Goal: Task Accomplishment & Management: Complete application form

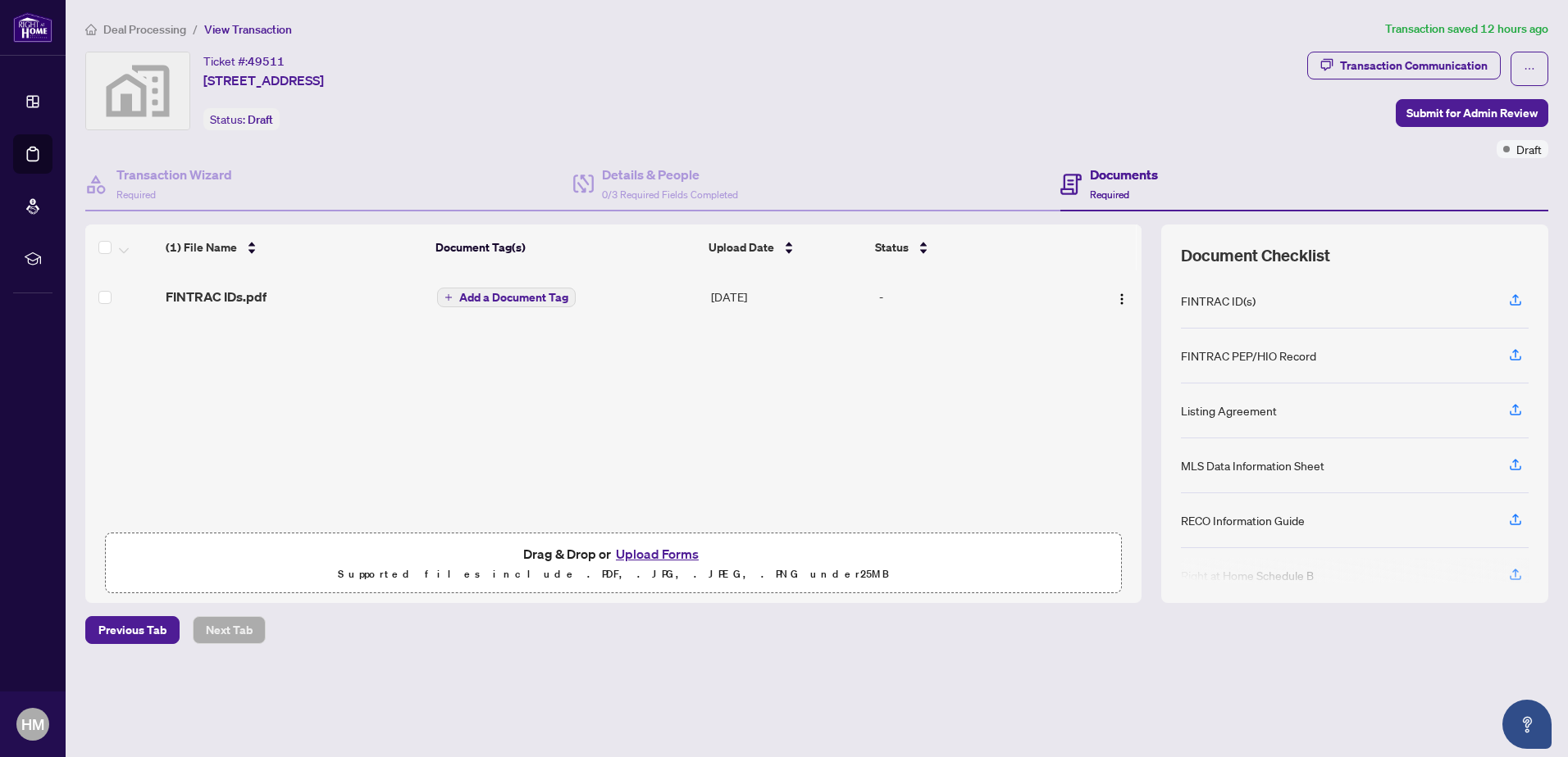
click at [654, 554] on button "Upload Forms" at bounding box center [657, 554] width 92 height 22
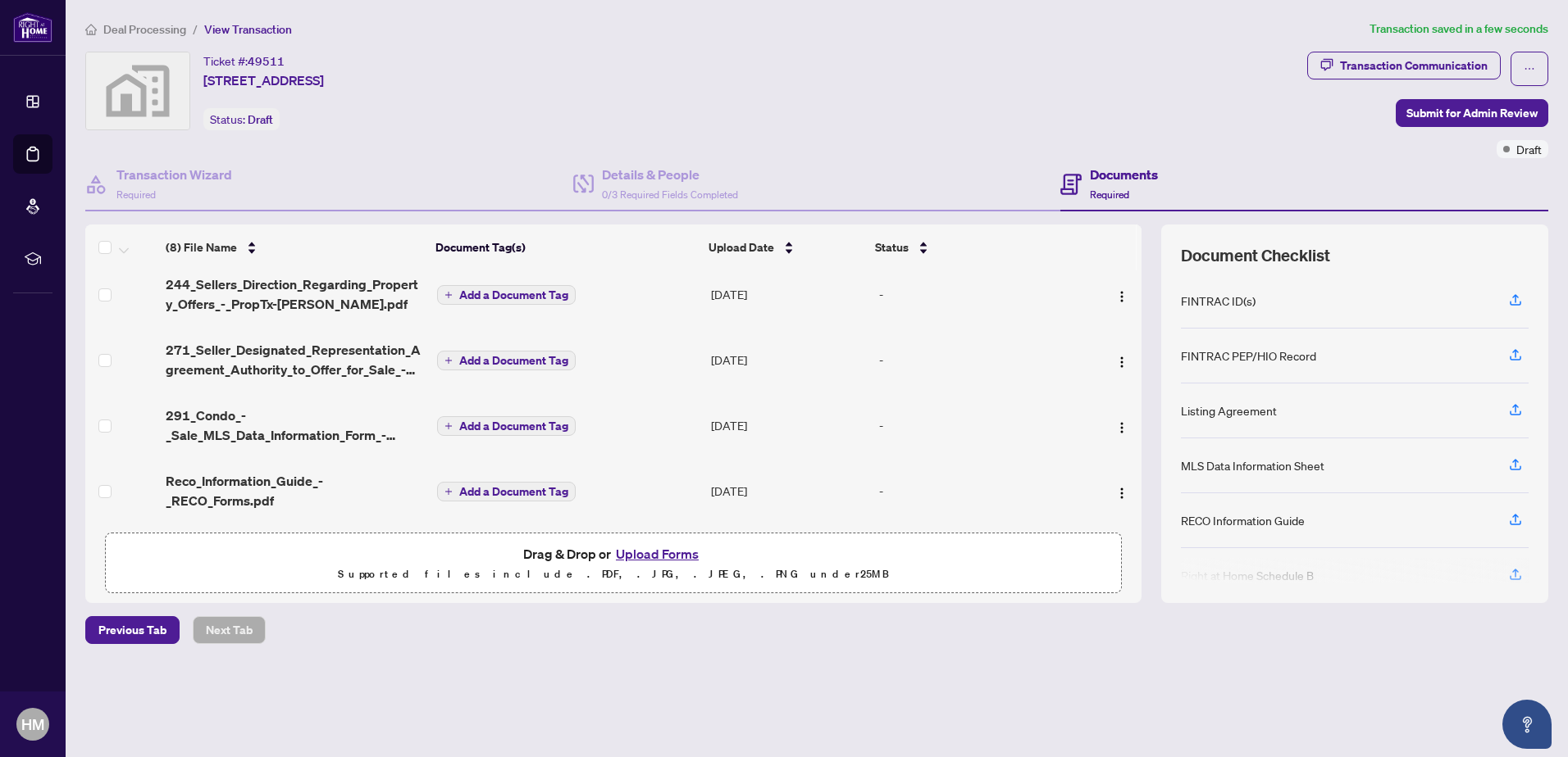
scroll to position [246, 0]
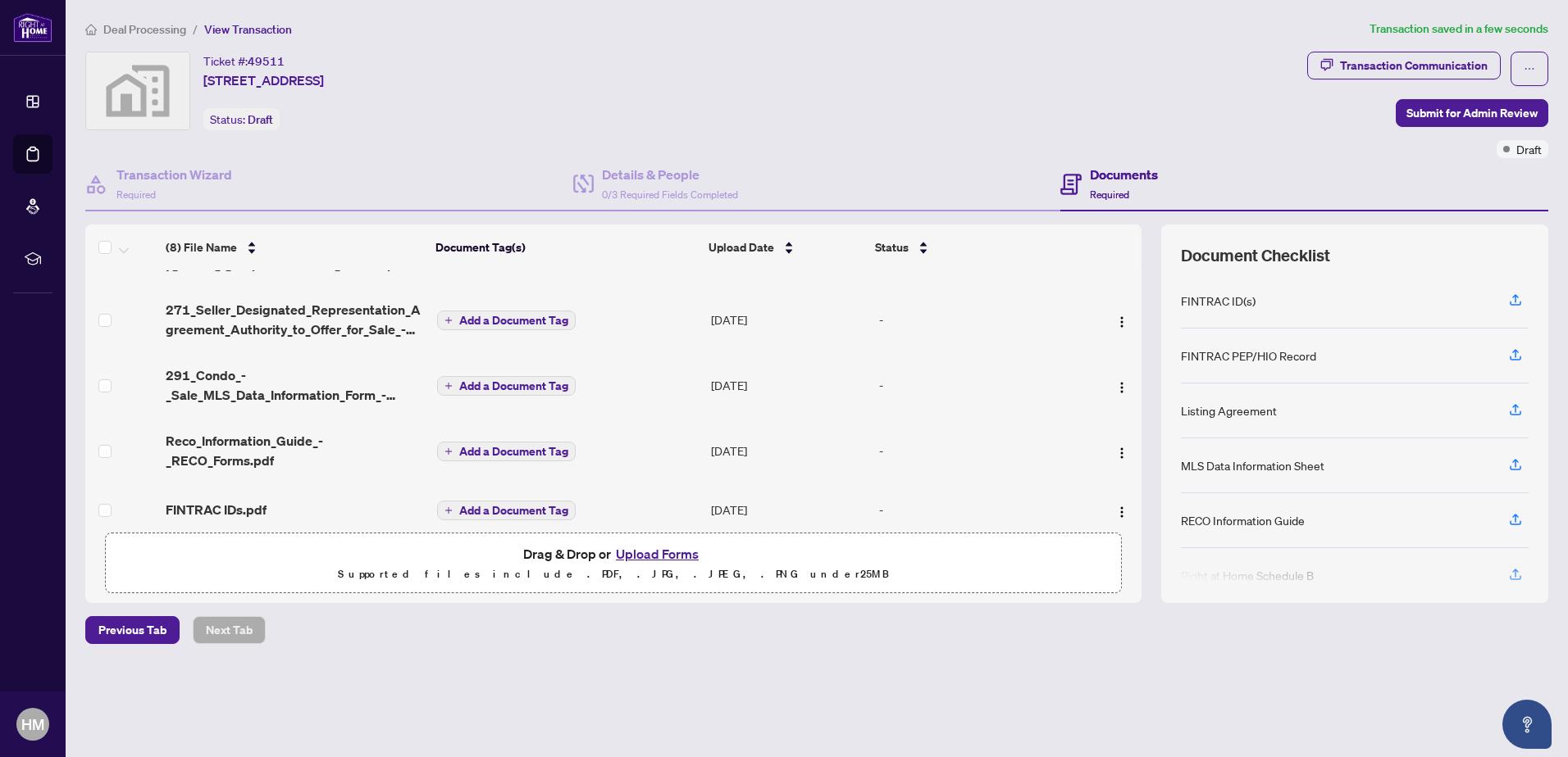
click at [523, 381] on span "Add a Document Tag" at bounding box center [513, 385] width 109 height 12
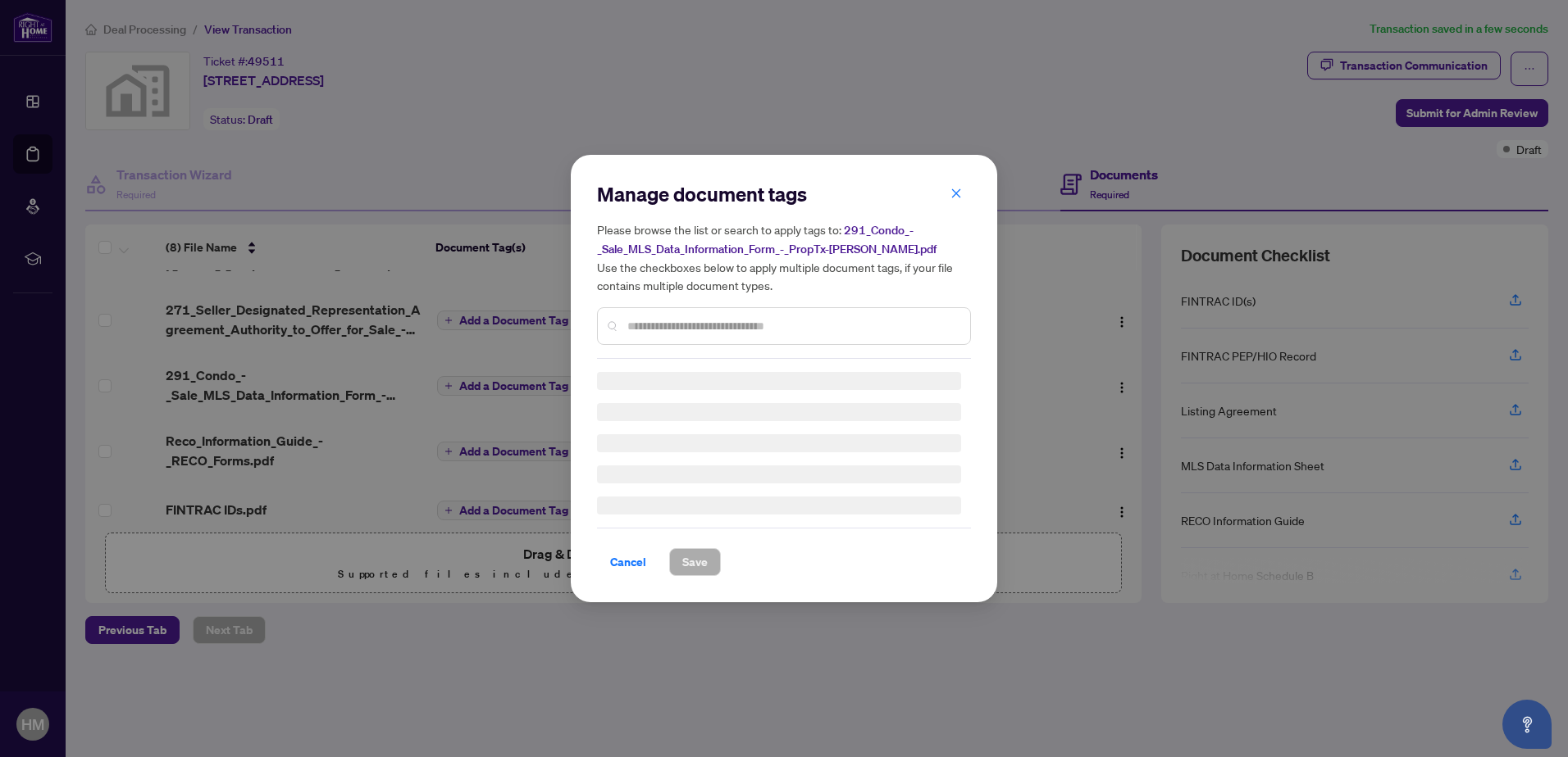
click at [466, 364] on div "Manage document tags Please browse the list or search to apply tags to: 291_Con…" at bounding box center [784, 378] width 1568 height 757
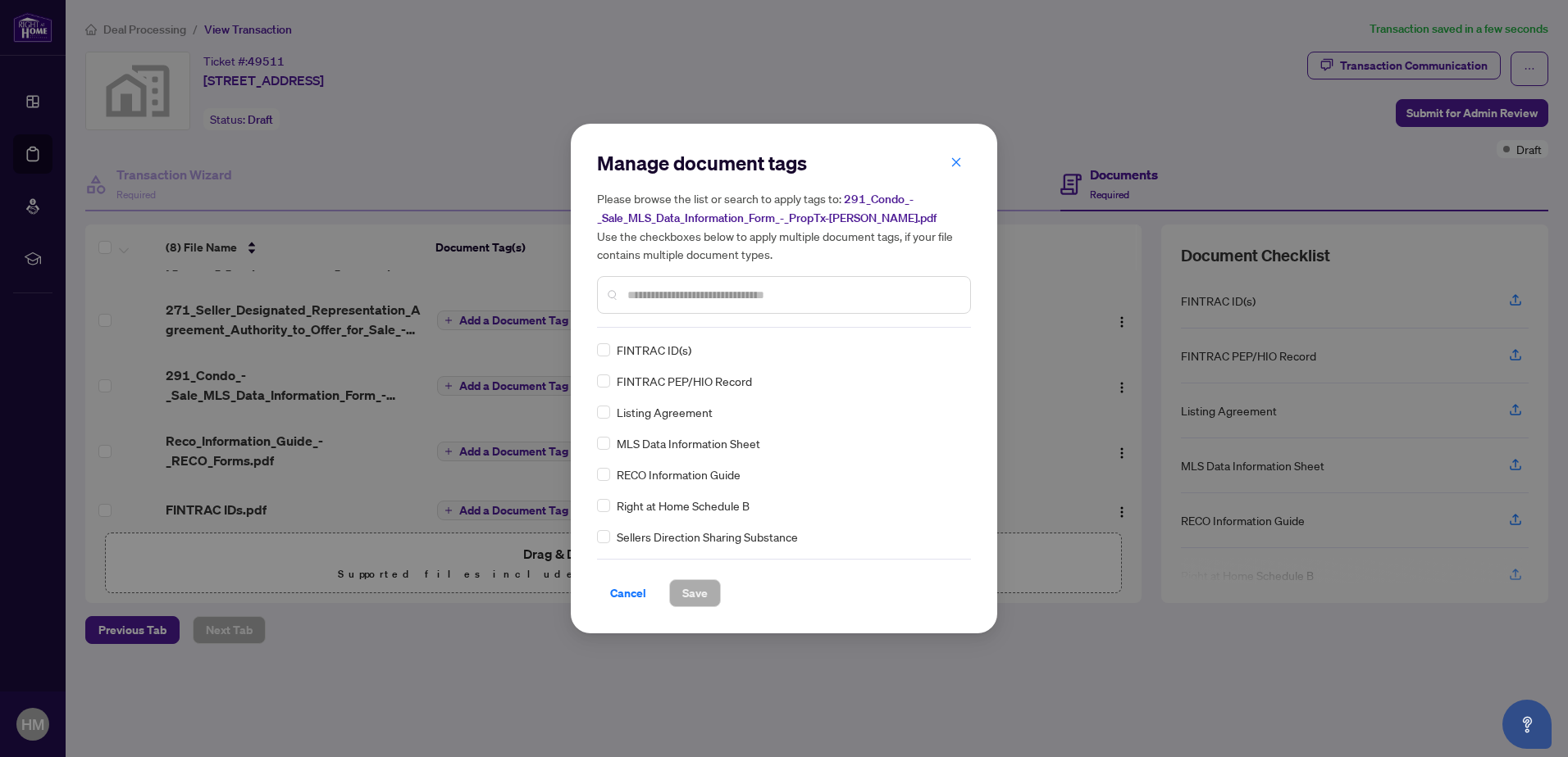
click at [489, 323] on div "Manage document tags Please browse the list or search to apply tags to: 291_Con…" at bounding box center [784, 378] width 1568 height 757
click at [637, 589] on span "Cancel" at bounding box center [628, 593] width 36 height 26
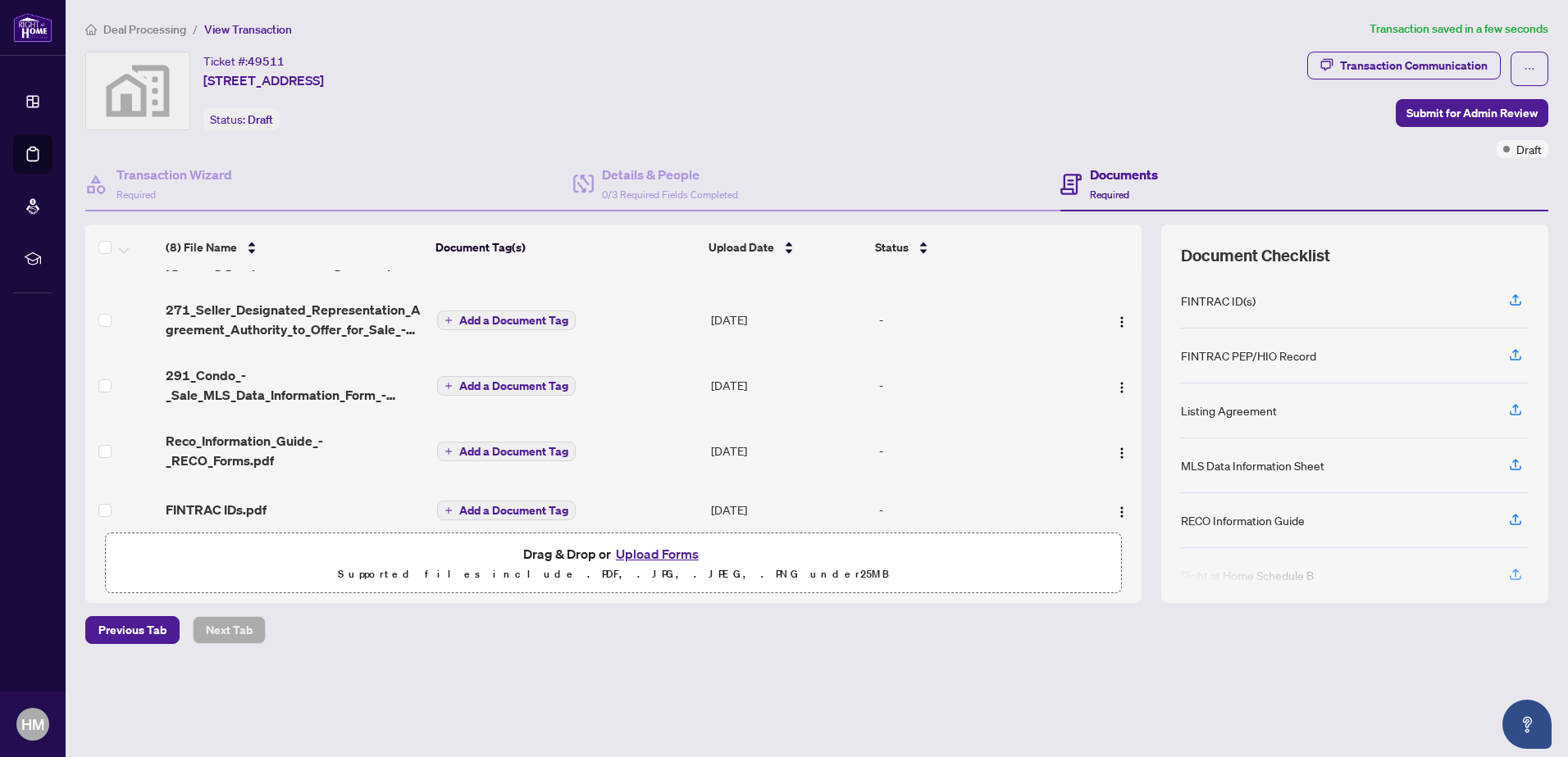
click at [488, 319] on span "Add a Document Tag" at bounding box center [513, 320] width 109 height 12
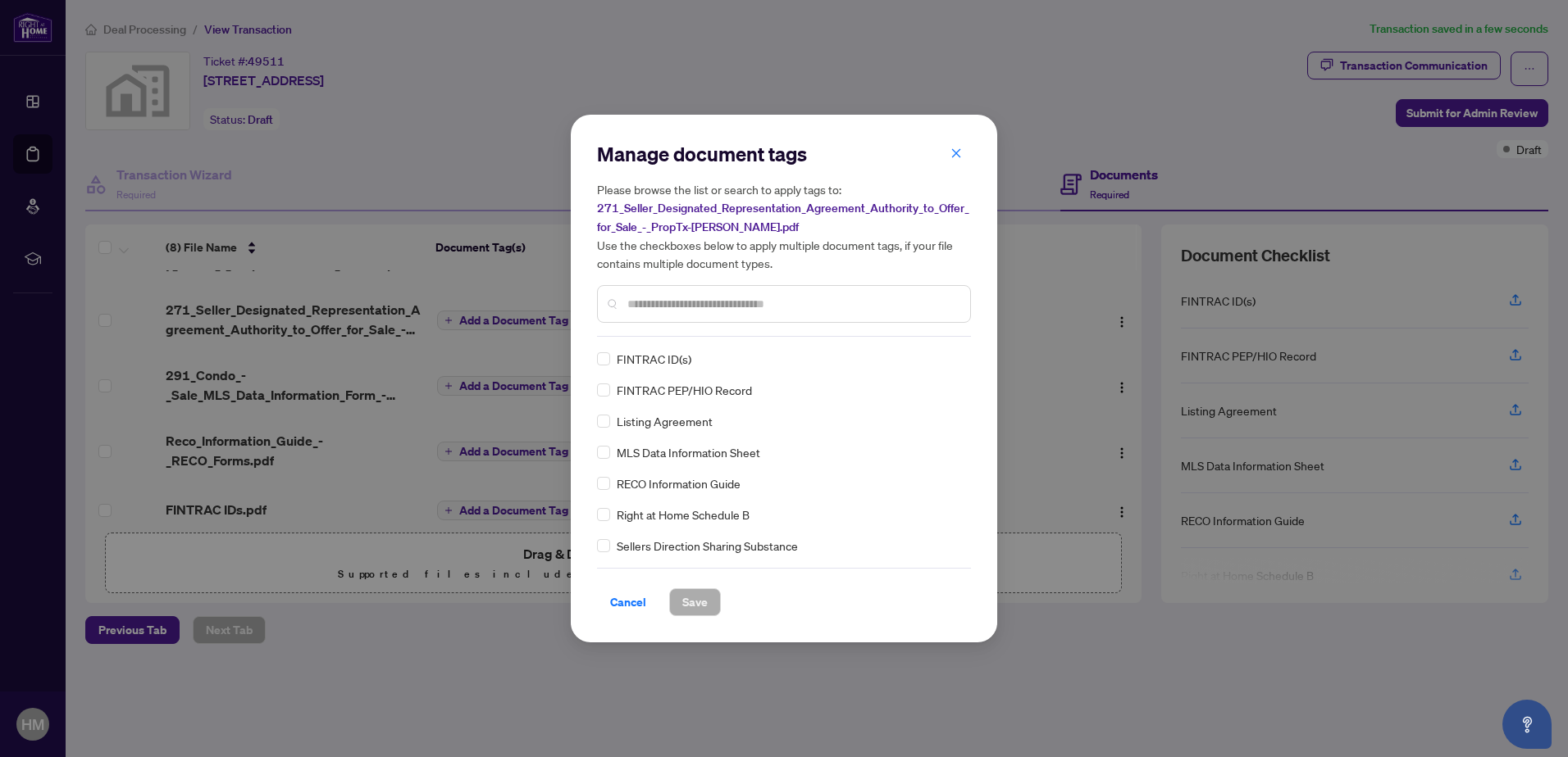
click at [610, 424] on div "Listing Agreement" at bounding box center [779, 421] width 364 height 18
click at [683, 603] on span "Save" at bounding box center [695, 602] width 25 height 26
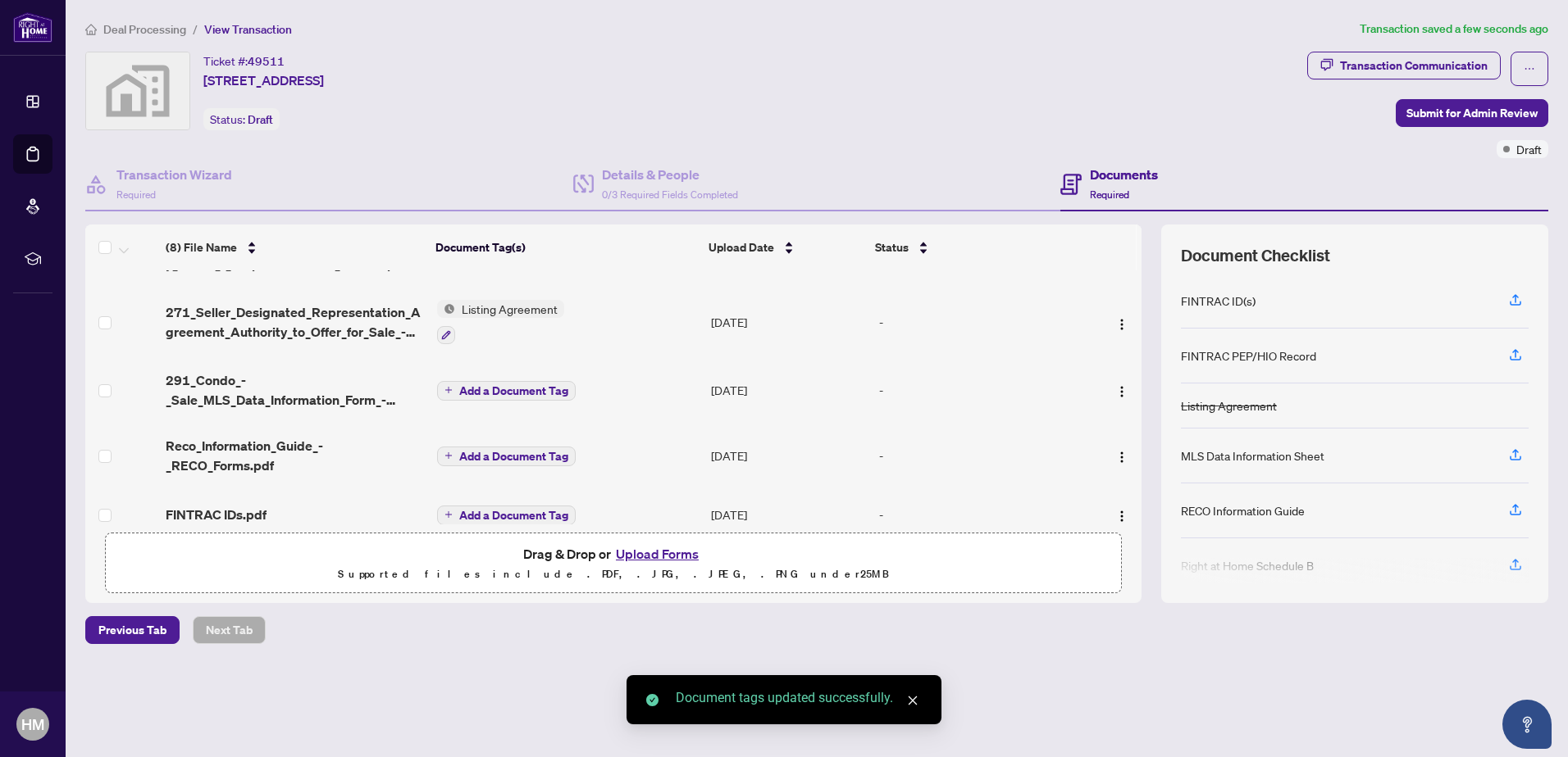
click at [523, 450] on span "Add a Document Tag" at bounding box center [513, 456] width 109 height 12
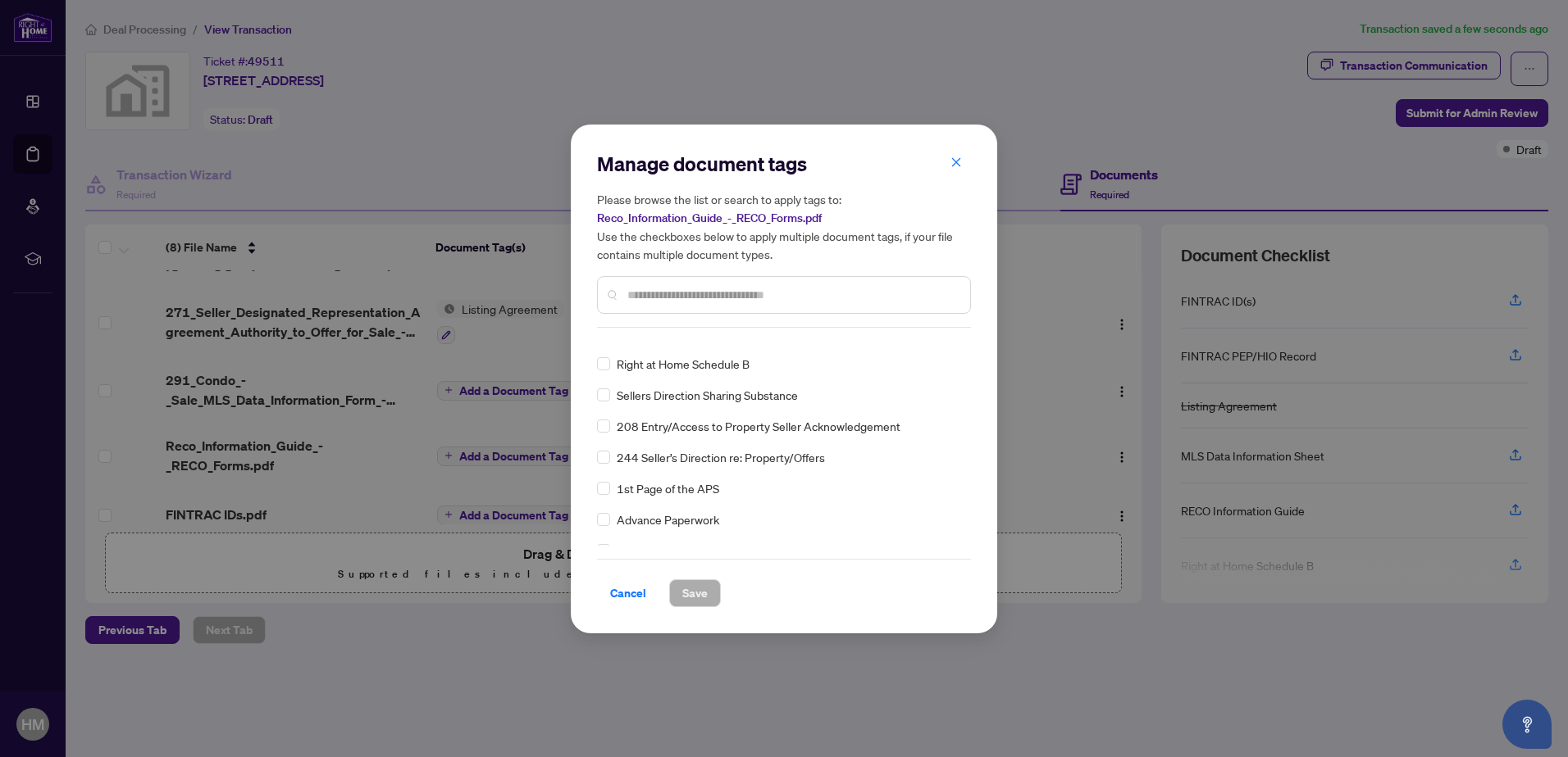
scroll to position [164, 0]
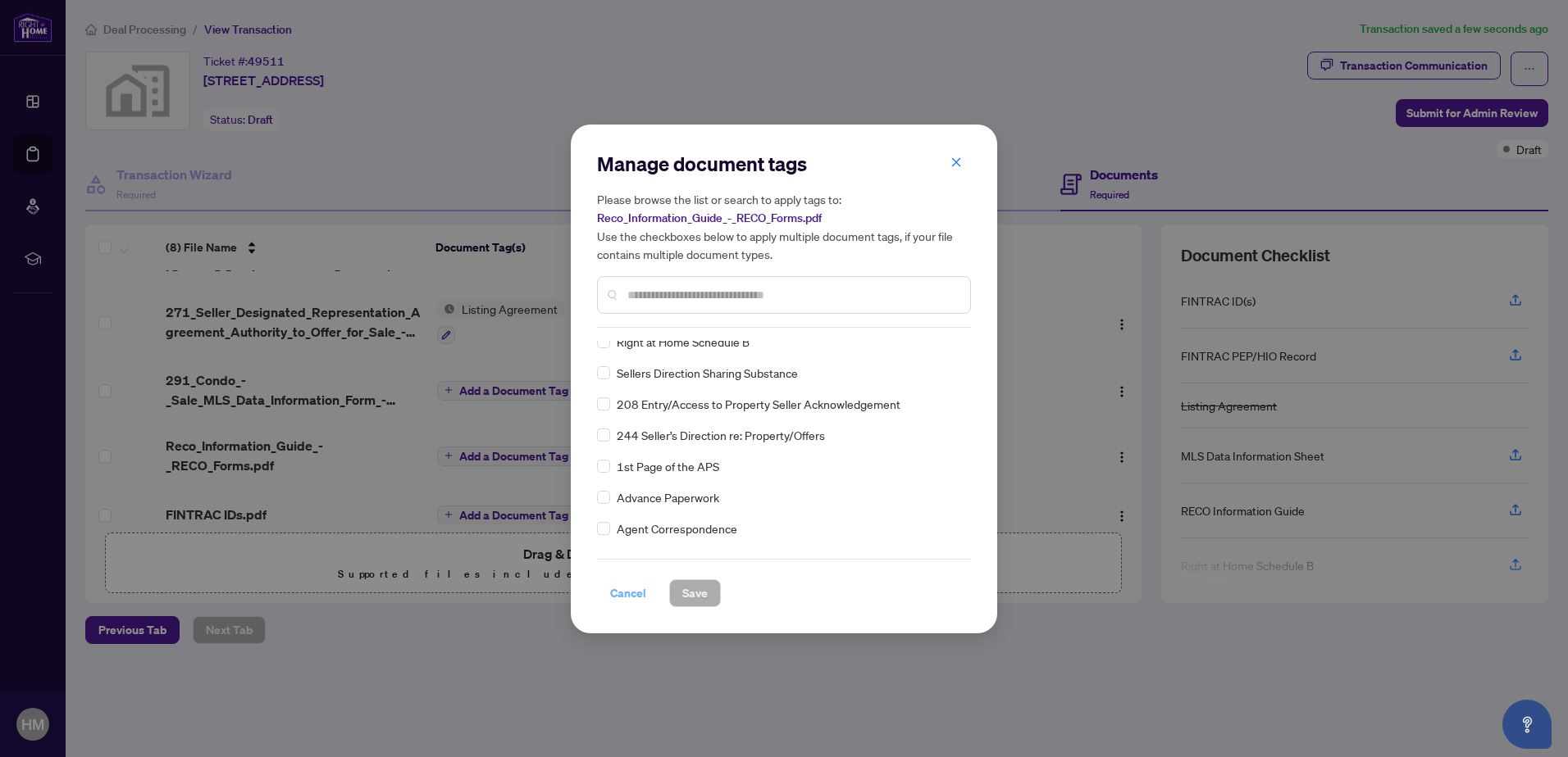
click at [638, 593] on span "Cancel" at bounding box center [628, 593] width 36 height 26
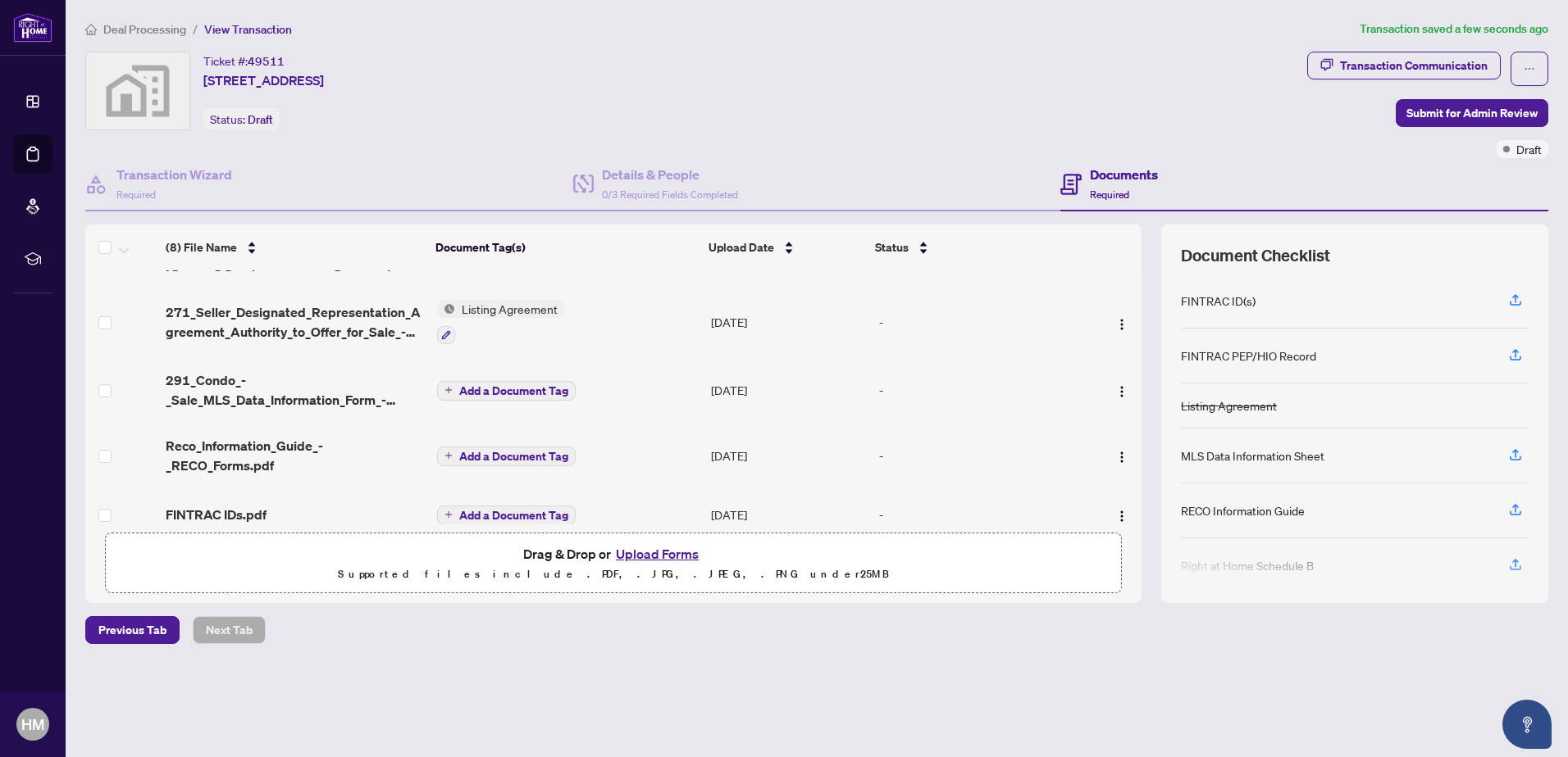
click at [502, 450] on span "Add a Document Tag" at bounding box center [513, 456] width 109 height 12
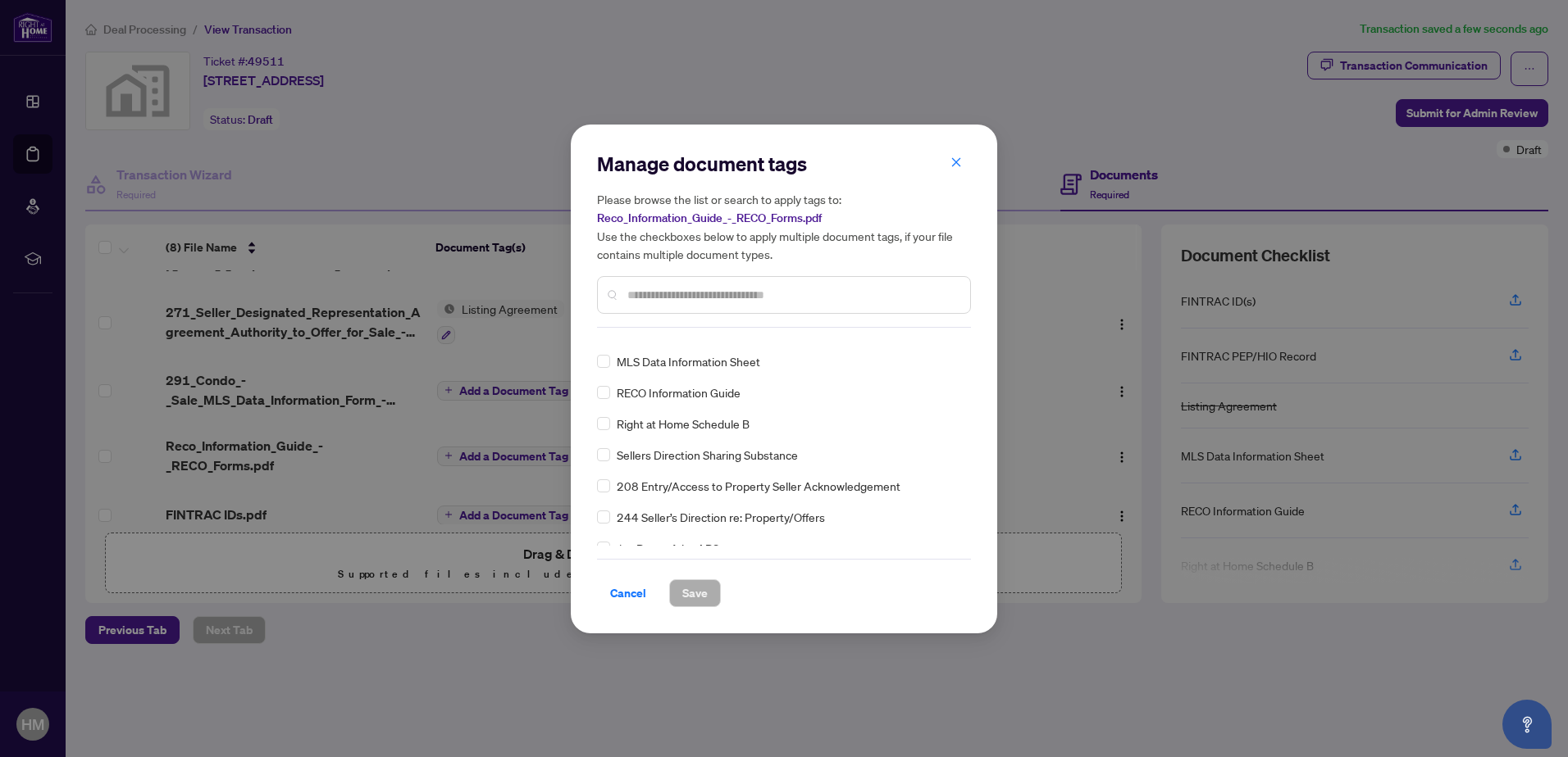
scroll to position [0, 0]
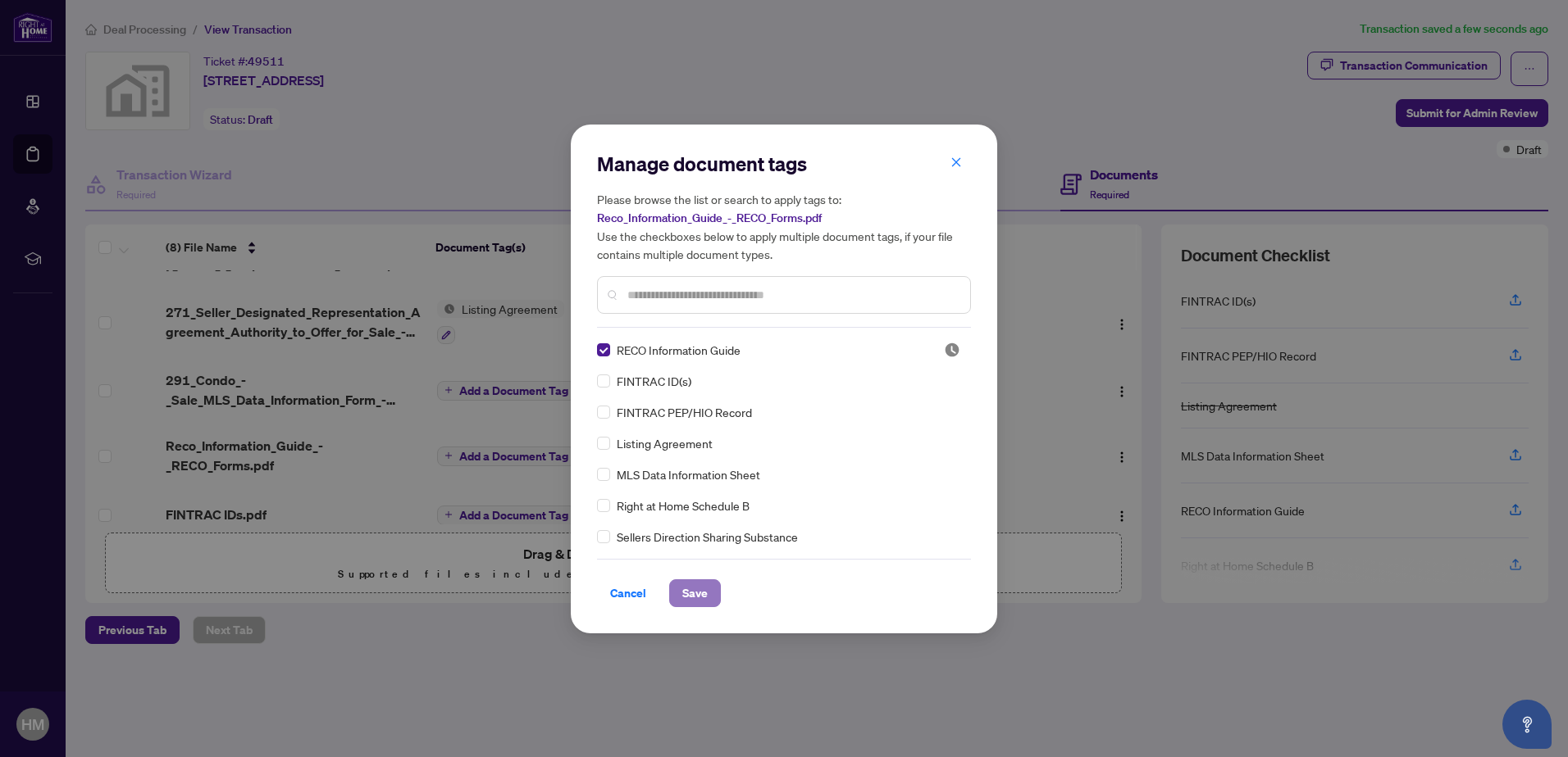
click at [694, 582] on span "Save" at bounding box center [695, 593] width 25 height 26
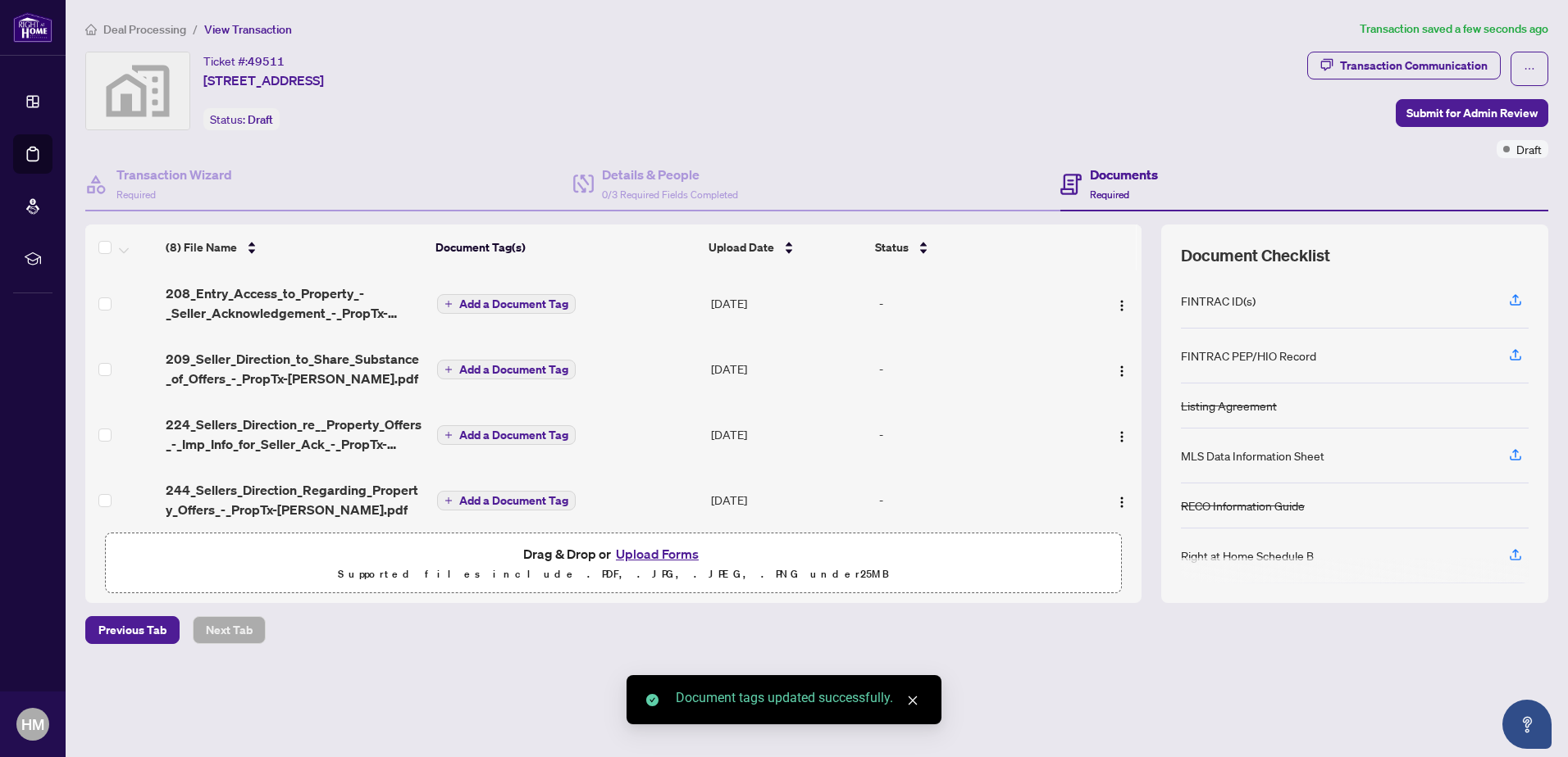
scroll to position [272, 0]
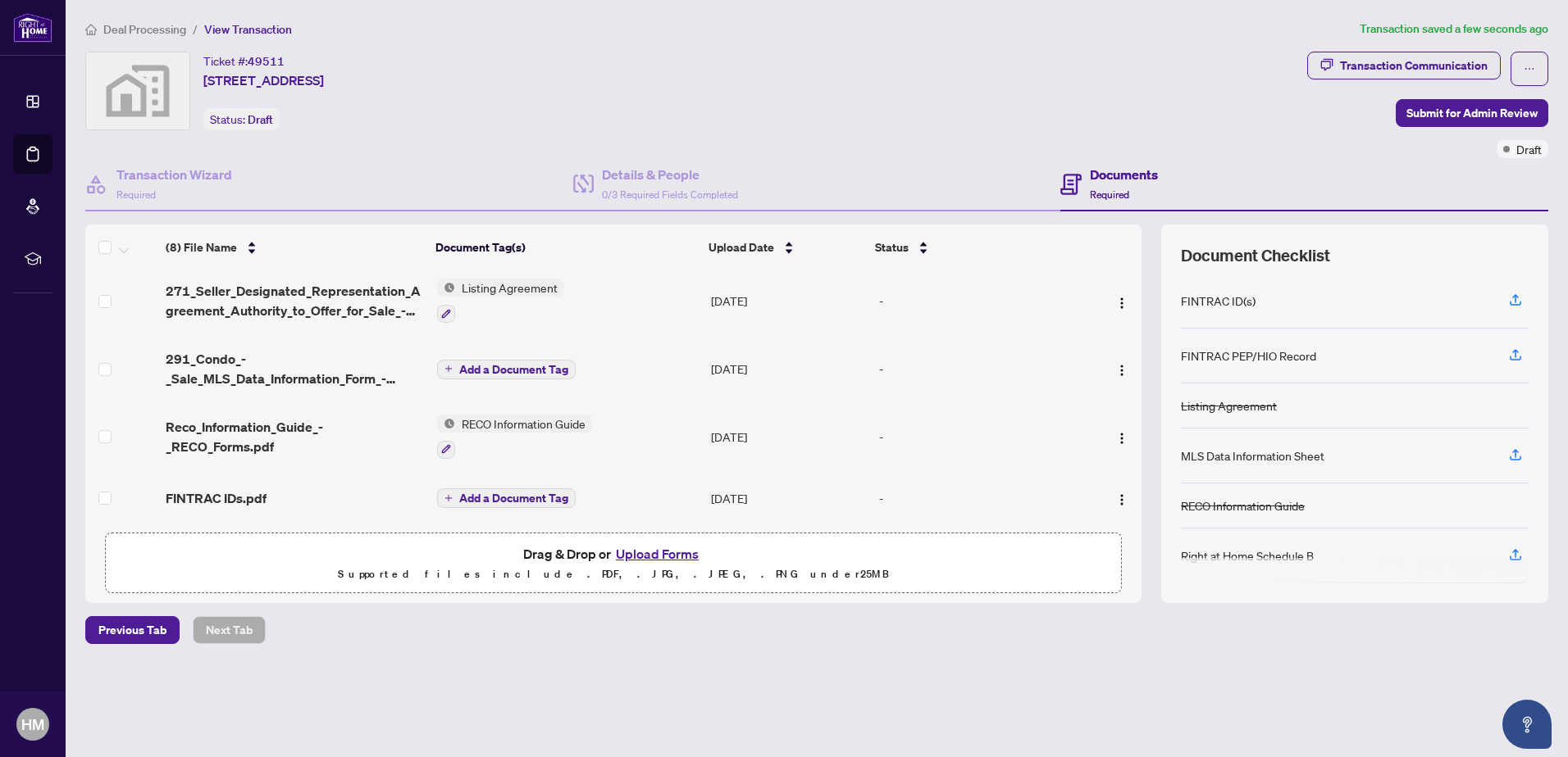
click at [510, 493] on span "Add a Document Tag" at bounding box center [513, 498] width 109 height 12
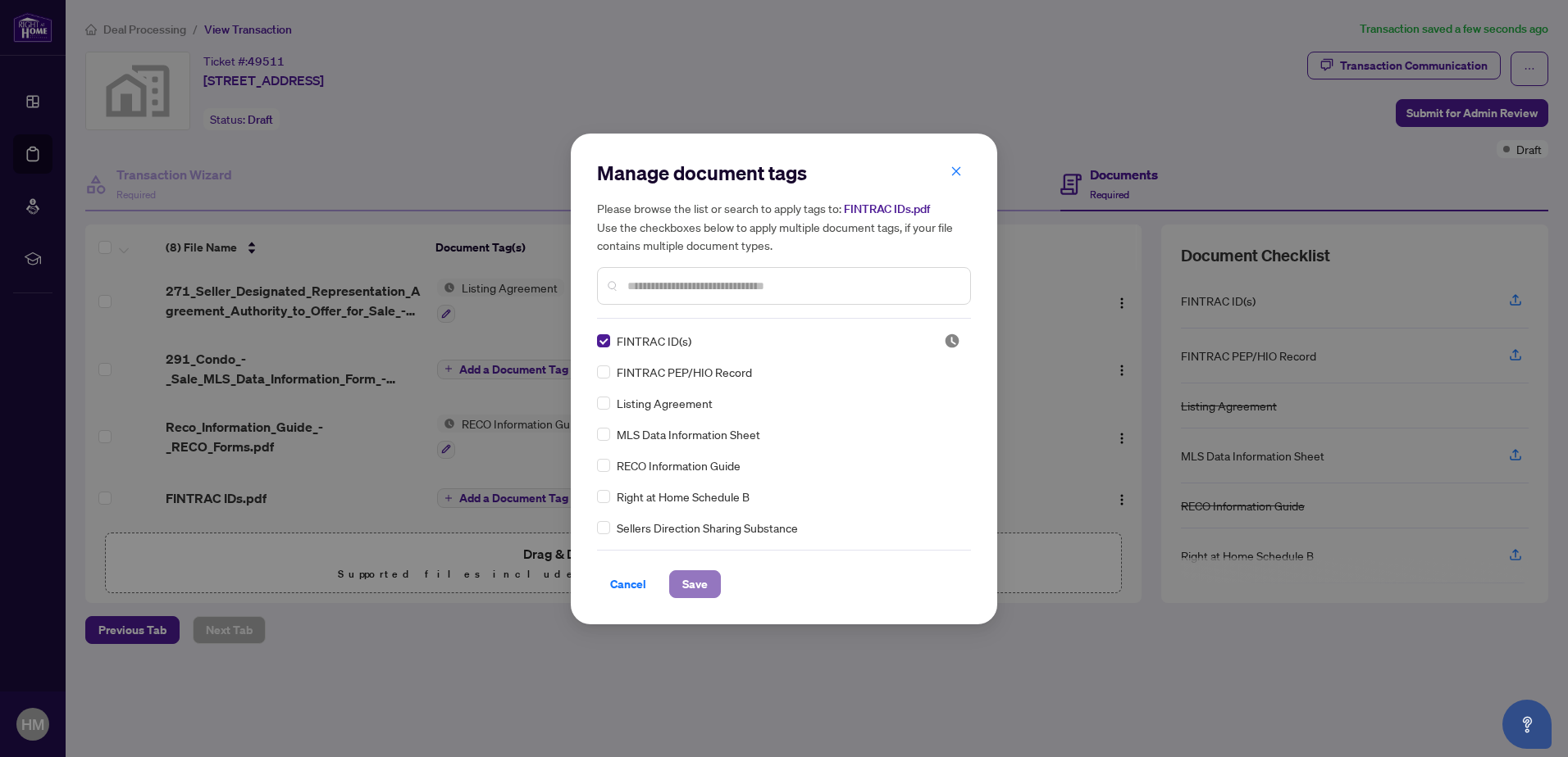
click at [690, 582] on span "Save" at bounding box center [695, 584] width 25 height 26
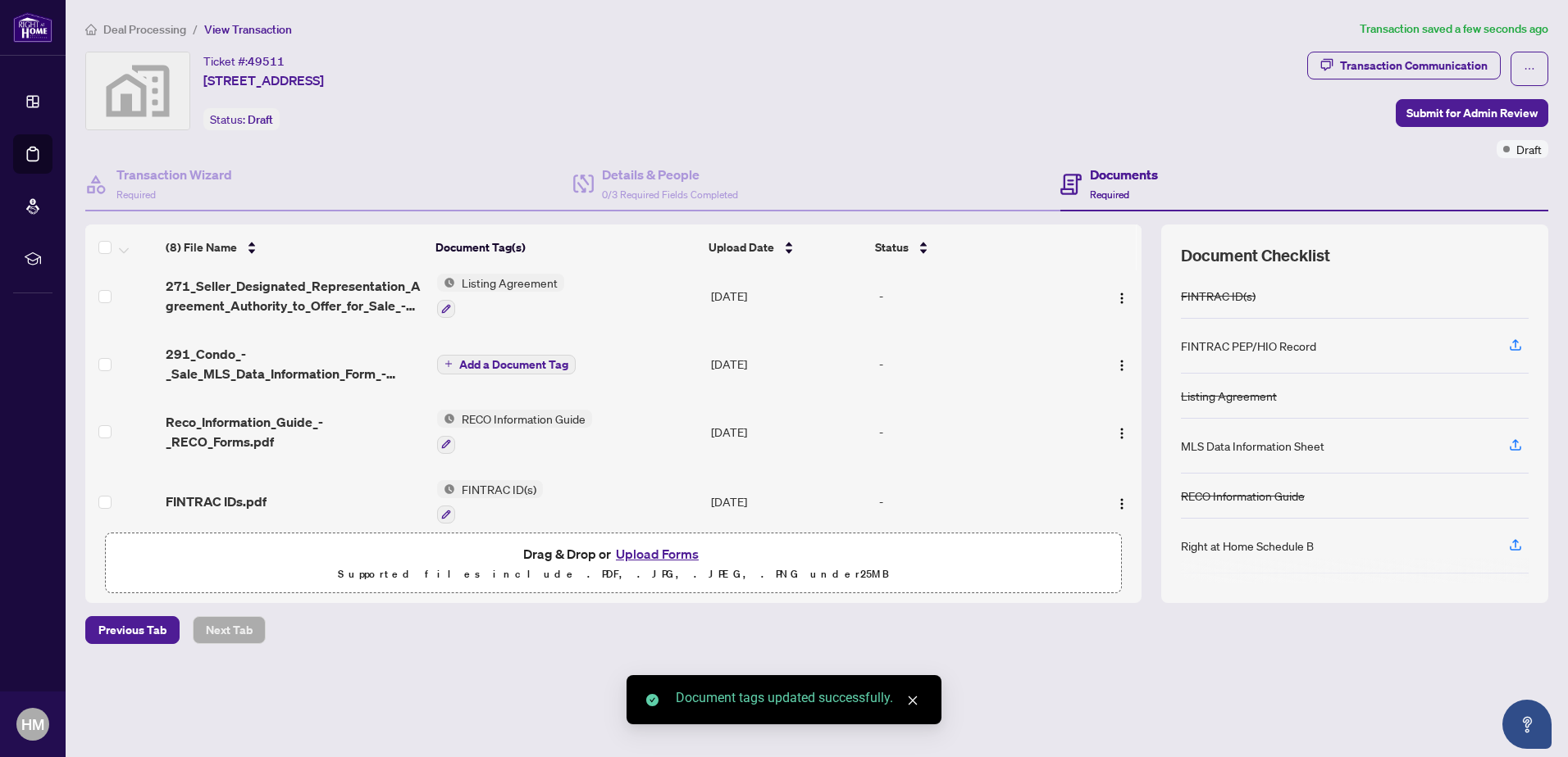
click at [502, 363] on span "Add a Document Tag" at bounding box center [513, 364] width 109 height 12
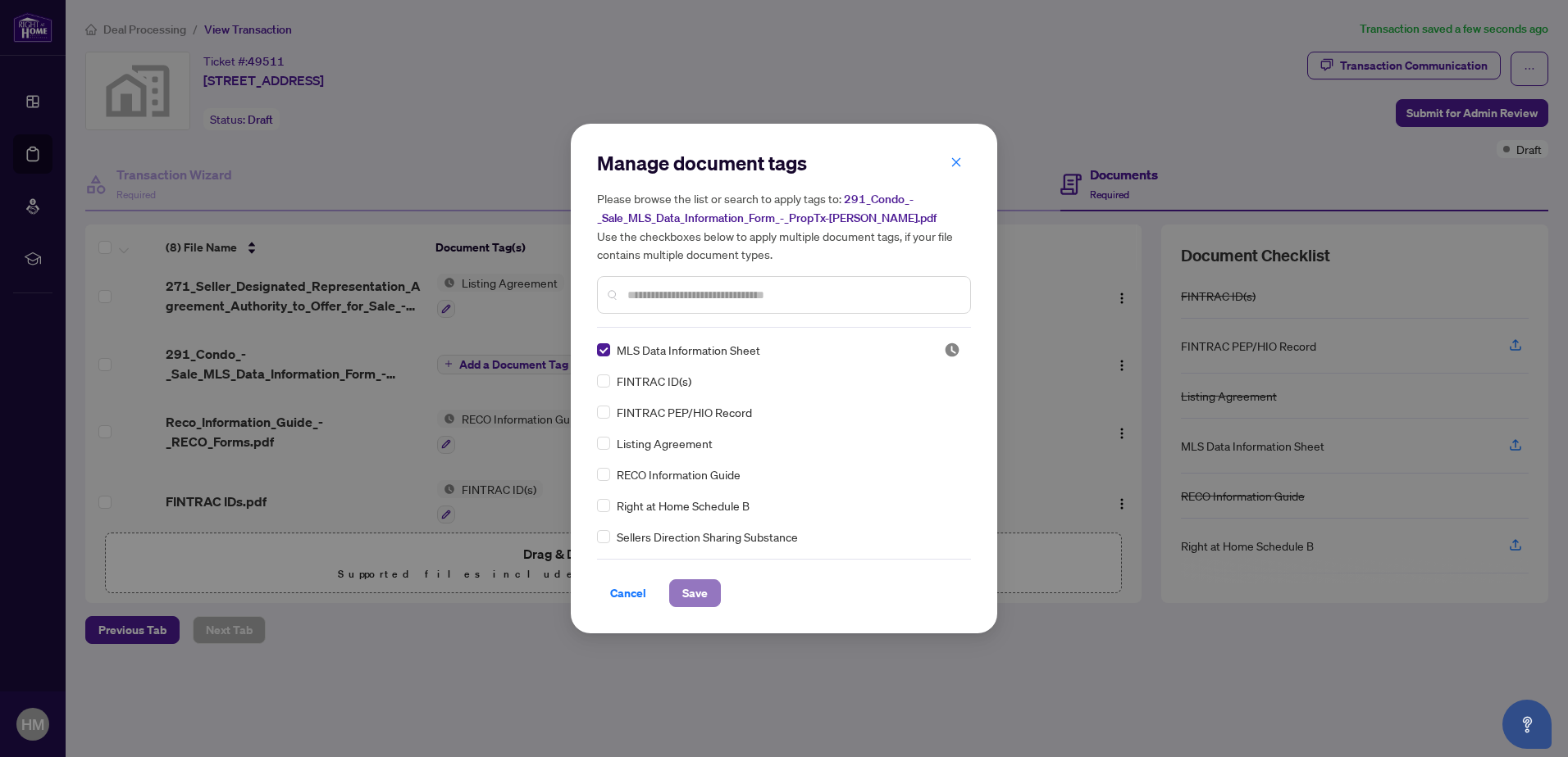
click at [702, 583] on button "Save" at bounding box center [694, 593] width 52 height 28
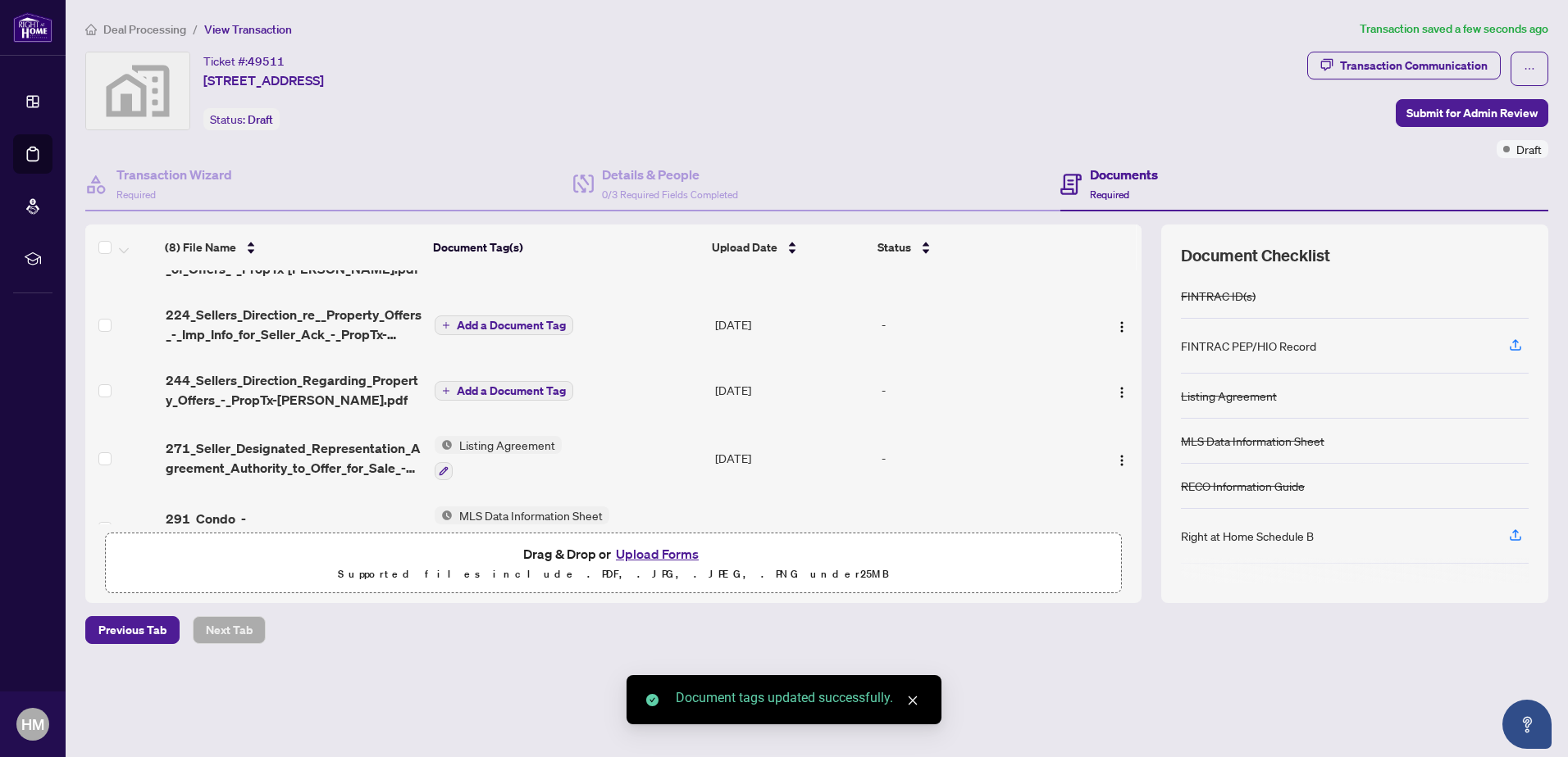
scroll to position [109, 0]
click at [487, 379] on td "Add a Document Tag" at bounding box center [568, 392] width 280 height 65
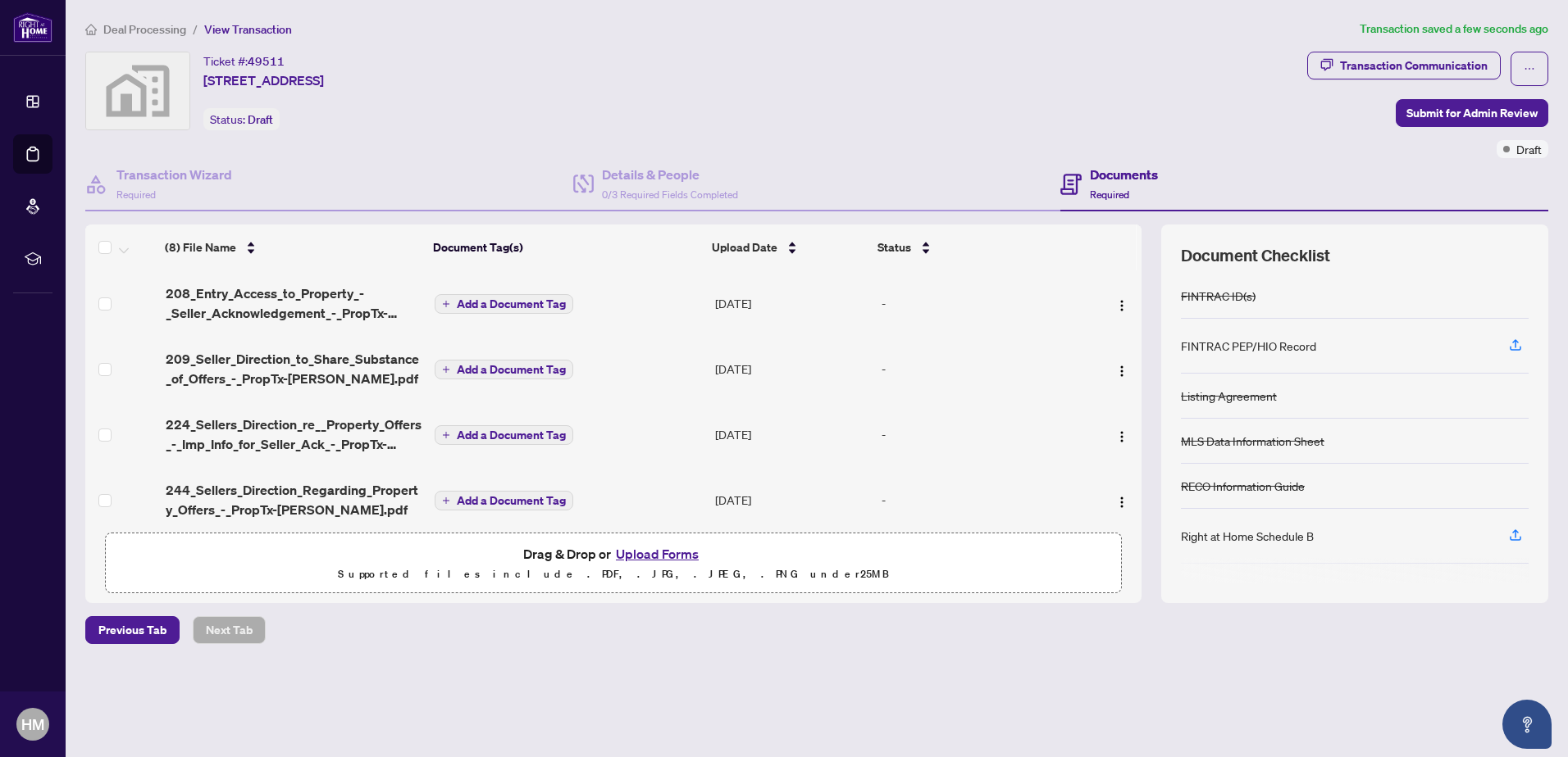
click at [484, 302] on span "Add a Document Tag" at bounding box center [511, 304] width 109 height 12
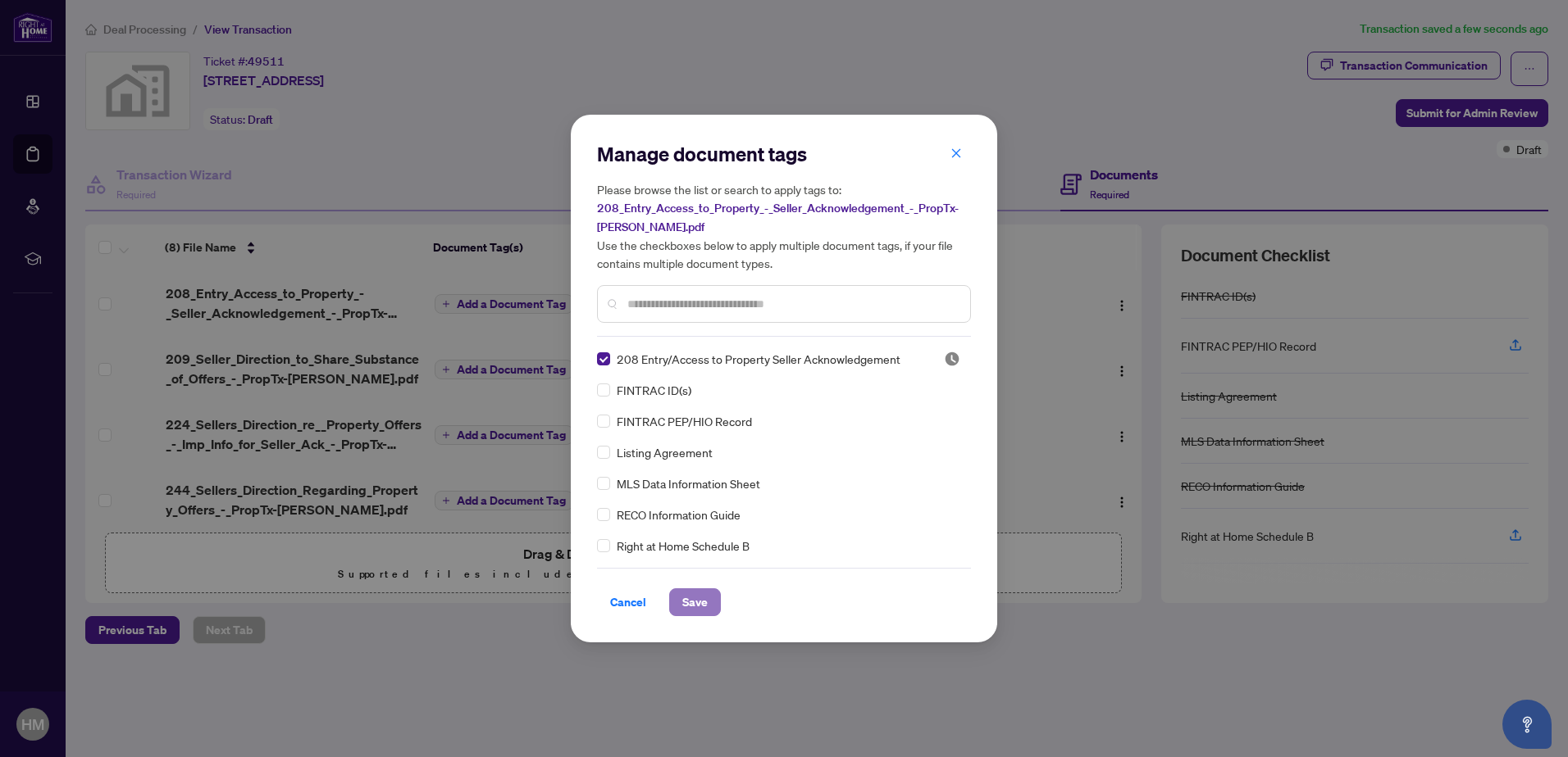
click at [689, 603] on span "Save" at bounding box center [695, 602] width 25 height 26
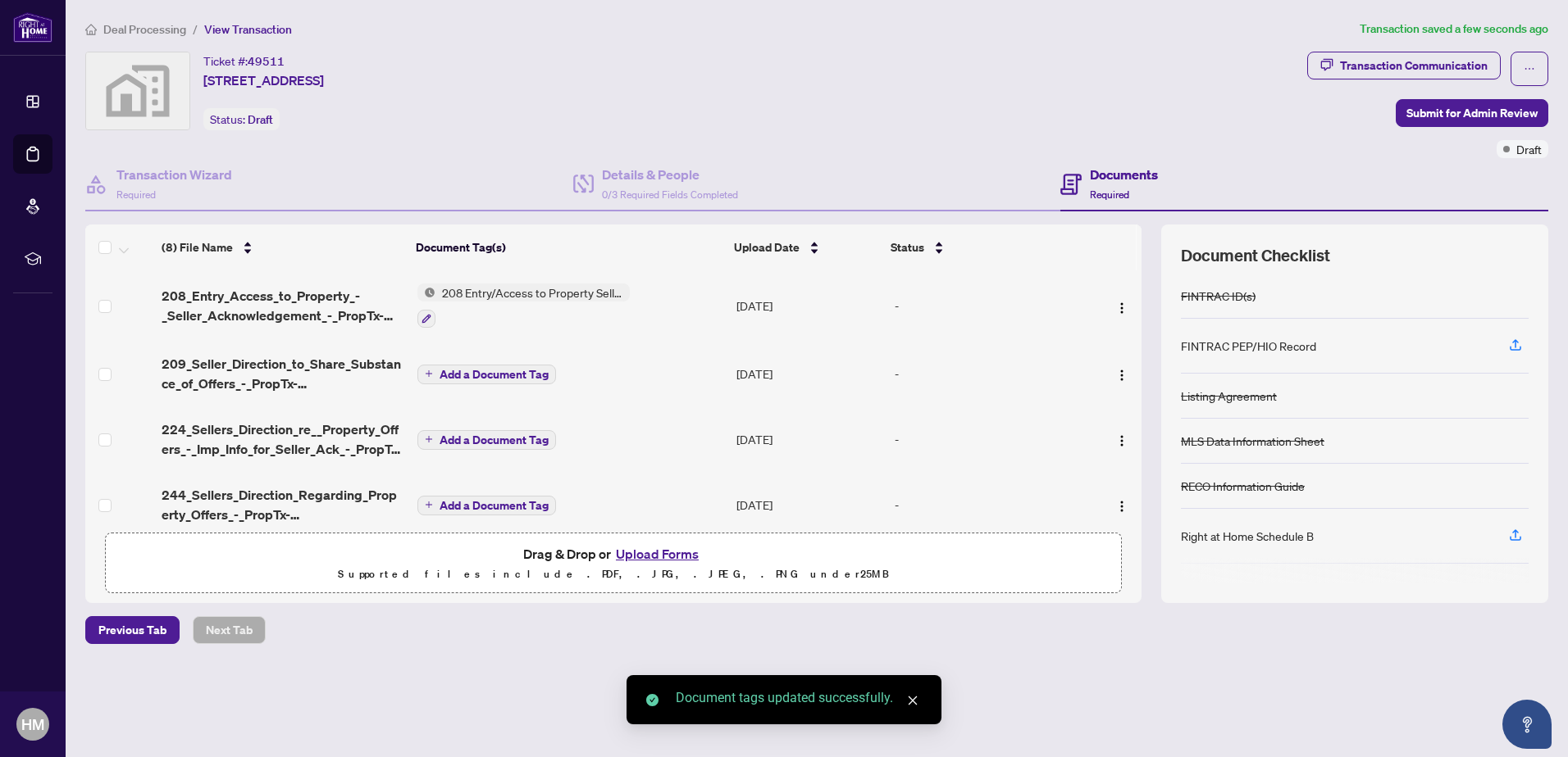
click at [494, 370] on span "Add a Document Tag" at bounding box center [494, 374] width 109 height 12
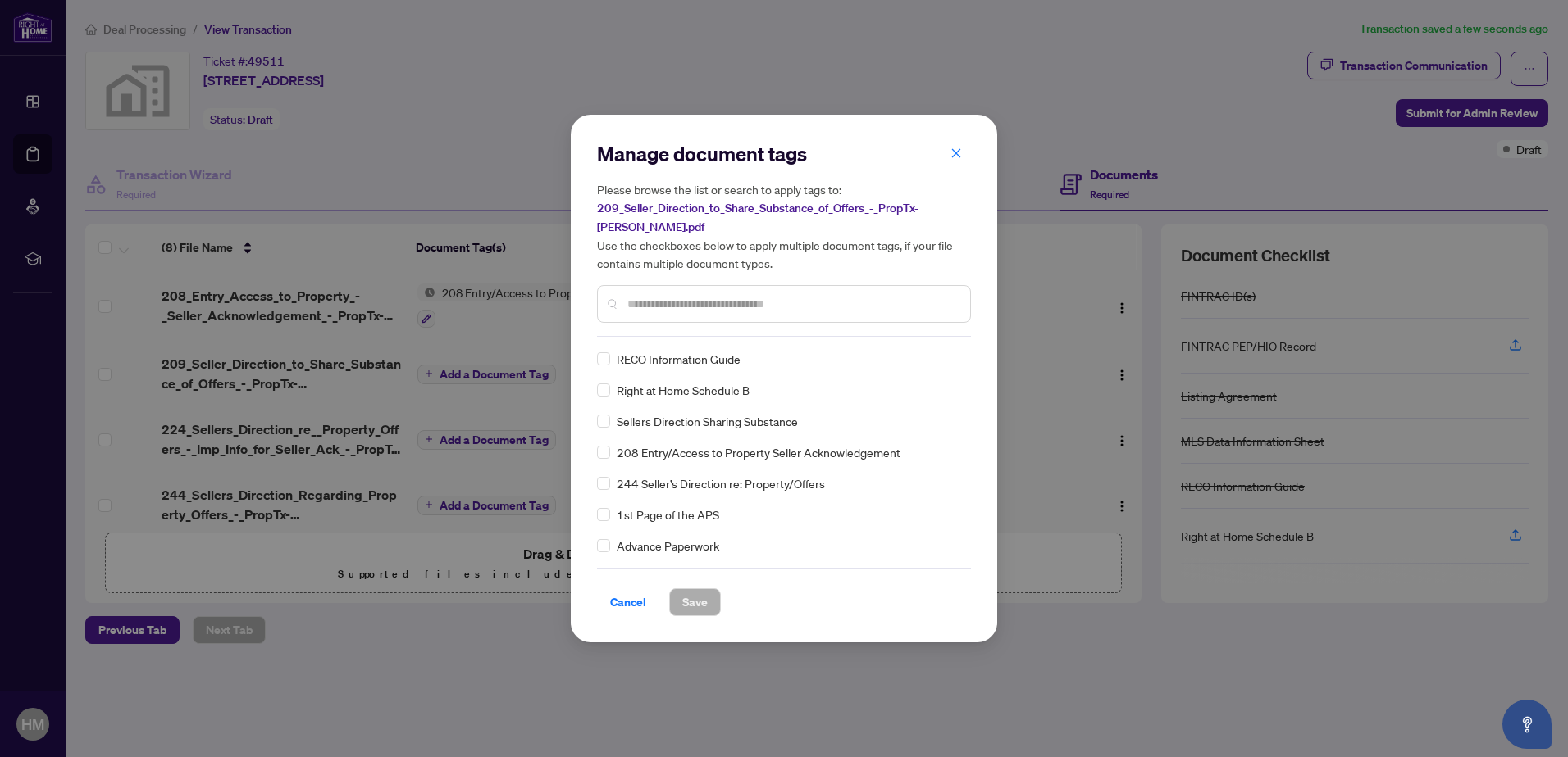
scroll to position [164, 0]
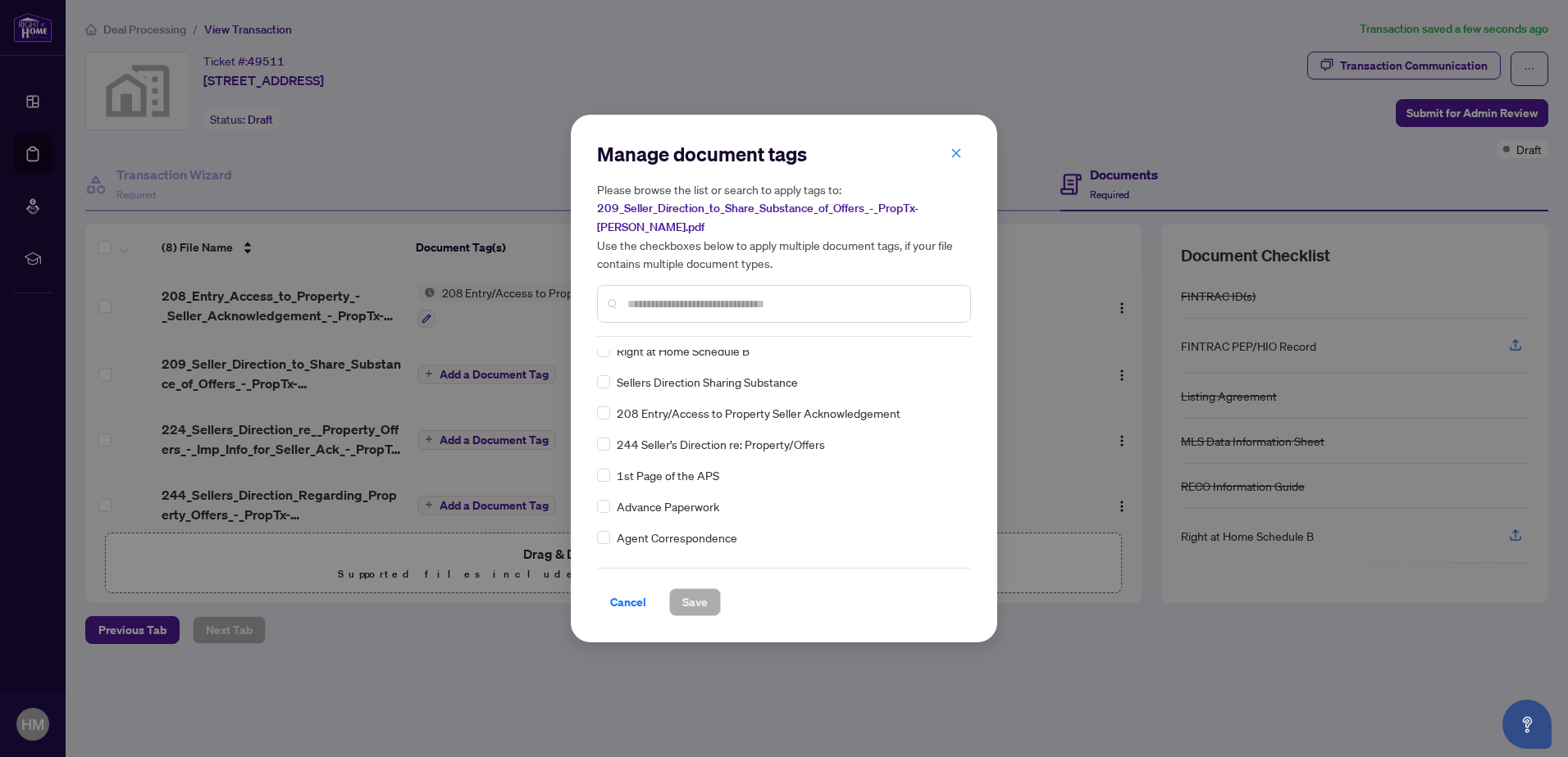
click at [652, 298] on input "text" at bounding box center [792, 304] width 329 height 18
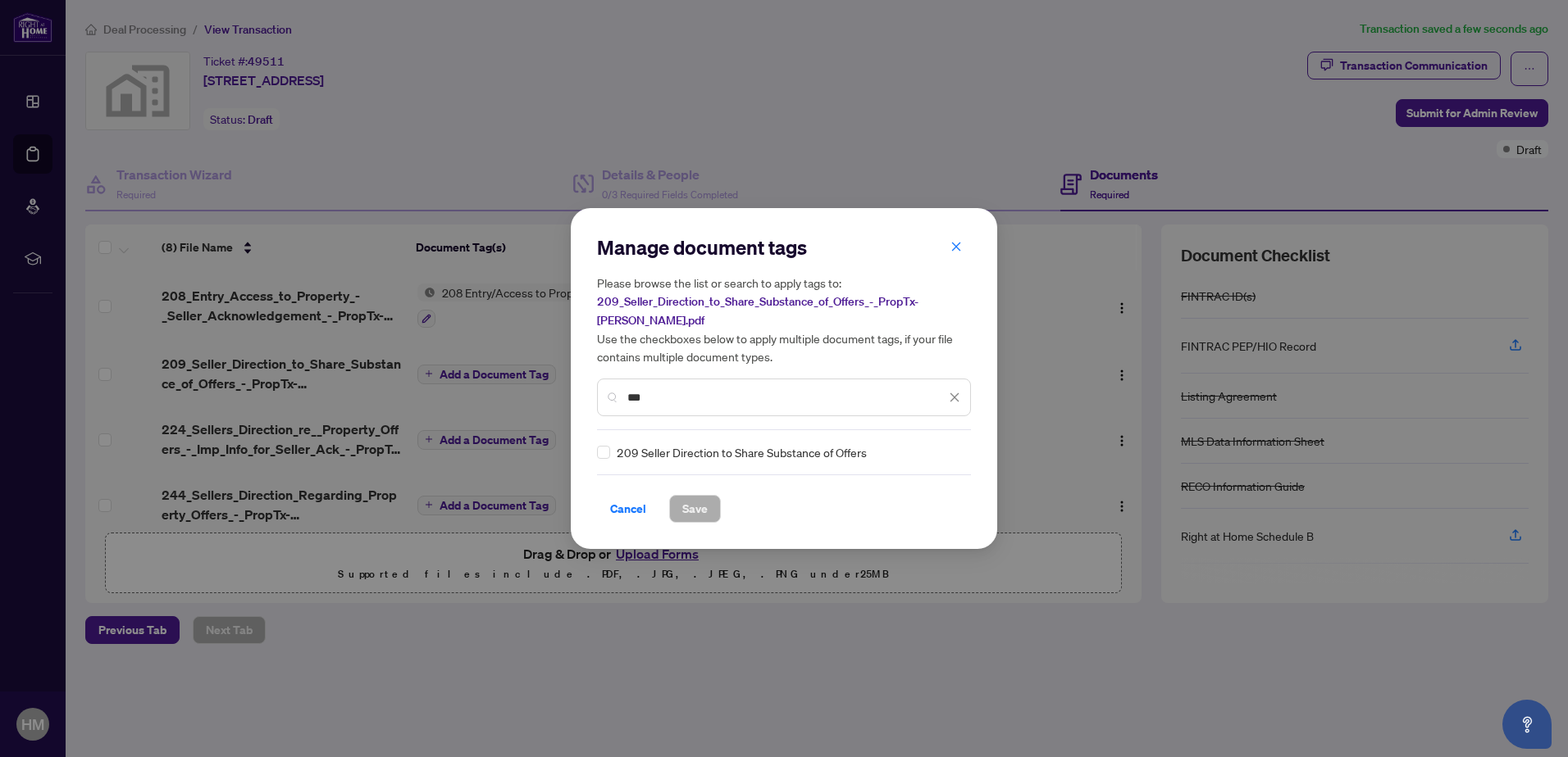
scroll to position [0, 0]
type input "***"
click at [698, 504] on span "Save" at bounding box center [695, 508] width 25 height 26
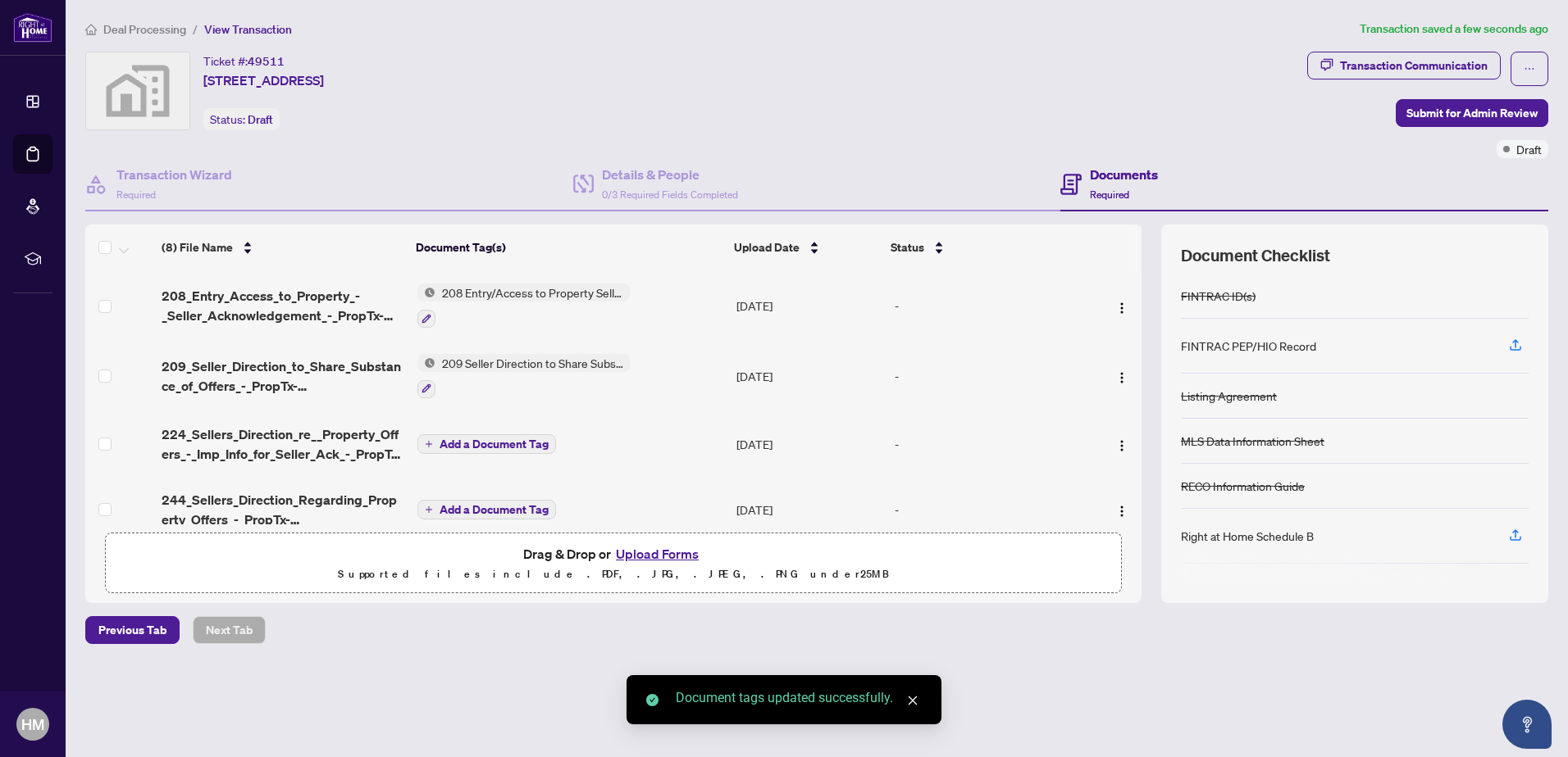
click at [487, 440] on span "Add a Document Tag" at bounding box center [494, 444] width 109 height 12
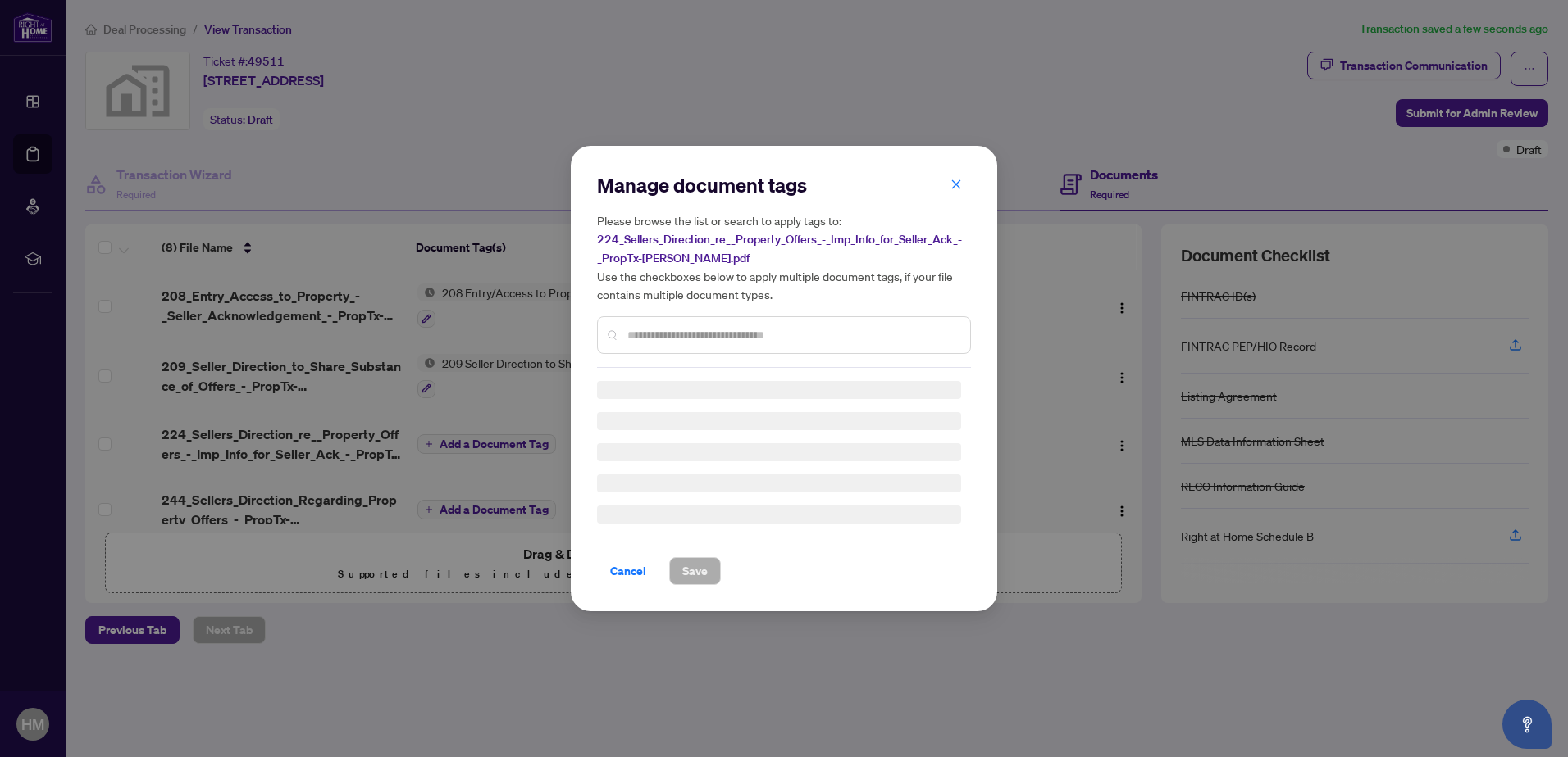
click at [670, 340] on input "text" at bounding box center [792, 336] width 329 height 18
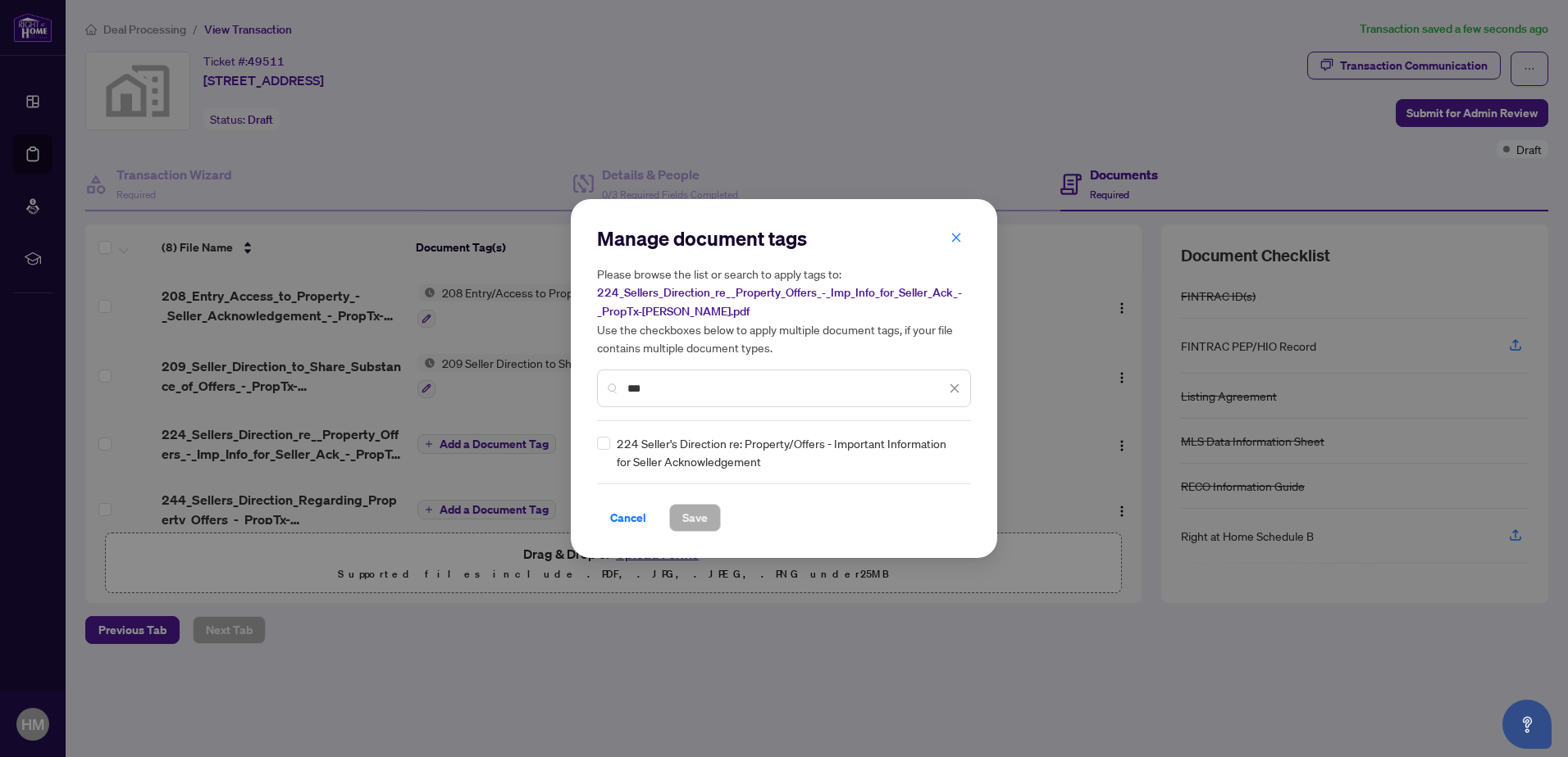
type input "***"
click at [703, 525] on button "Save" at bounding box center [694, 517] width 52 height 28
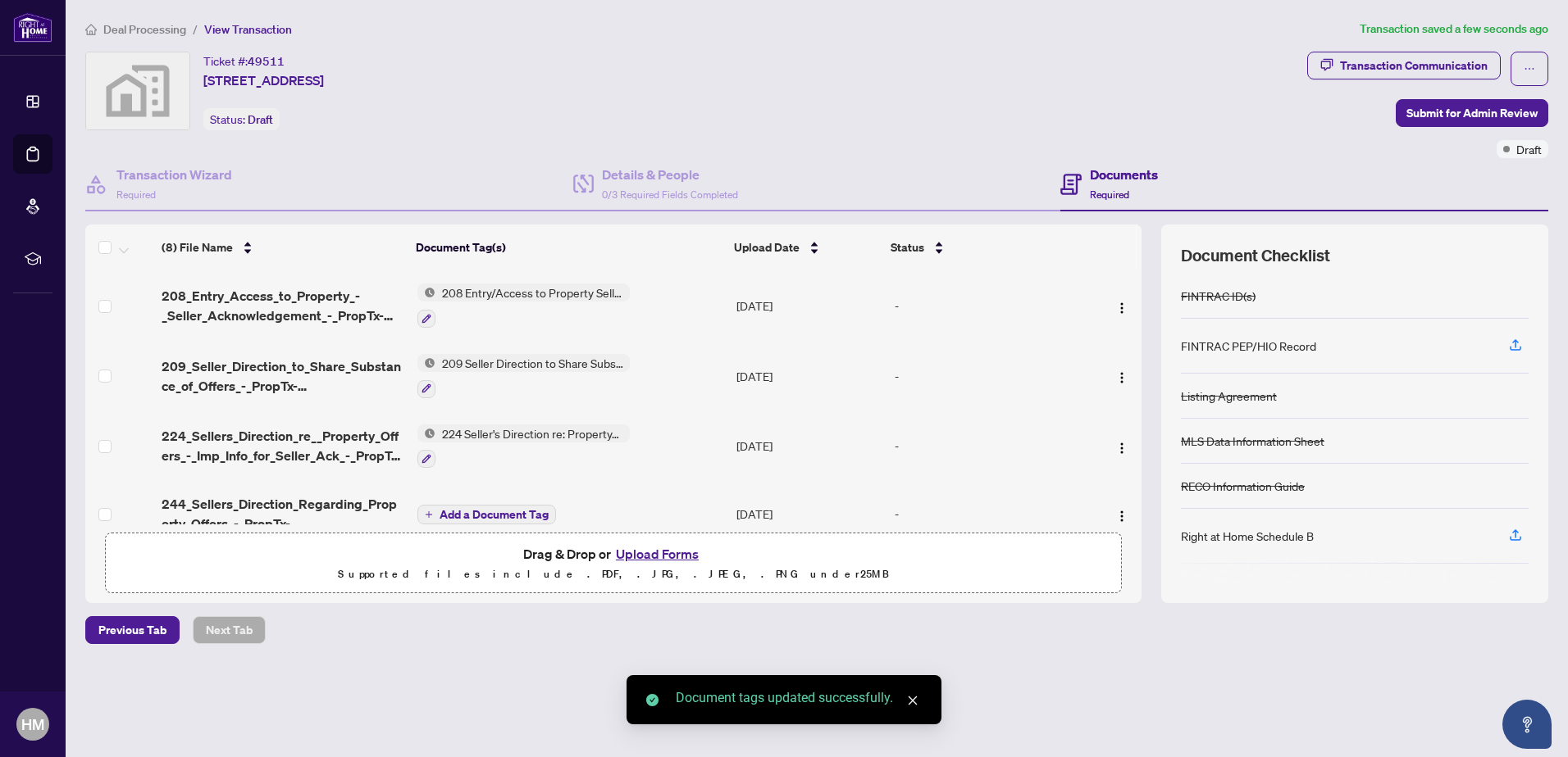
scroll to position [82, 0]
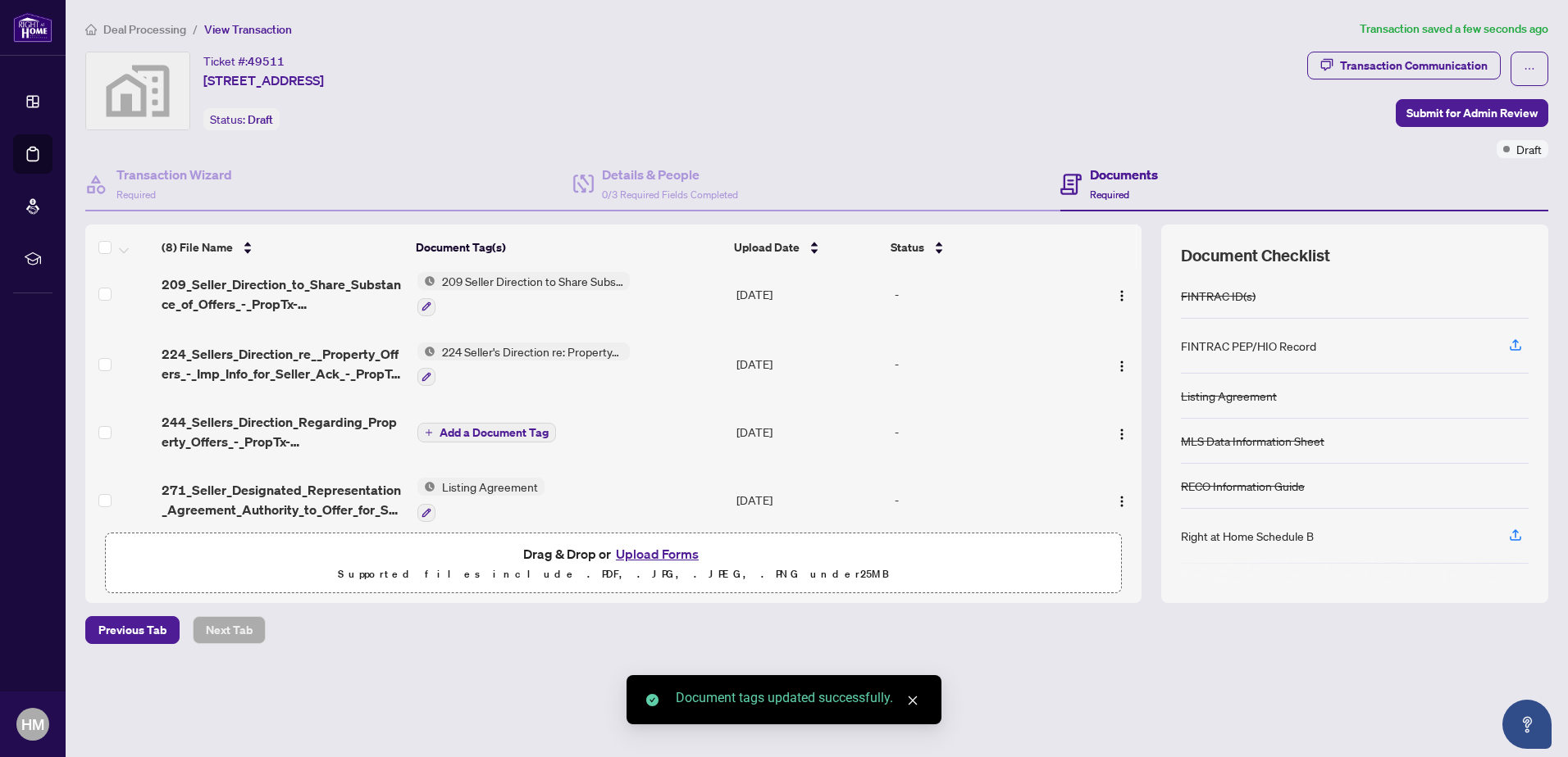
click at [479, 436] on span "Add a Document Tag" at bounding box center [494, 432] width 109 height 12
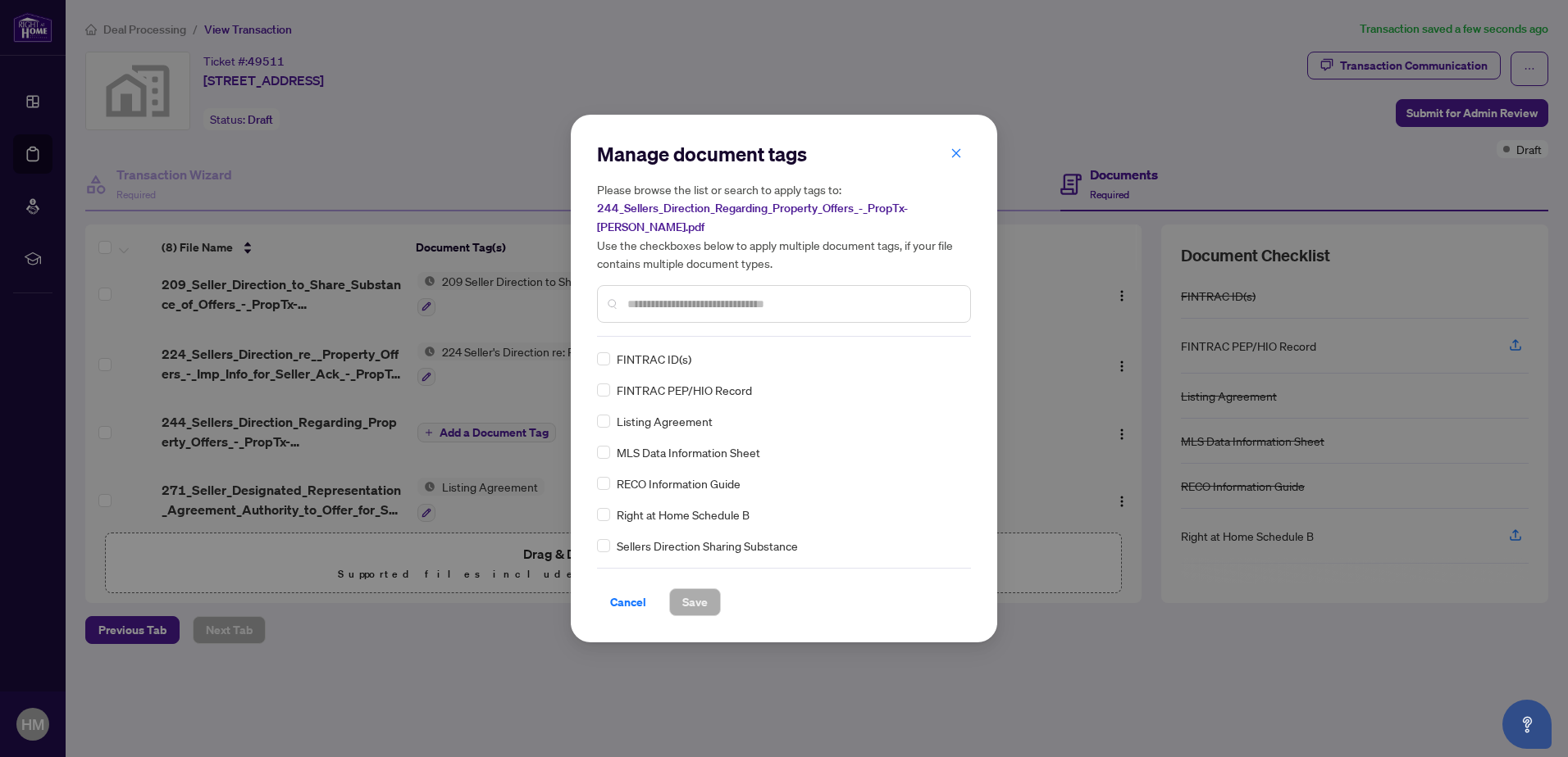
click at [714, 295] on input "text" at bounding box center [792, 304] width 329 height 18
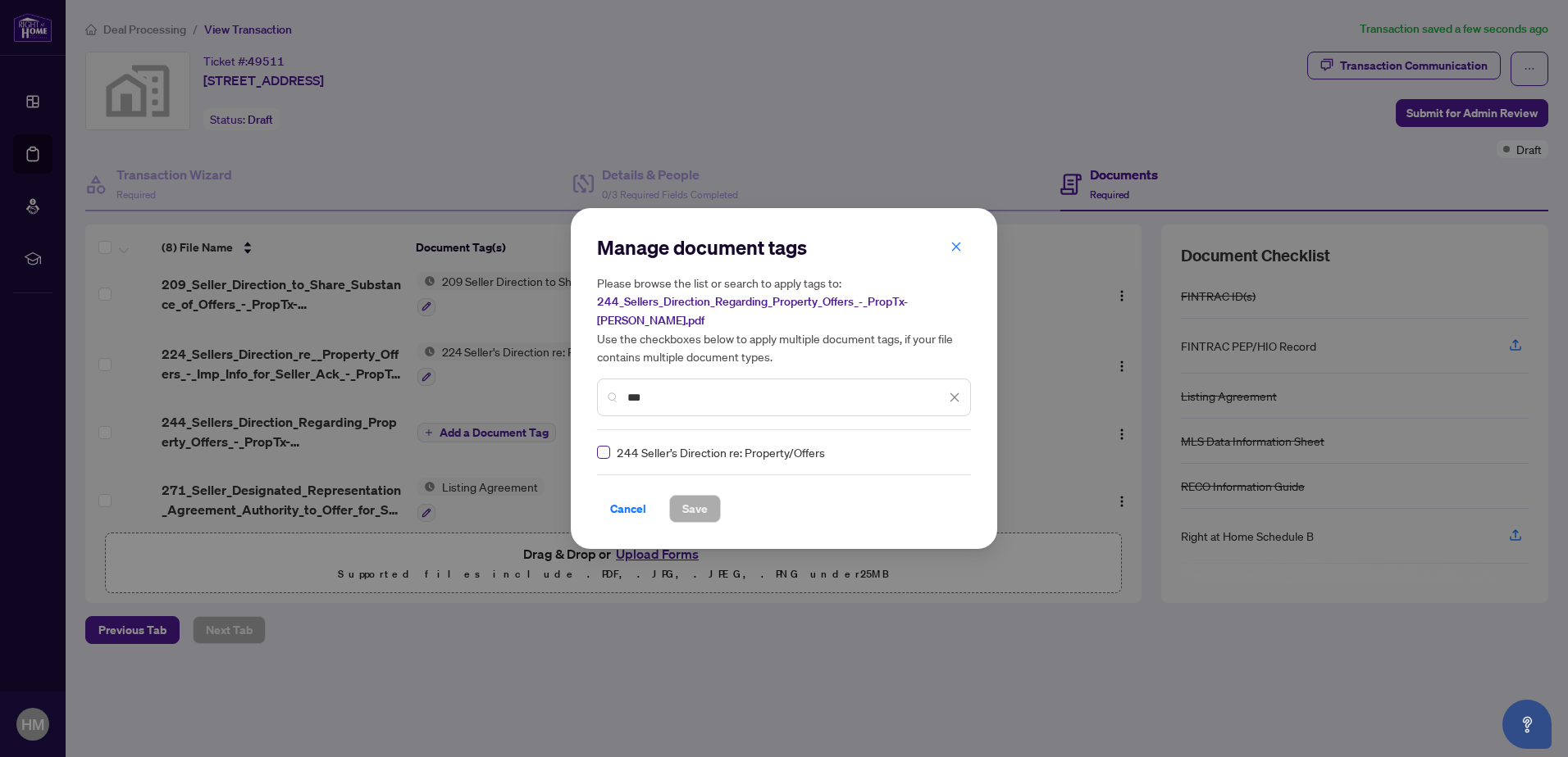
type input "***"
click at [701, 501] on button "Save" at bounding box center [694, 508] width 52 height 28
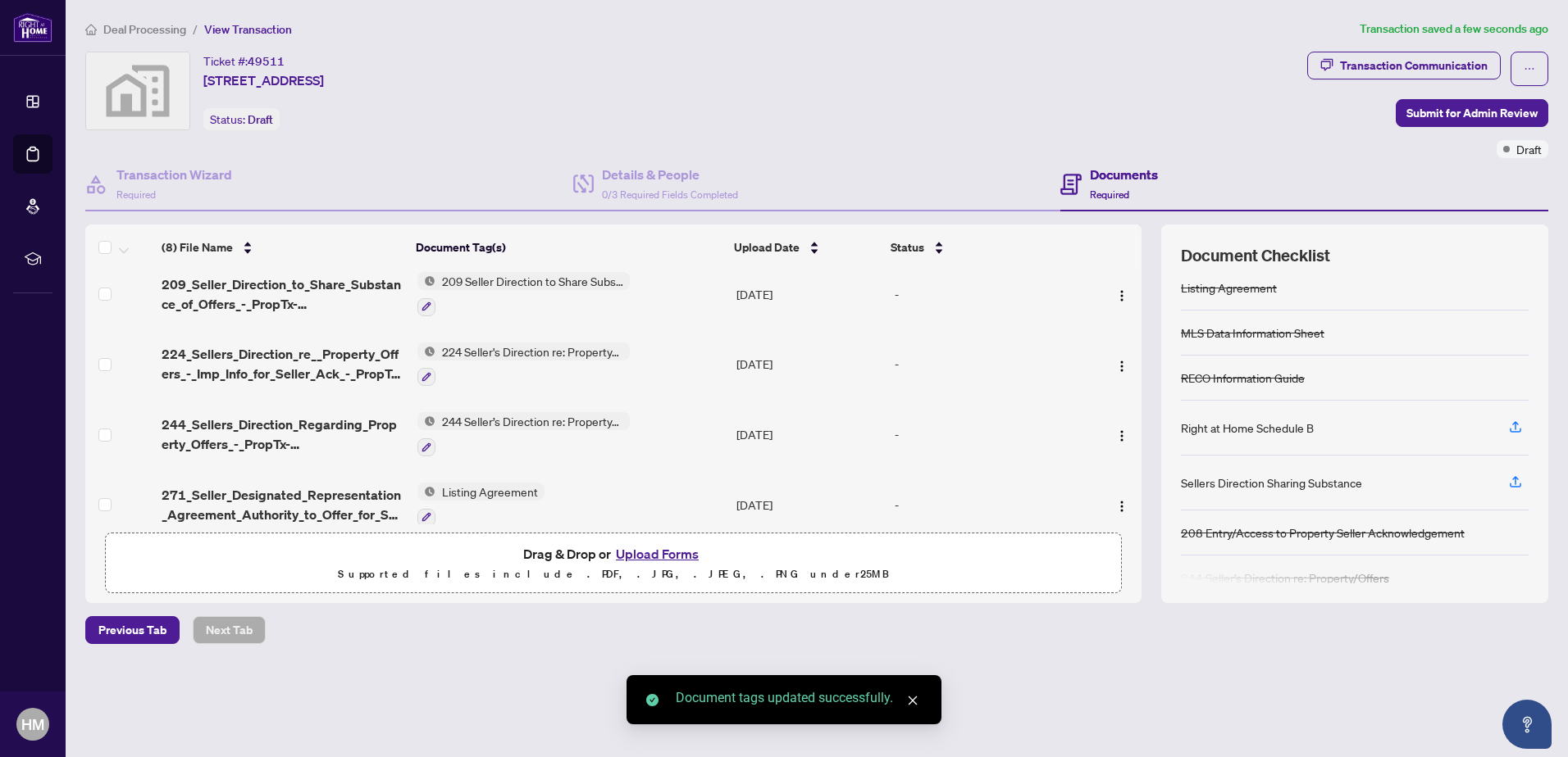
scroll to position [131, 0]
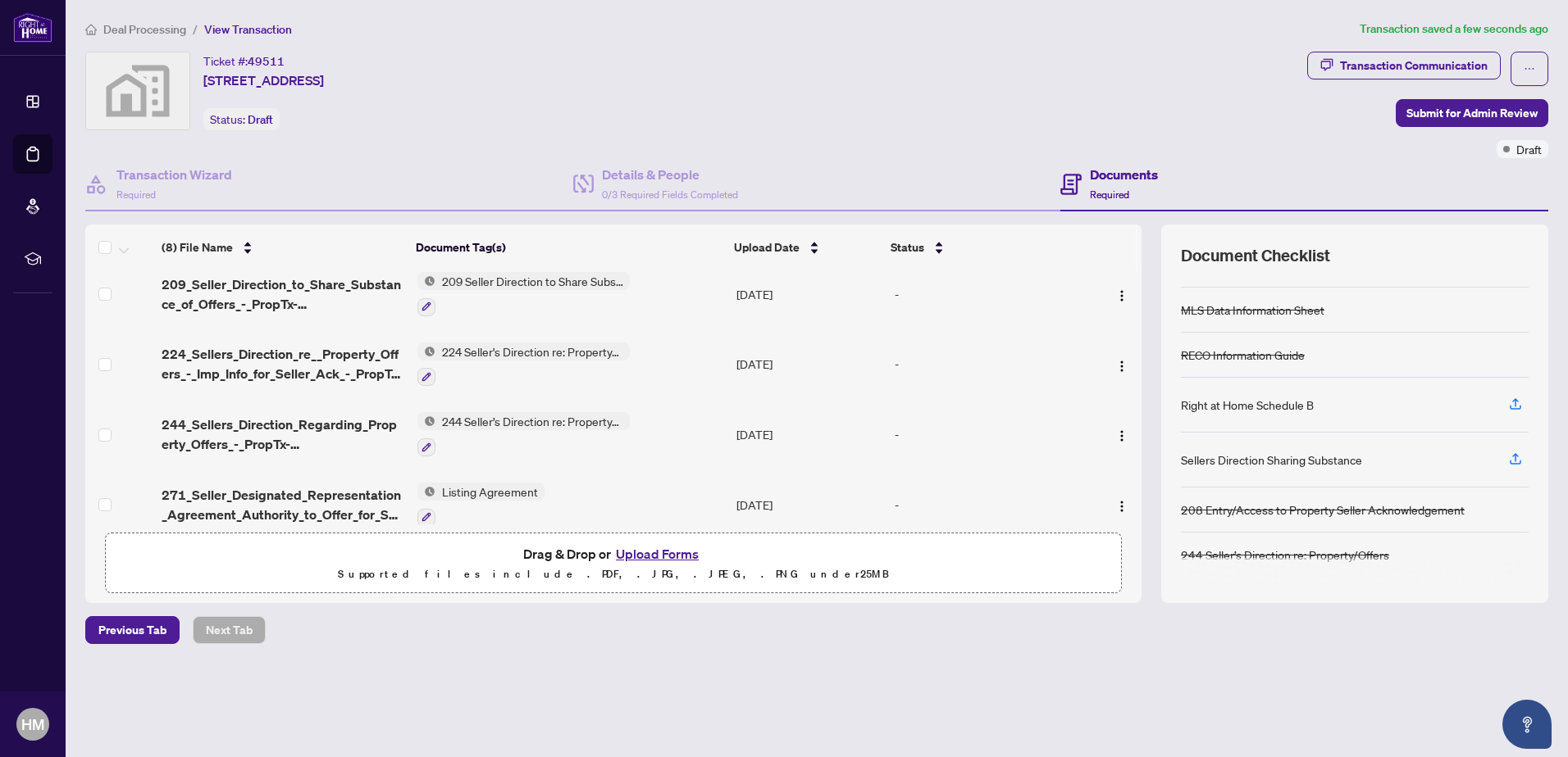
click at [528, 415] on span "244 Seller’s Direction re: Property/Offers" at bounding box center [532, 421] width 195 height 18
click at [513, 346] on span "224 Seller's Direction re: Property/Offers - Important Information for Seller A…" at bounding box center [532, 352] width 195 height 18
click at [516, 272] on span "209 Seller Direction to Share Substance of Offers" at bounding box center [532, 281] width 195 height 18
click at [405, 374] on img at bounding box center [399, 371] width 18 height 18
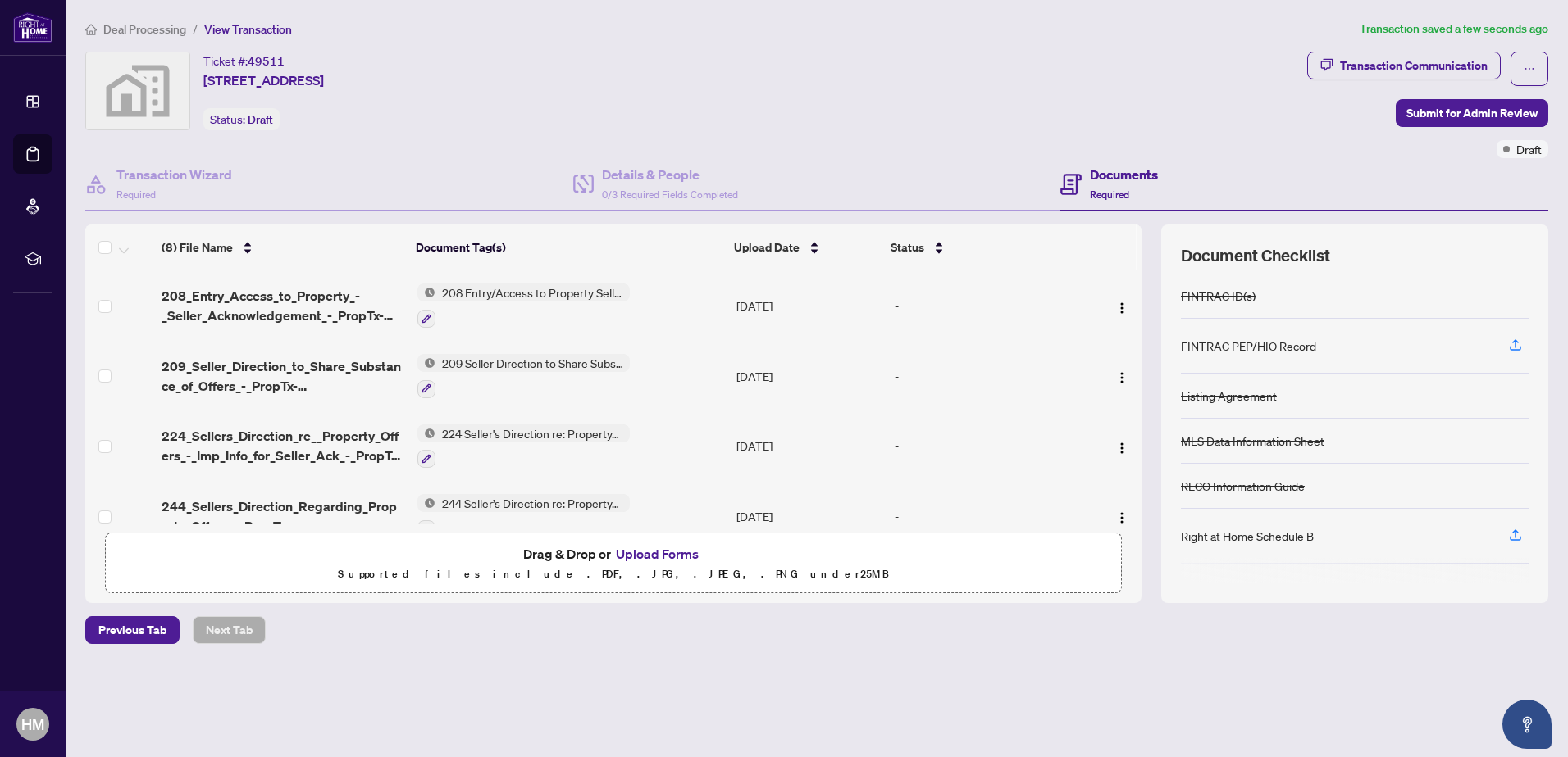
click at [515, 360] on span "209 Seller Direction to Share Substance of Offers" at bounding box center [532, 363] width 195 height 18
click at [427, 389] on icon "button" at bounding box center [426, 388] width 10 height 10
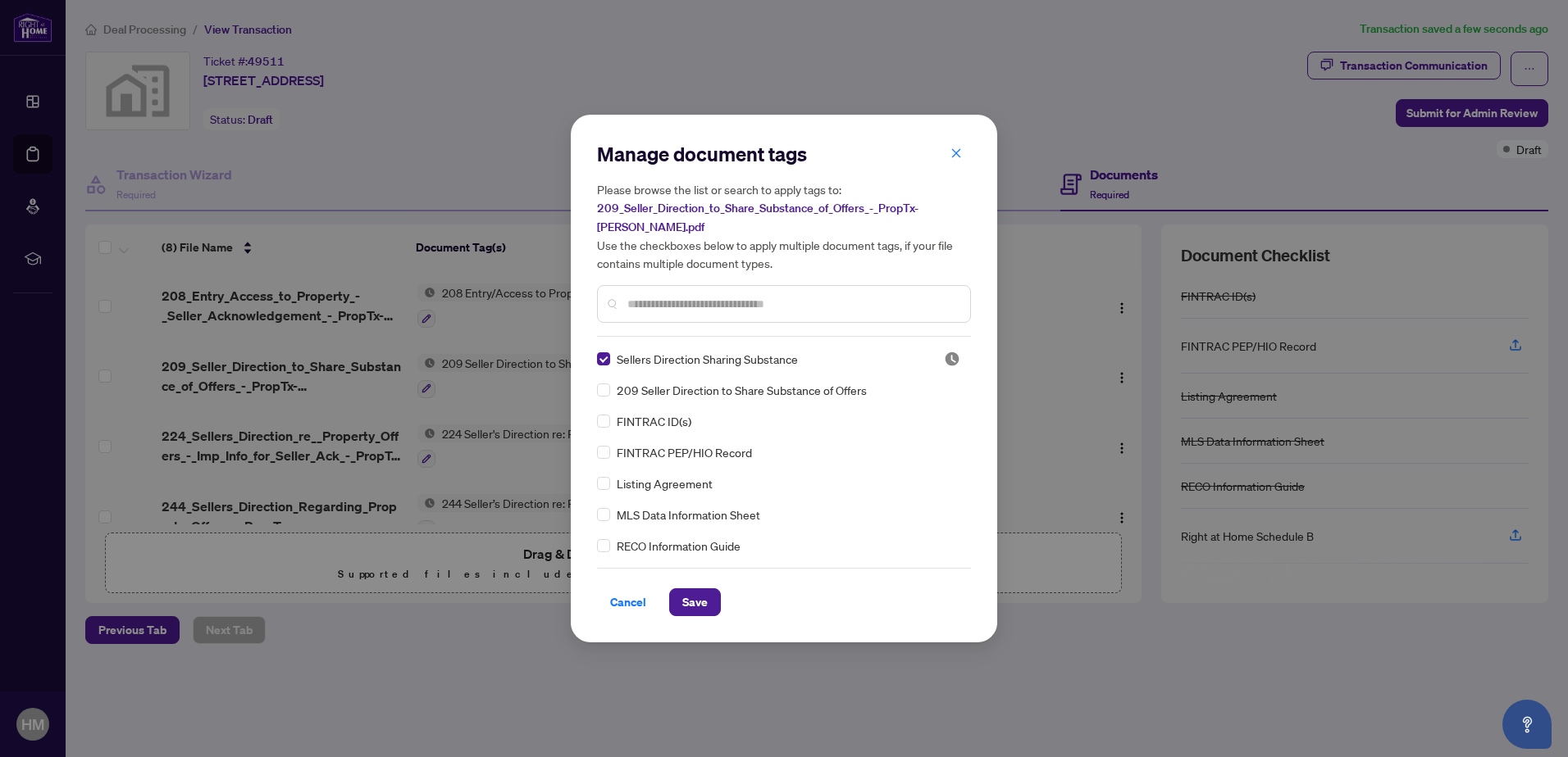
click at [696, 612] on div "Manage document tags Please browse the list or search to apply tags to: 209_Sel…" at bounding box center [784, 379] width 426 height 528
click at [691, 599] on span "Save" at bounding box center [695, 602] width 25 height 26
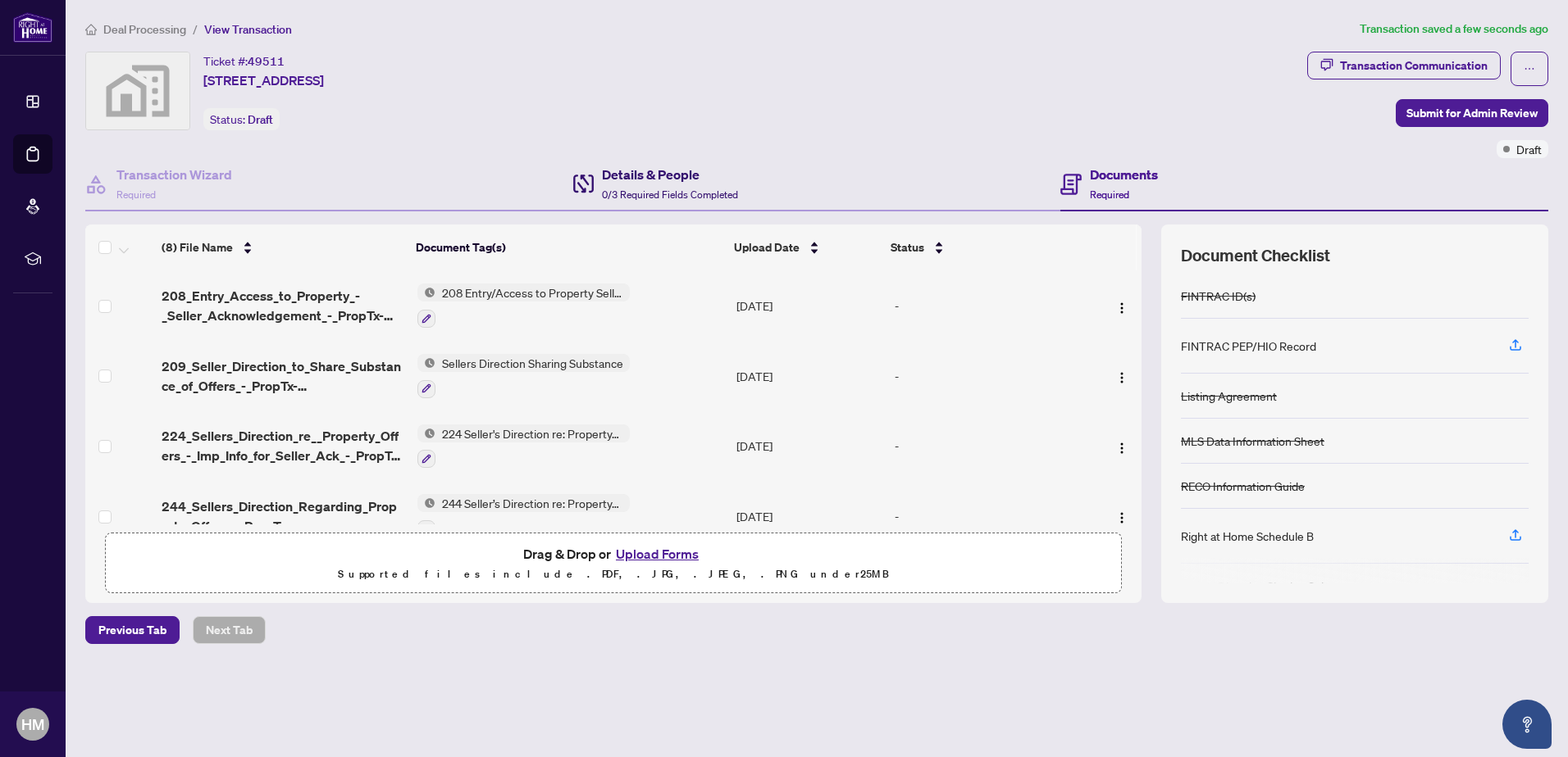
click at [674, 185] on div "Details & People 0/3 Required Fields Completed" at bounding box center [670, 184] width 136 height 39
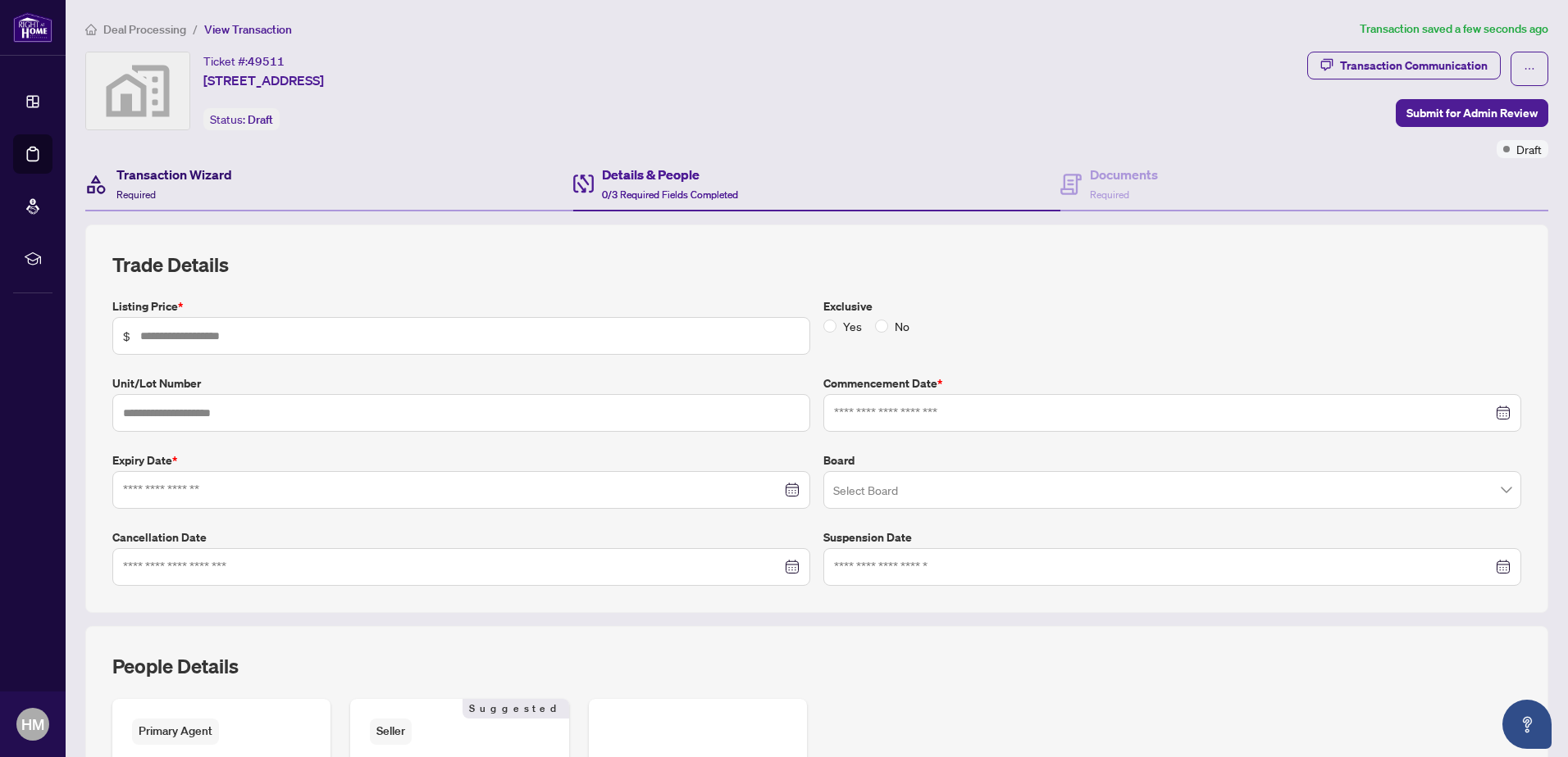
click at [175, 187] on div "Transaction Wizard Required" at bounding box center [175, 184] width 116 height 39
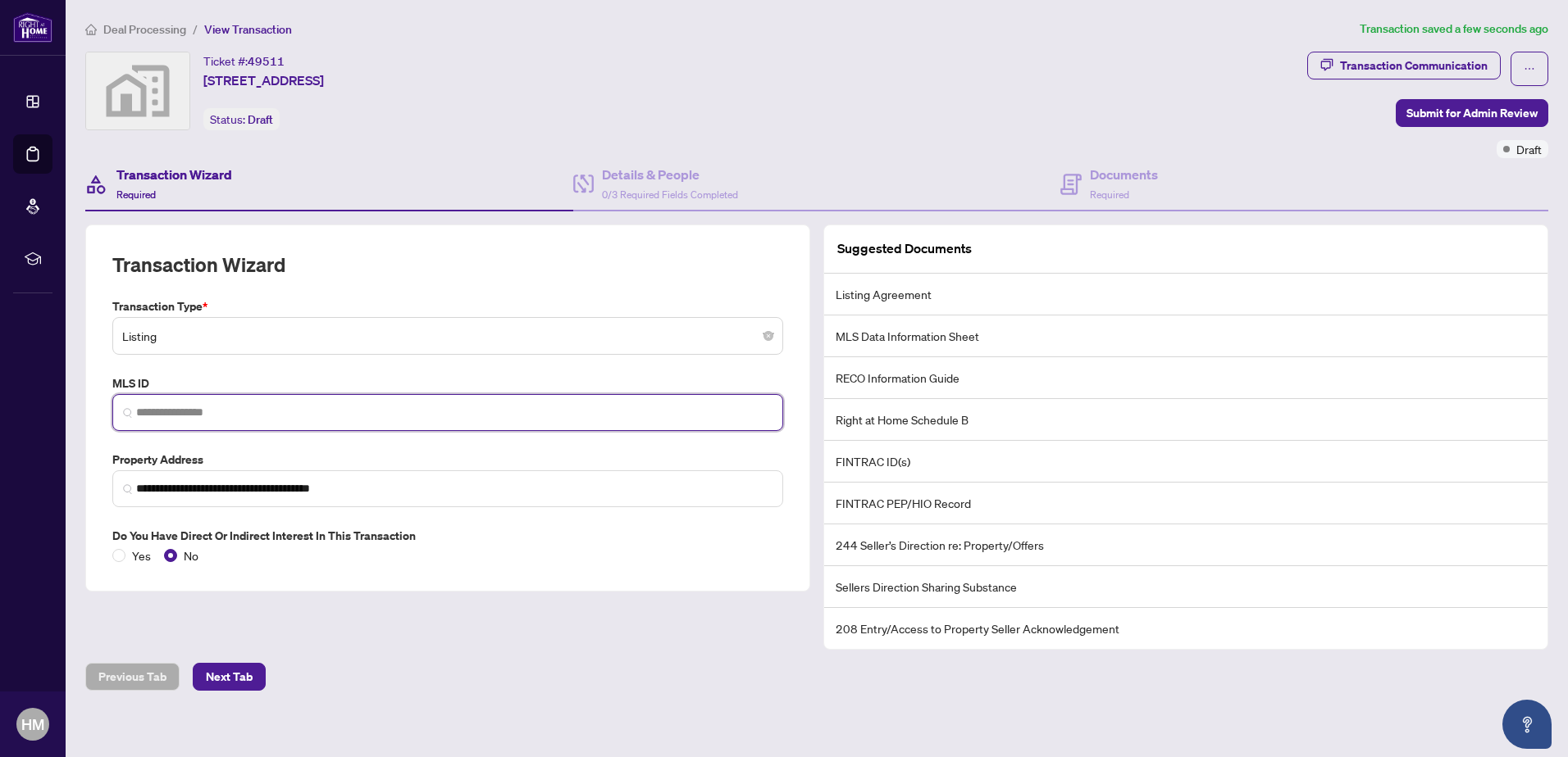
click at [208, 405] on input "search" at bounding box center [453, 412] width 636 height 17
paste input "*********"
type input "*********"
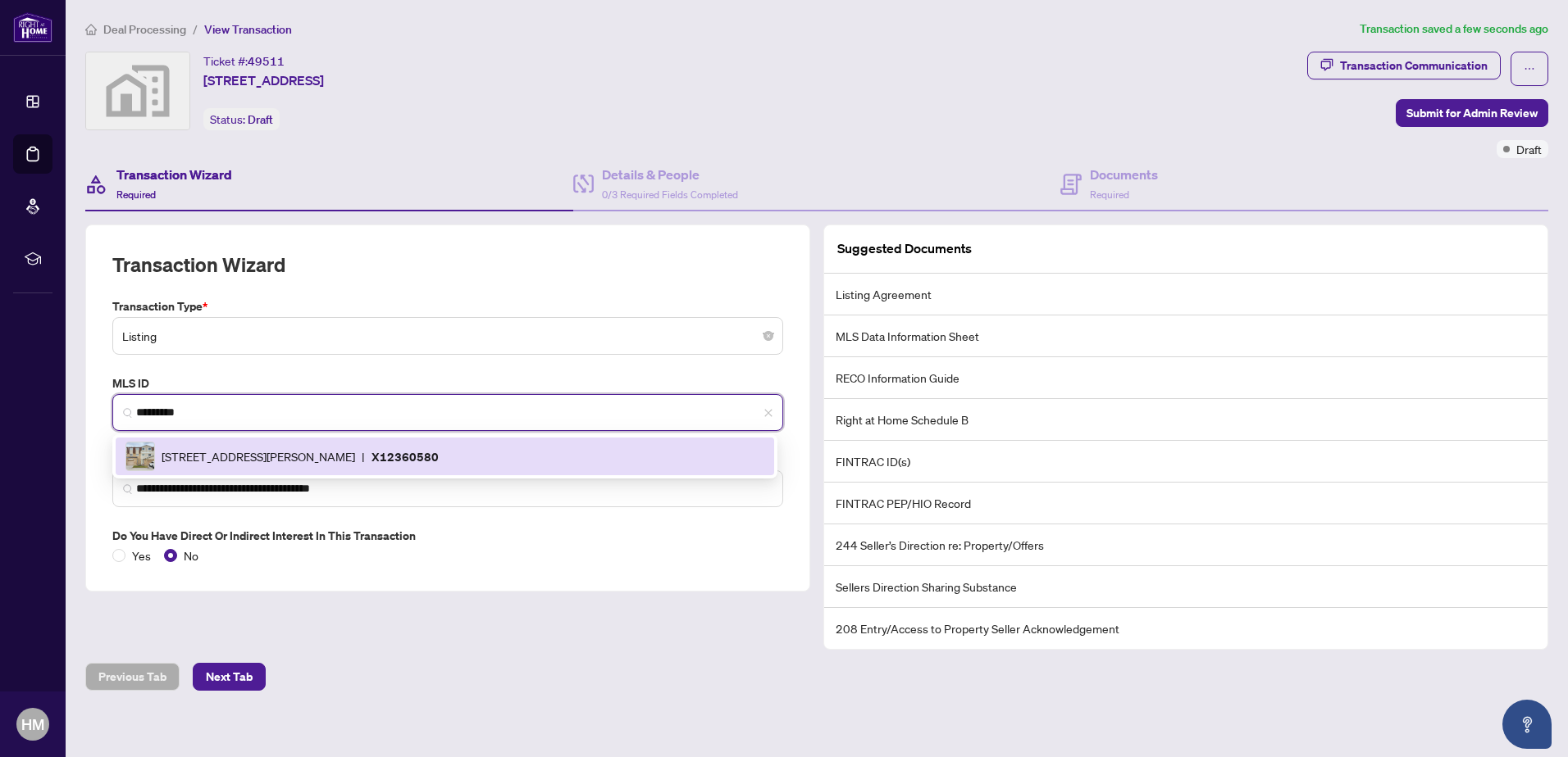
click at [234, 448] on span "[STREET_ADDRESS][PERSON_NAME]" at bounding box center [259, 457] width 194 height 18
type input "**********"
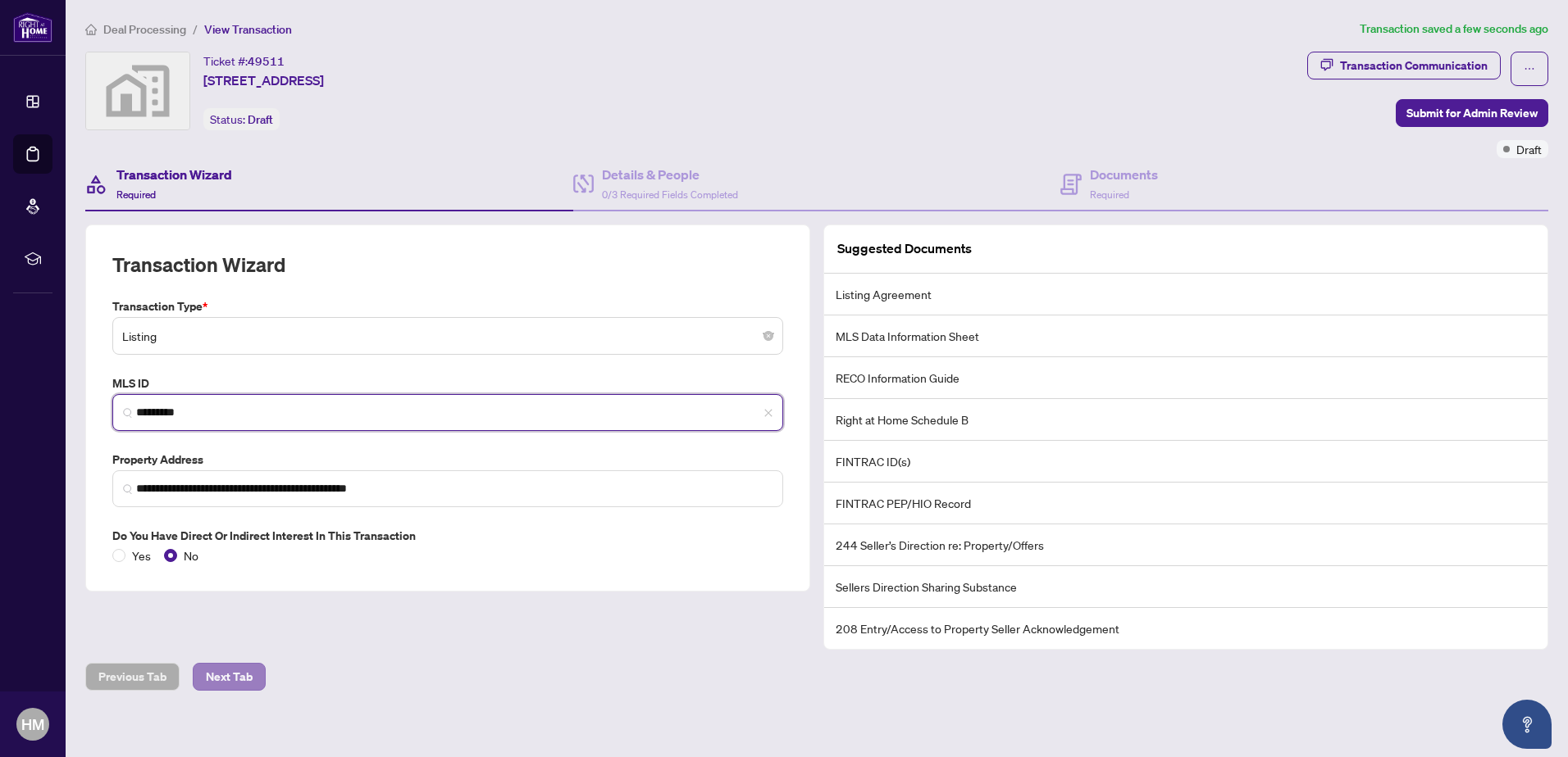
type input "*********"
click at [220, 678] on span "Next Tab" at bounding box center [229, 677] width 47 height 26
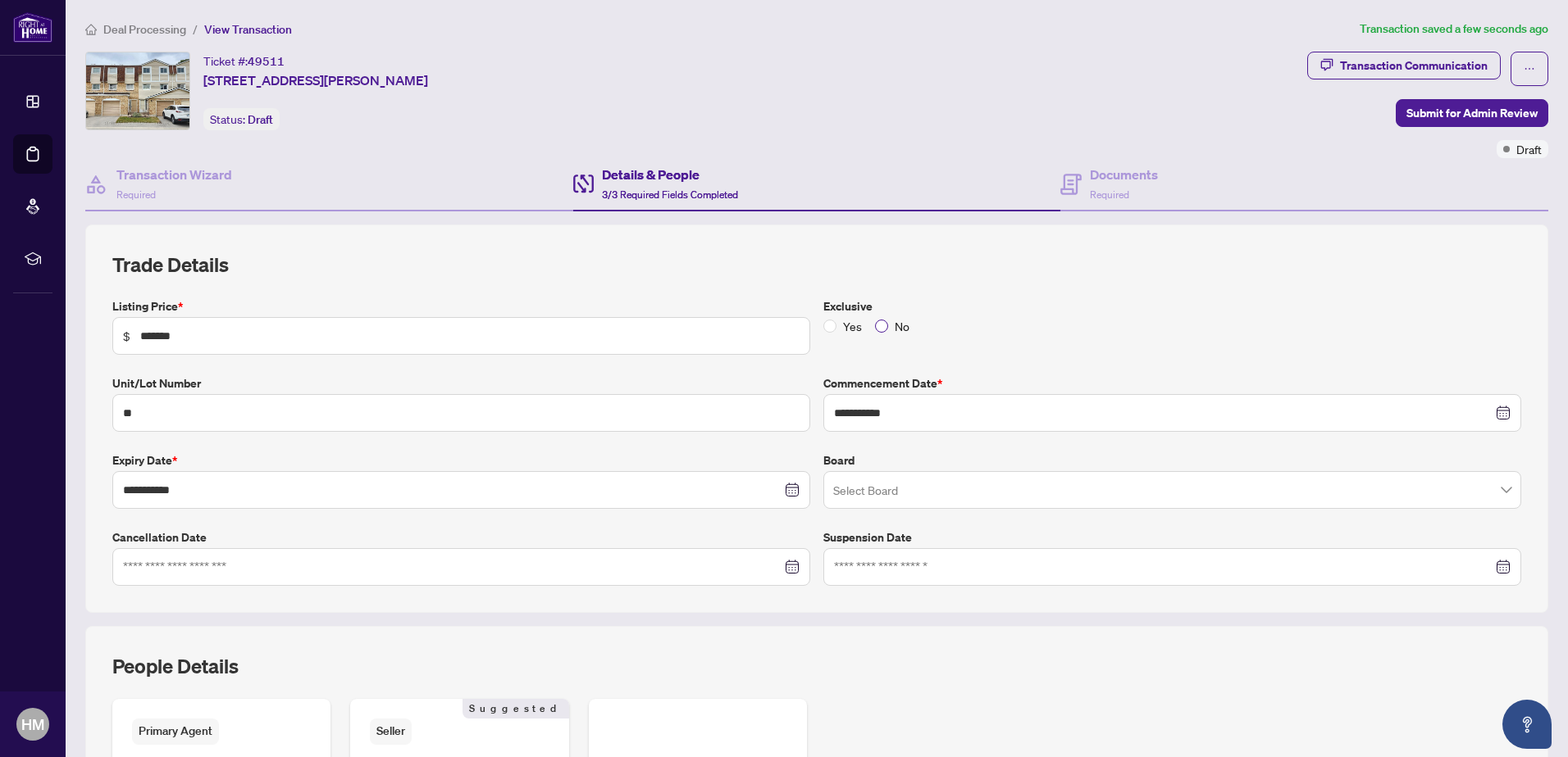
click at [880, 323] on label "No" at bounding box center [895, 326] width 41 height 18
click at [861, 488] on input "search" at bounding box center [1164, 493] width 663 height 36
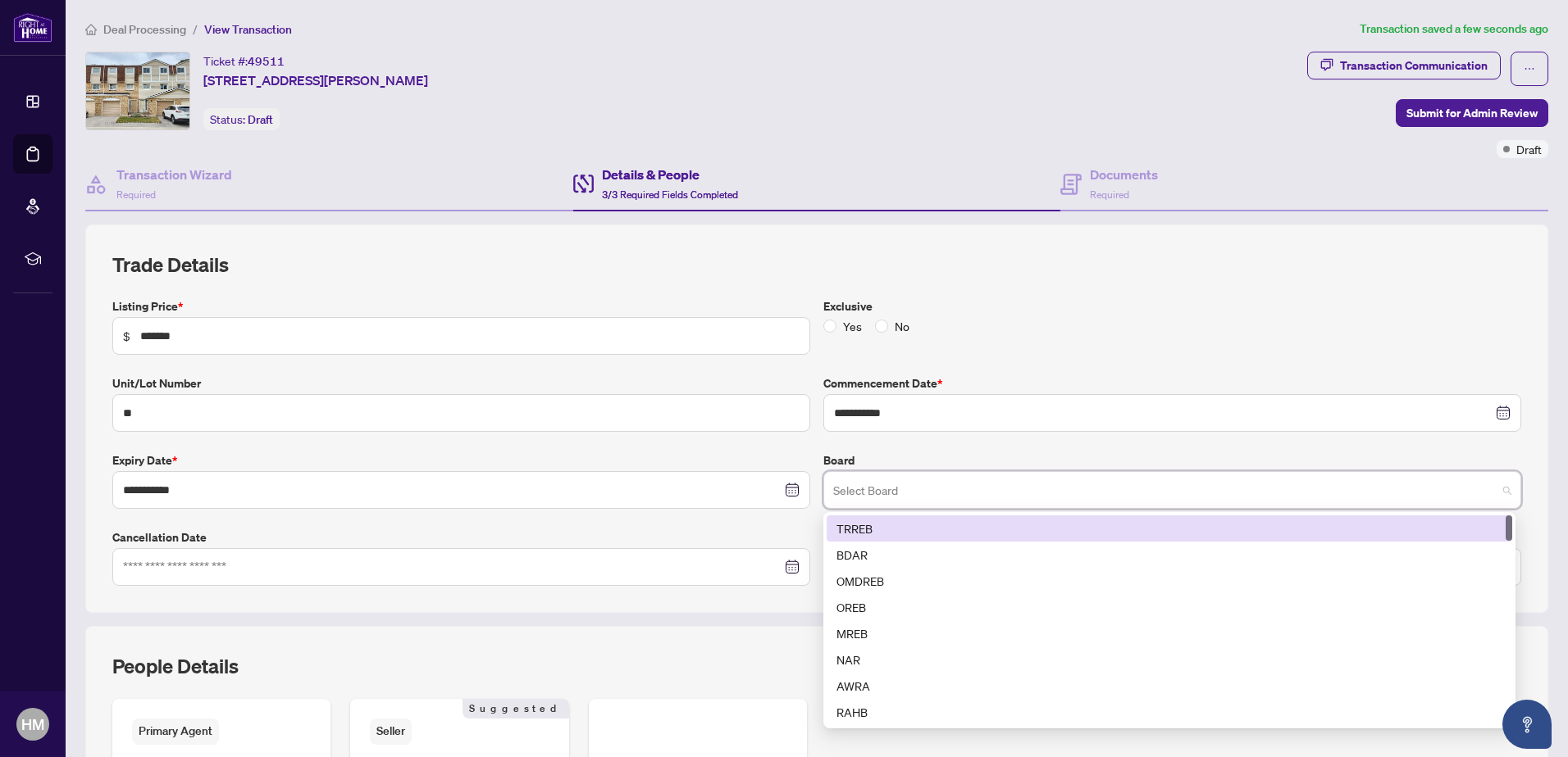
click at [860, 522] on div "TRREB" at bounding box center [1169, 529] width 666 height 18
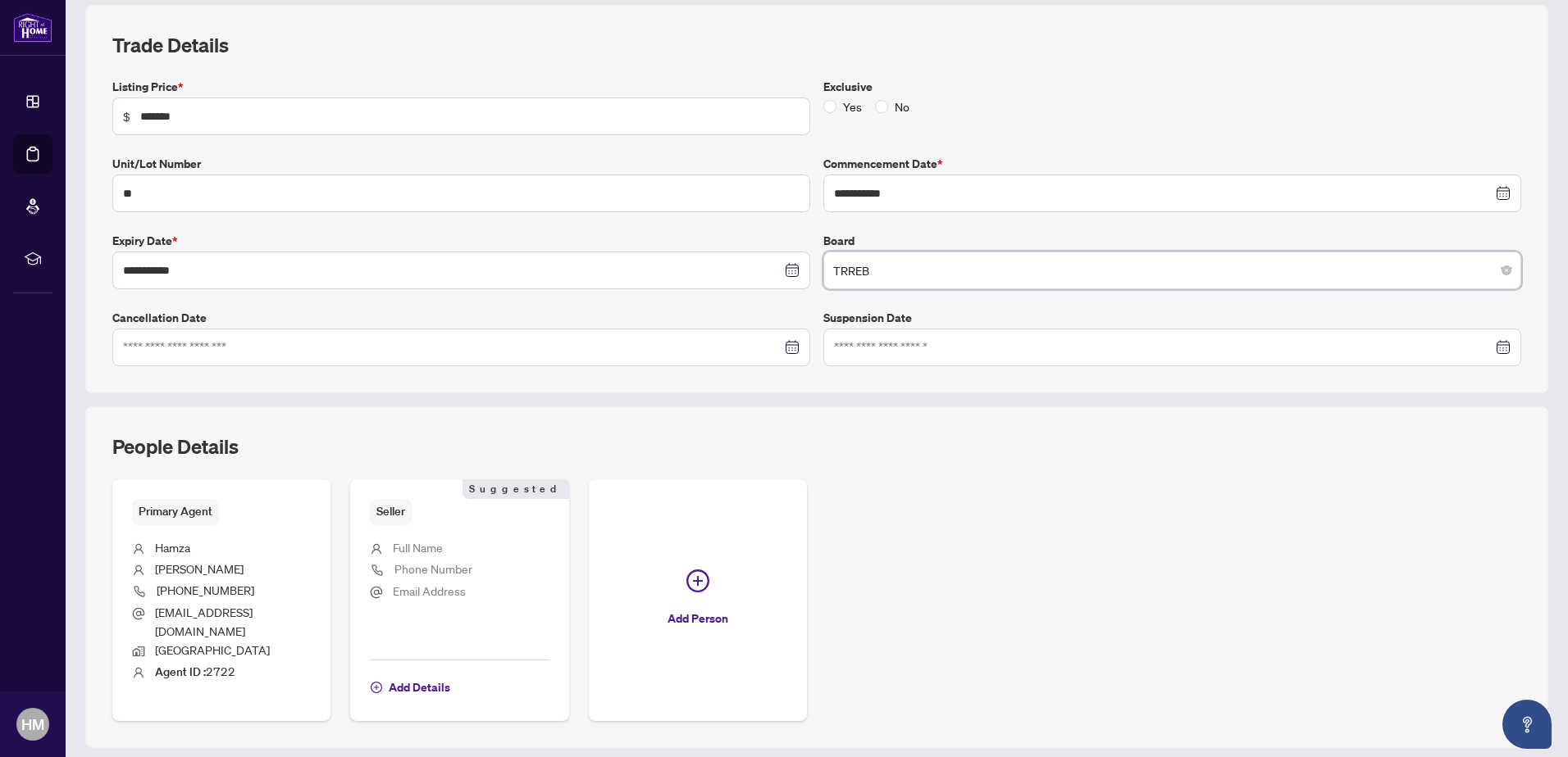
scroll to position [246, 0]
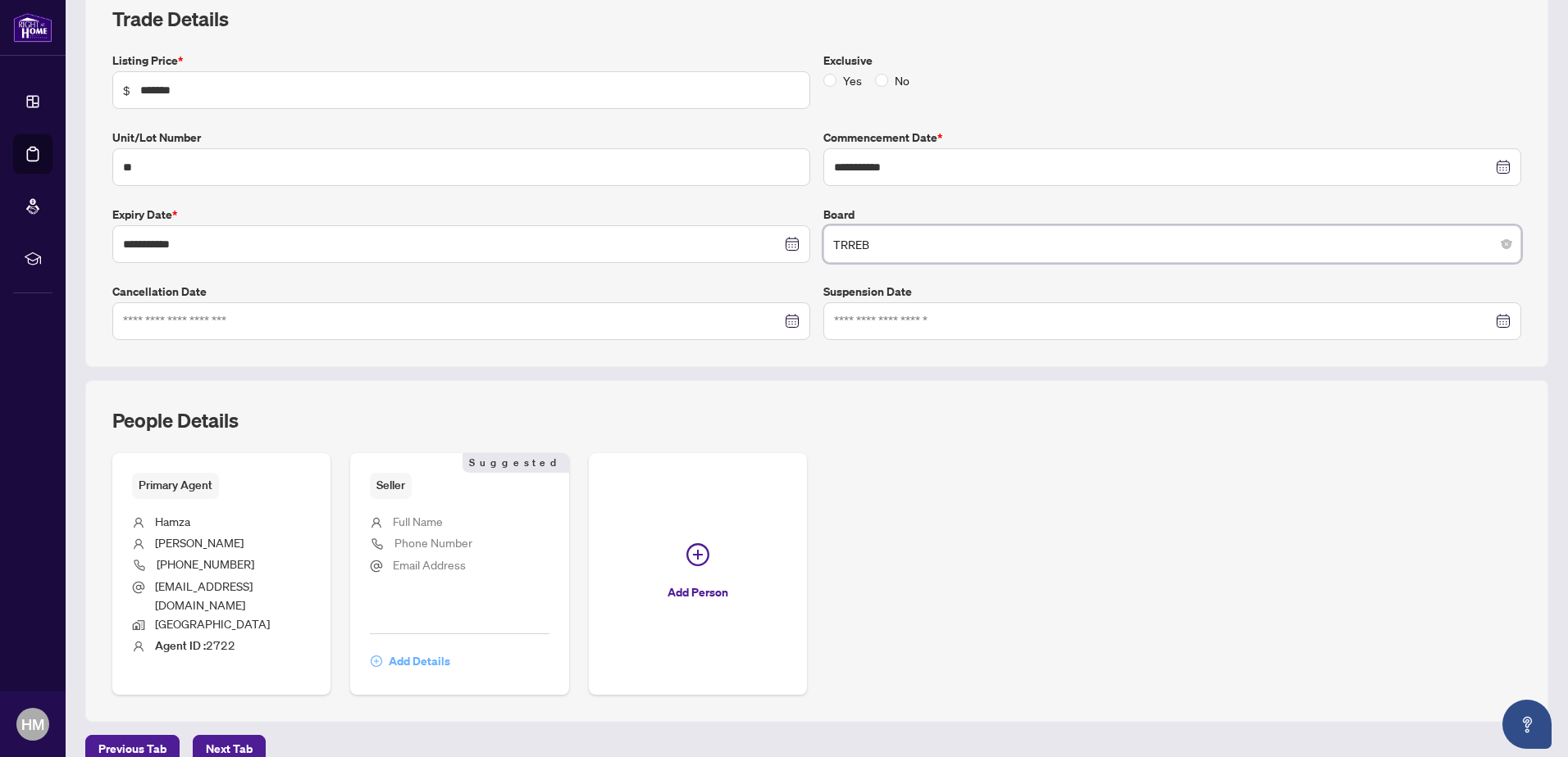
click at [415, 648] on span "Add Details" at bounding box center [420, 661] width 62 height 26
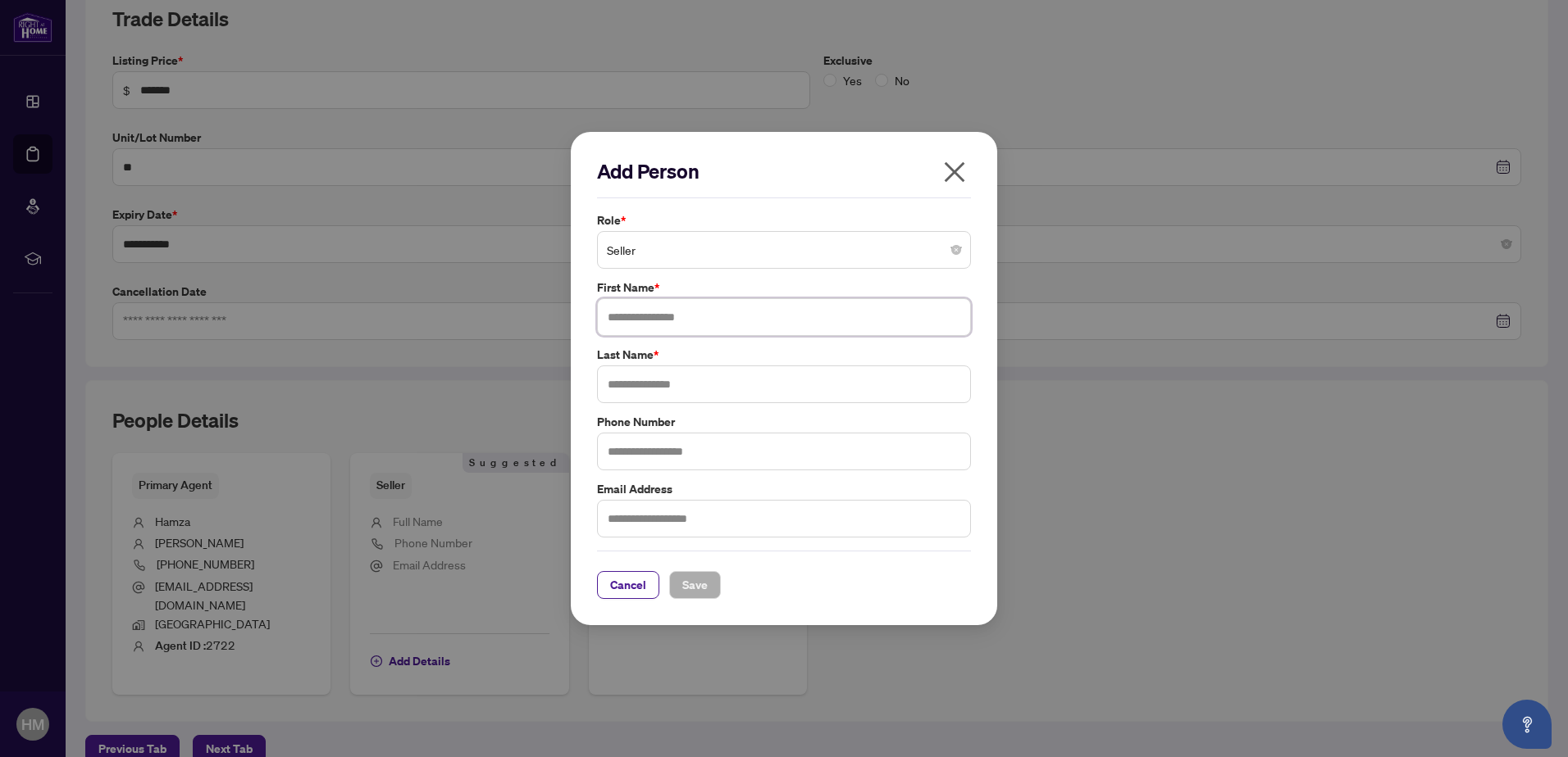
click at [642, 324] on input "text" at bounding box center [784, 317] width 374 height 38
type input "**********"
type input "******"
type input "**********"
click at [630, 525] on input "text" at bounding box center [784, 519] width 374 height 38
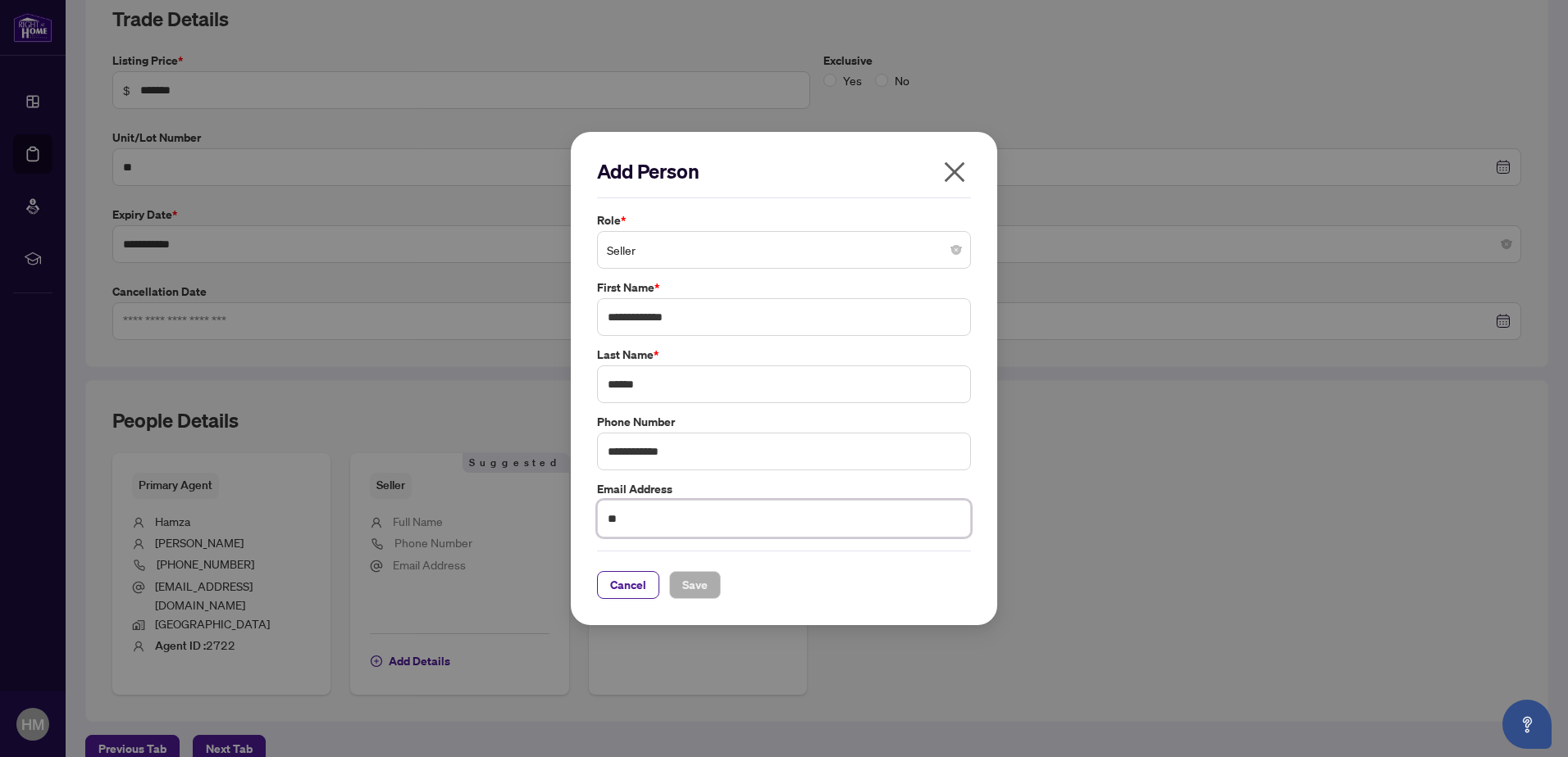
type input "*"
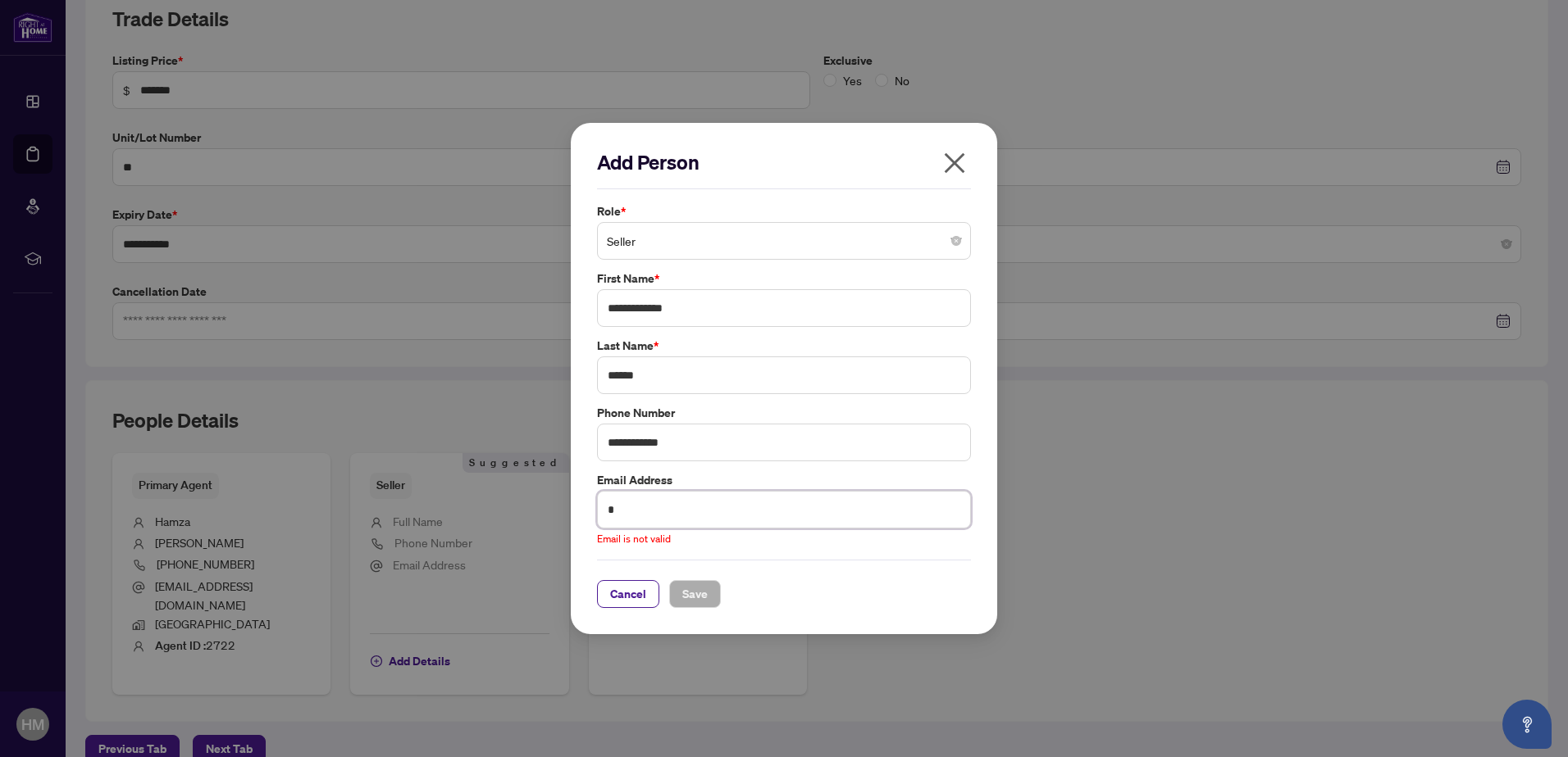
click at [638, 511] on input "*" at bounding box center [784, 510] width 374 height 38
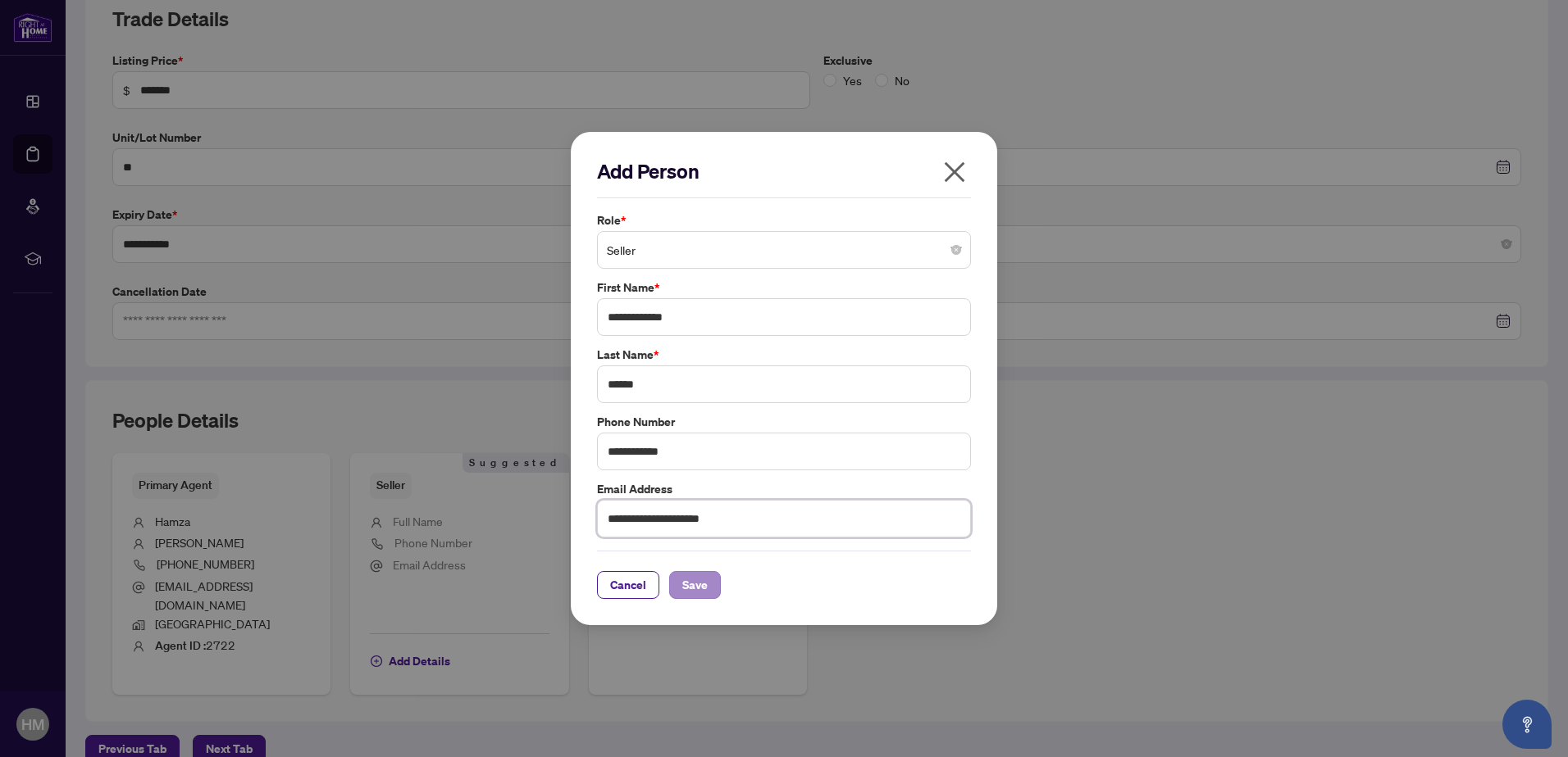
type input "**********"
click at [682, 582] on span "Save" at bounding box center [695, 585] width 25 height 26
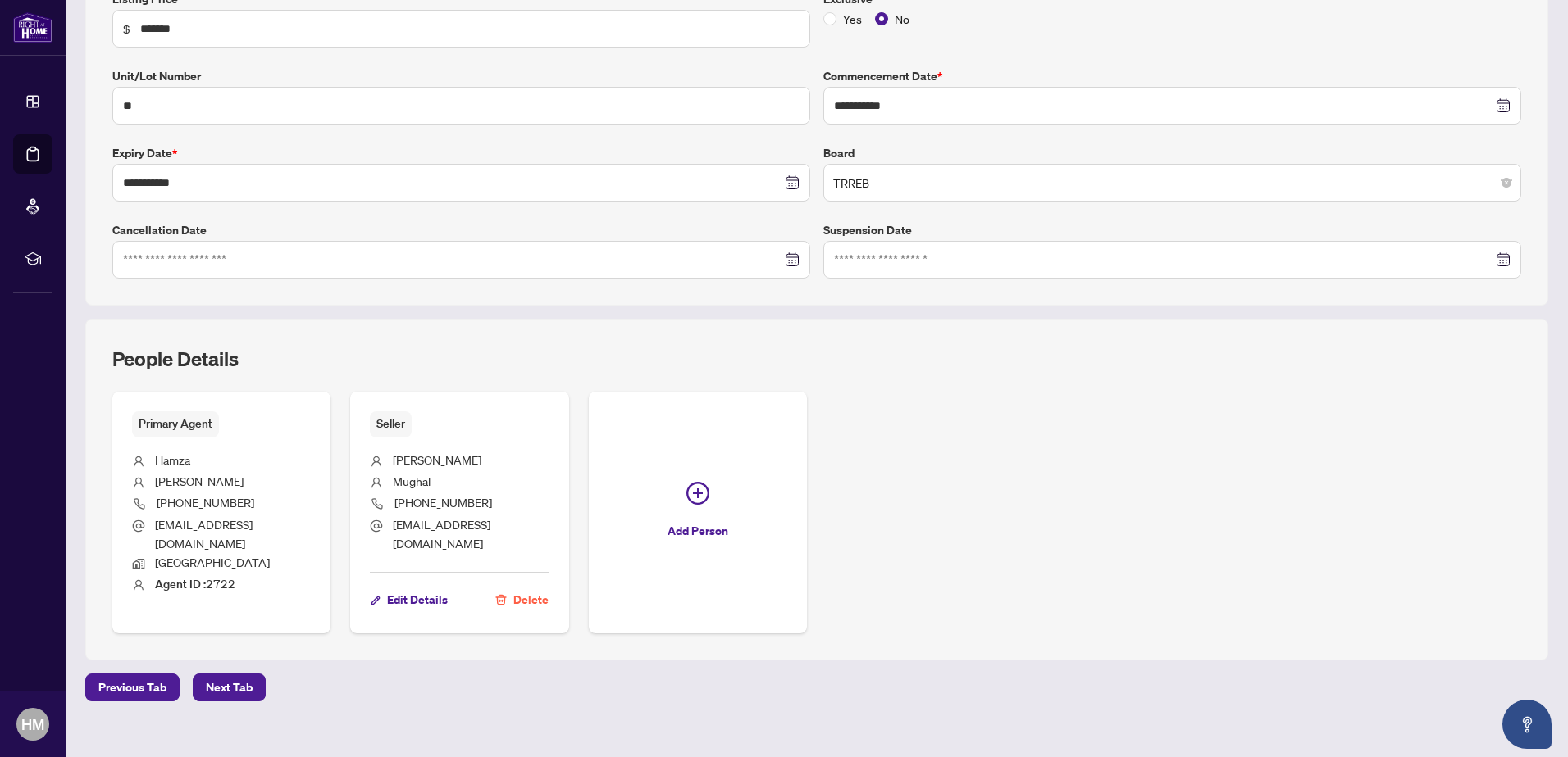
scroll to position [311, 0]
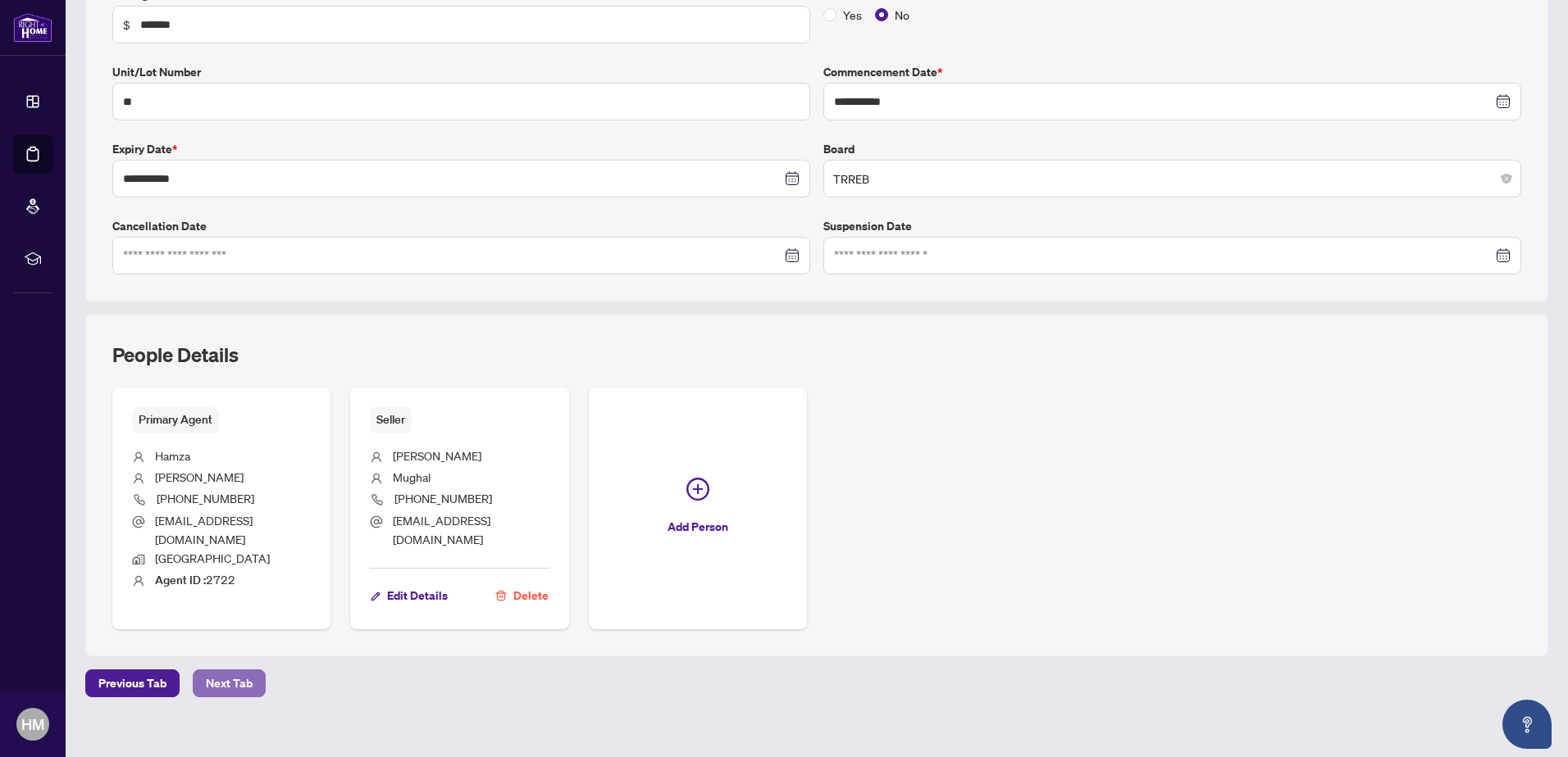
click at [215, 670] on span "Next Tab" at bounding box center [229, 683] width 47 height 26
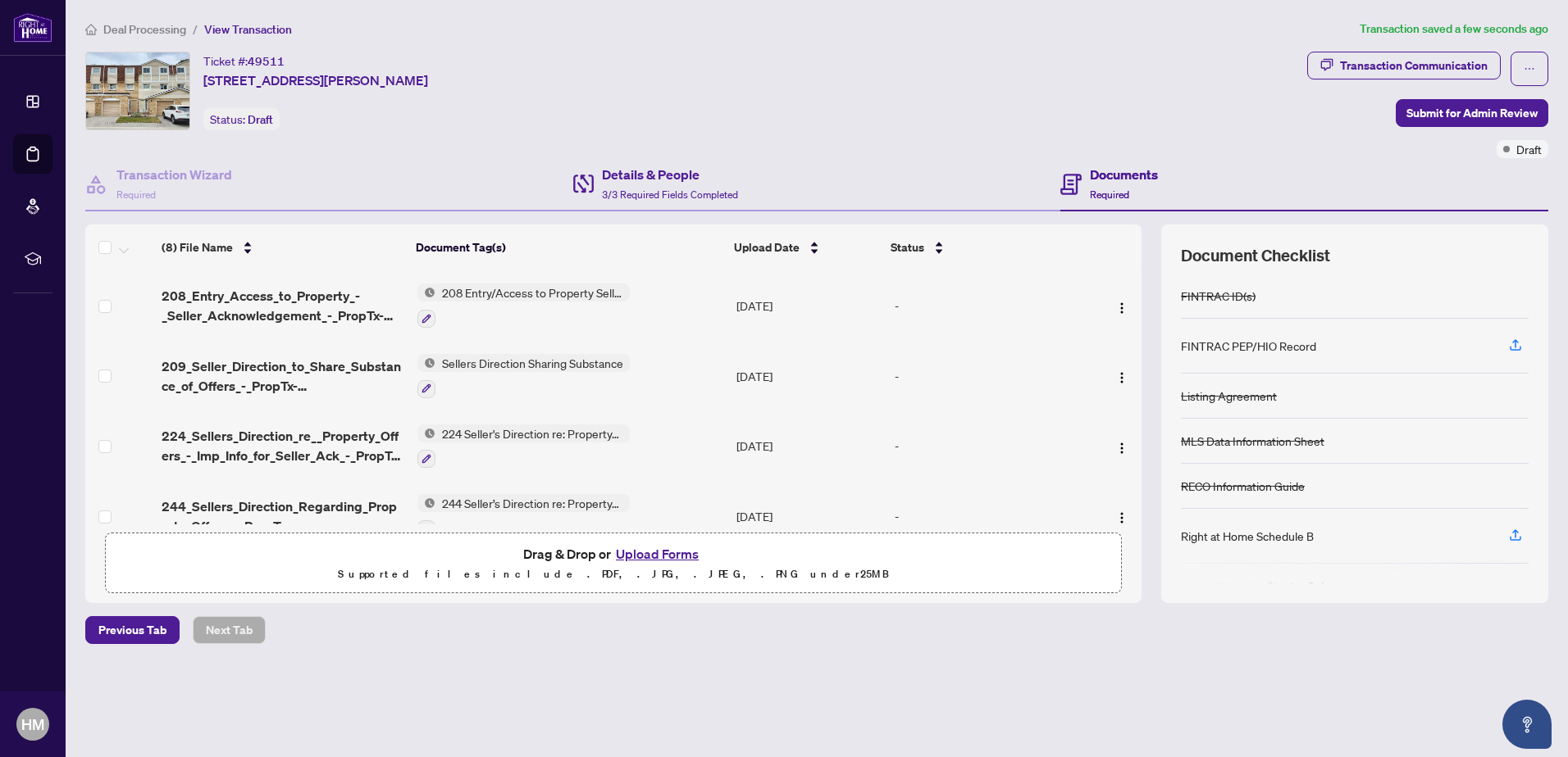
scroll to position [82, 0]
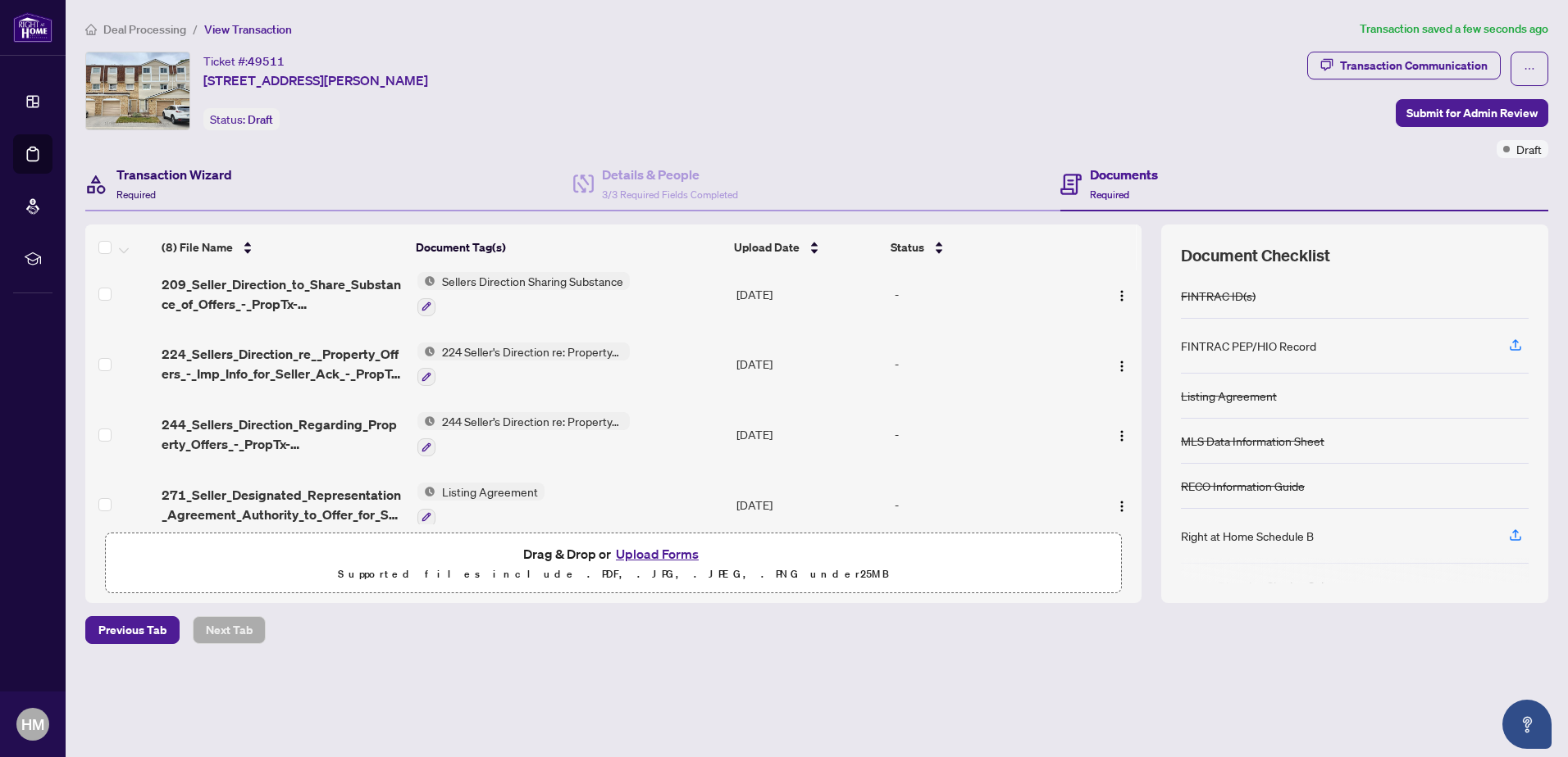
click at [157, 175] on h4 "Transaction Wizard" at bounding box center [175, 175] width 116 height 20
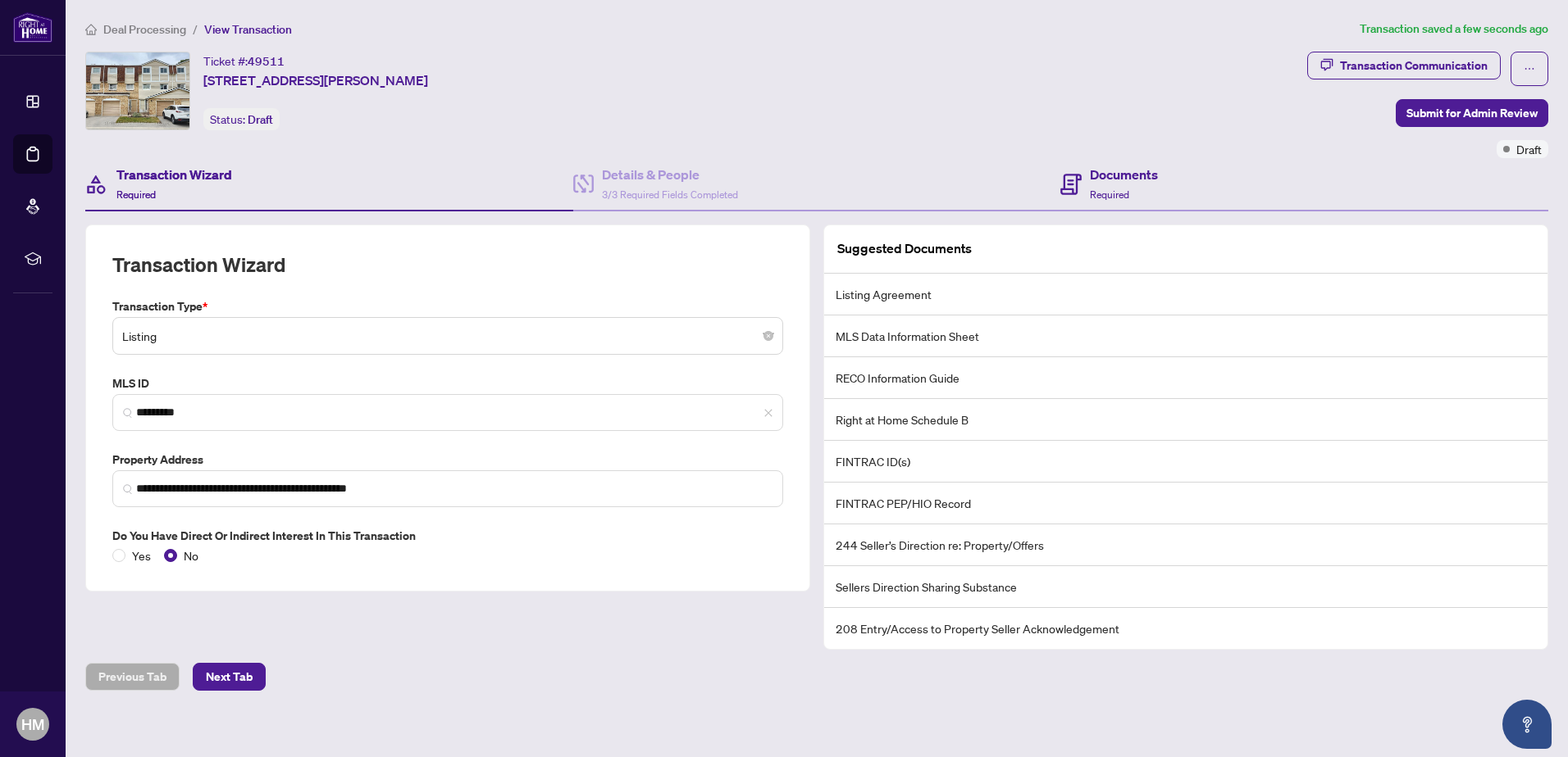
click at [1171, 184] on div "Documents Required" at bounding box center [1304, 185] width 488 height 53
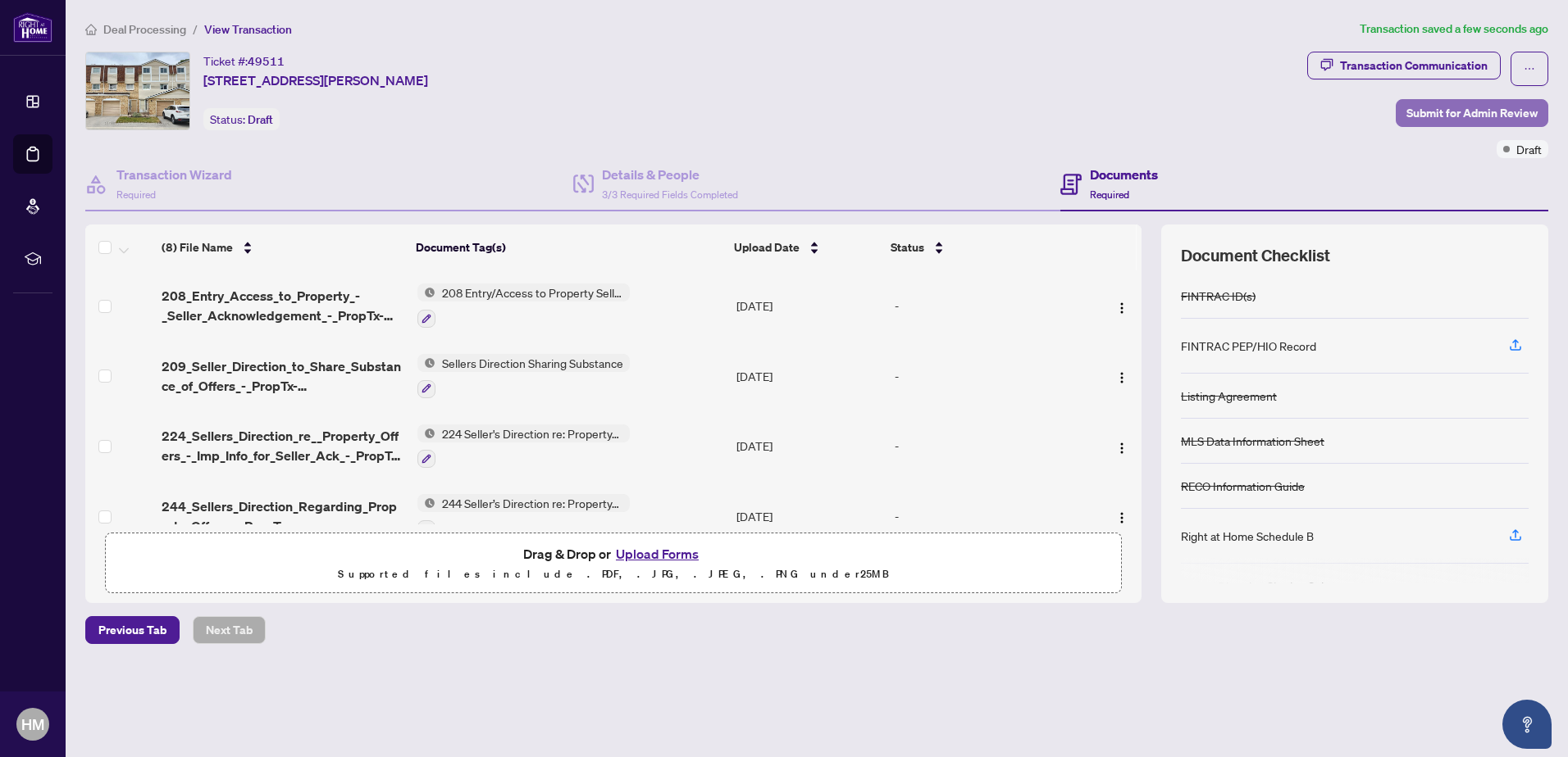
click at [1497, 111] on span "Submit for Admin Review" at bounding box center [1471, 113] width 131 height 26
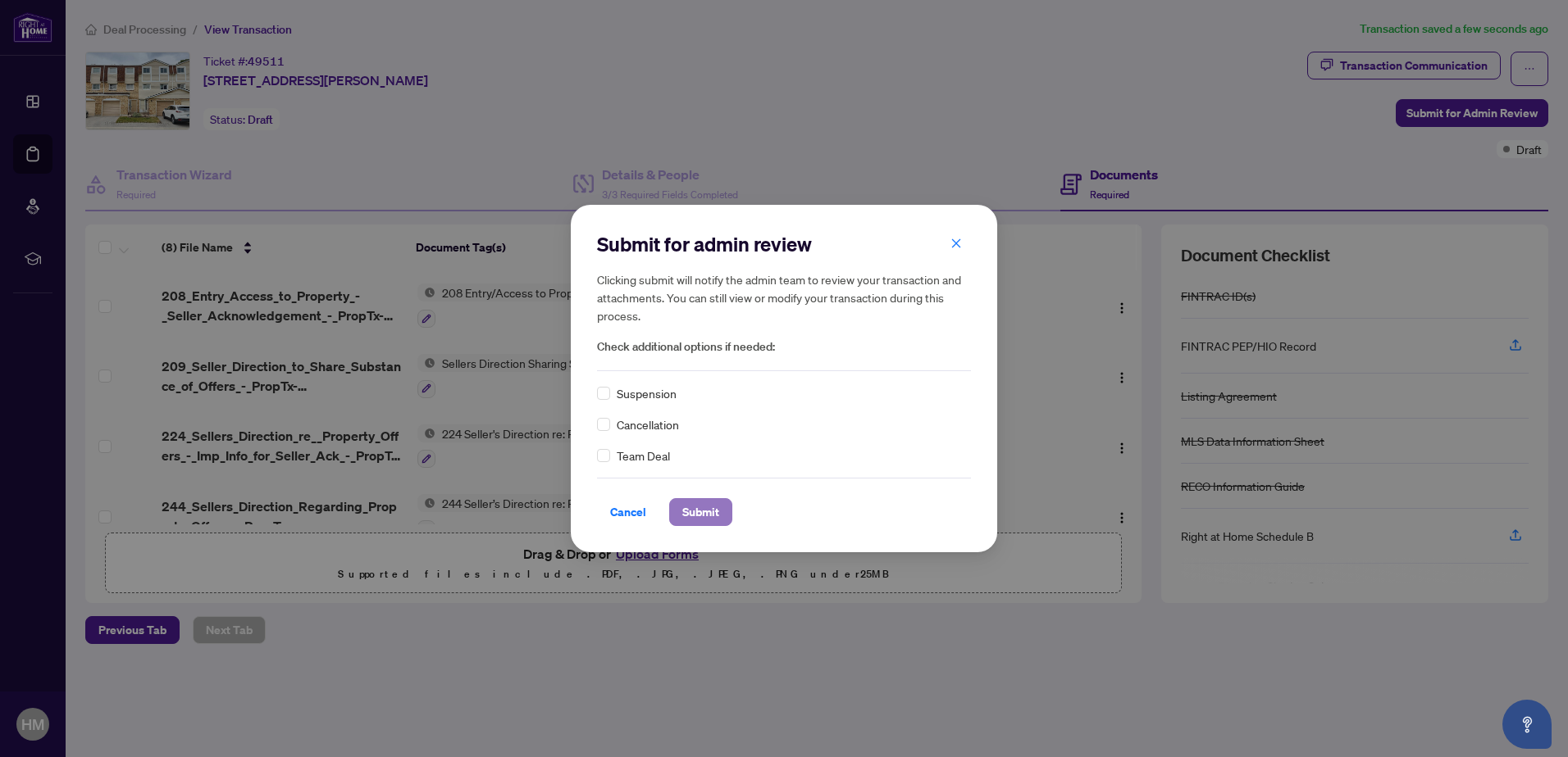
click at [700, 506] on span "Submit" at bounding box center [700, 512] width 37 height 26
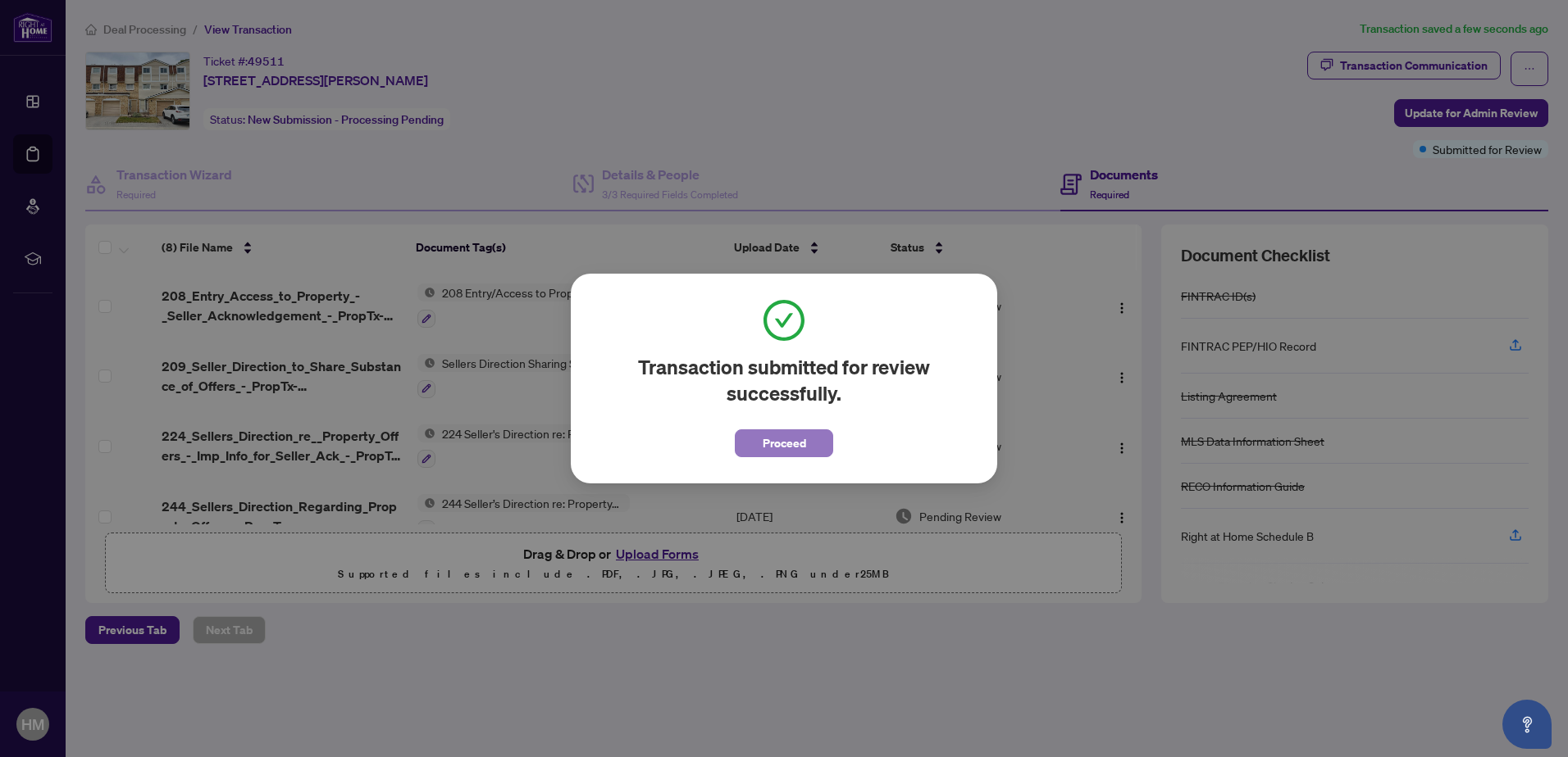
click at [798, 448] on span "Proceed" at bounding box center [784, 443] width 43 height 26
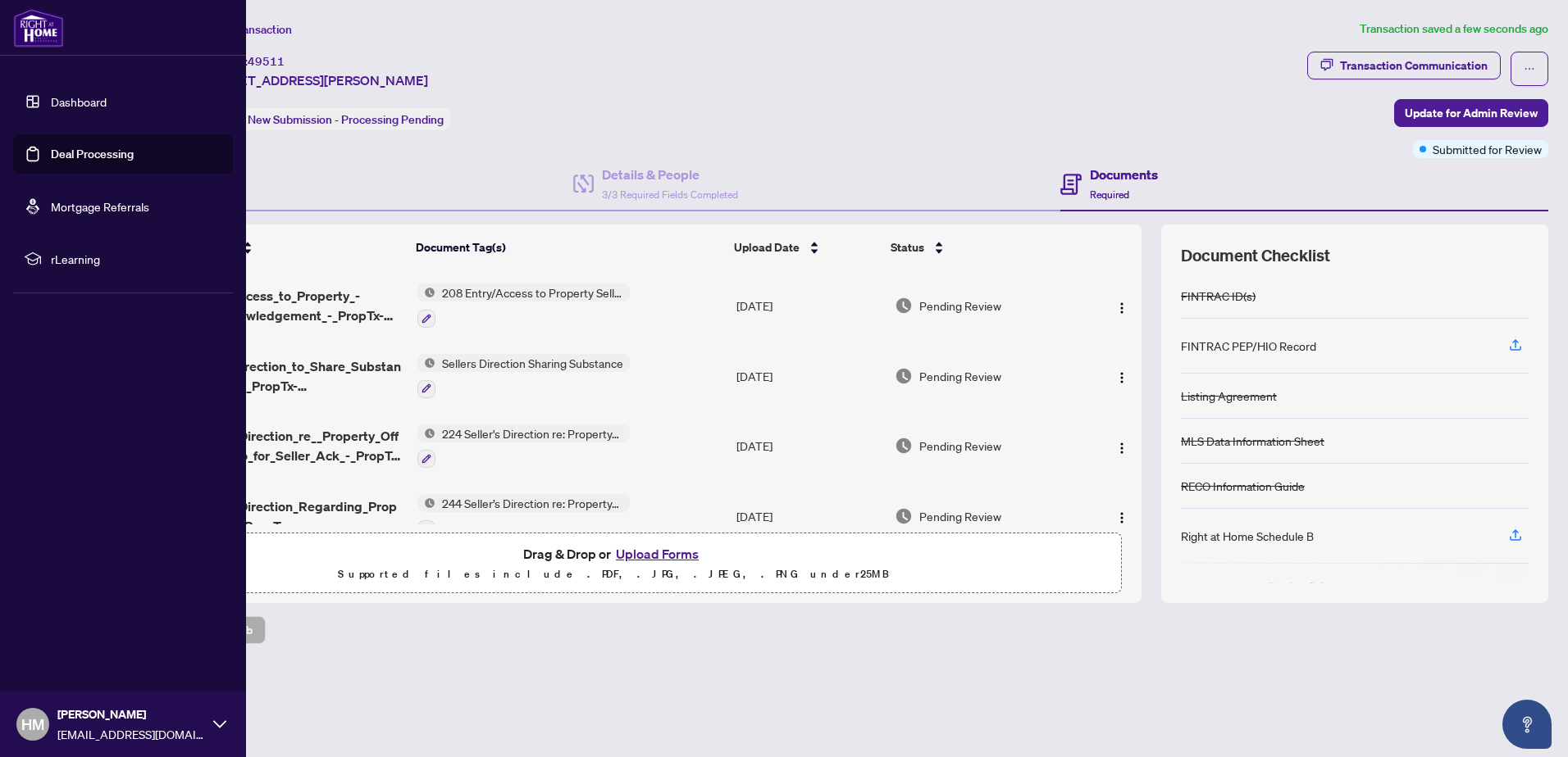
click at [51, 147] on link "Deal Processing" at bounding box center [92, 154] width 83 height 14
